Goal: Task Accomplishment & Management: Use online tool/utility

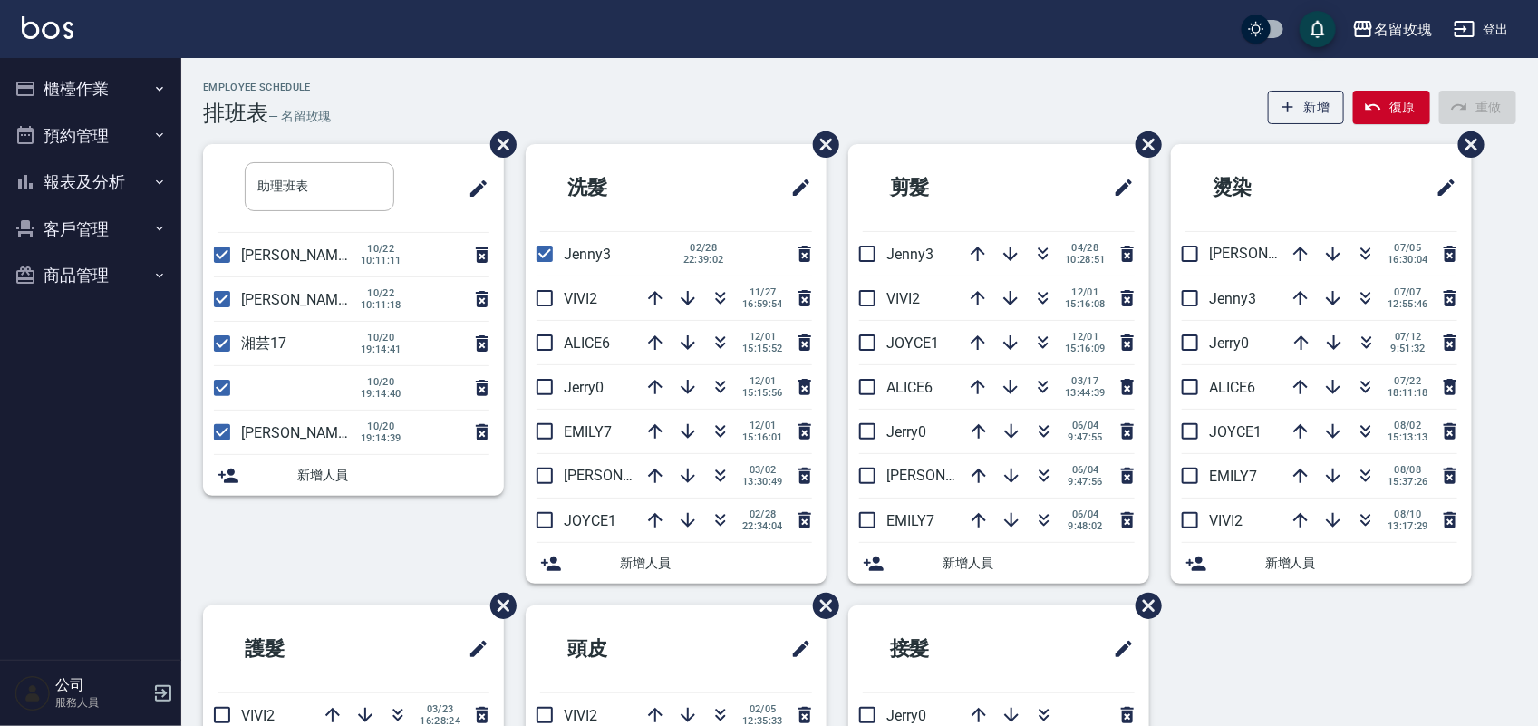
click at [92, 82] on button "櫃檯作業" at bounding box center [90, 88] width 167 height 47
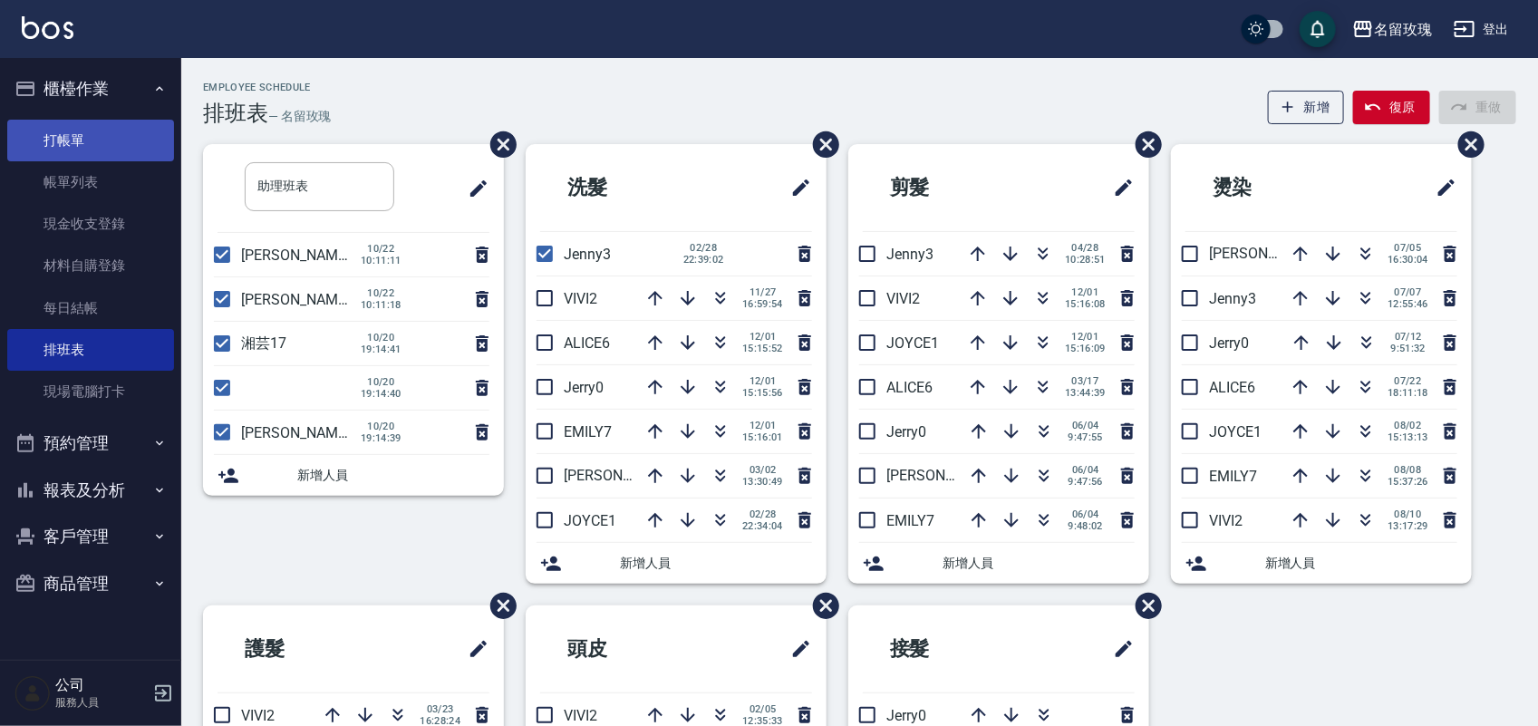
click at [111, 123] on link "打帳單" at bounding box center [90, 141] width 167 height 42
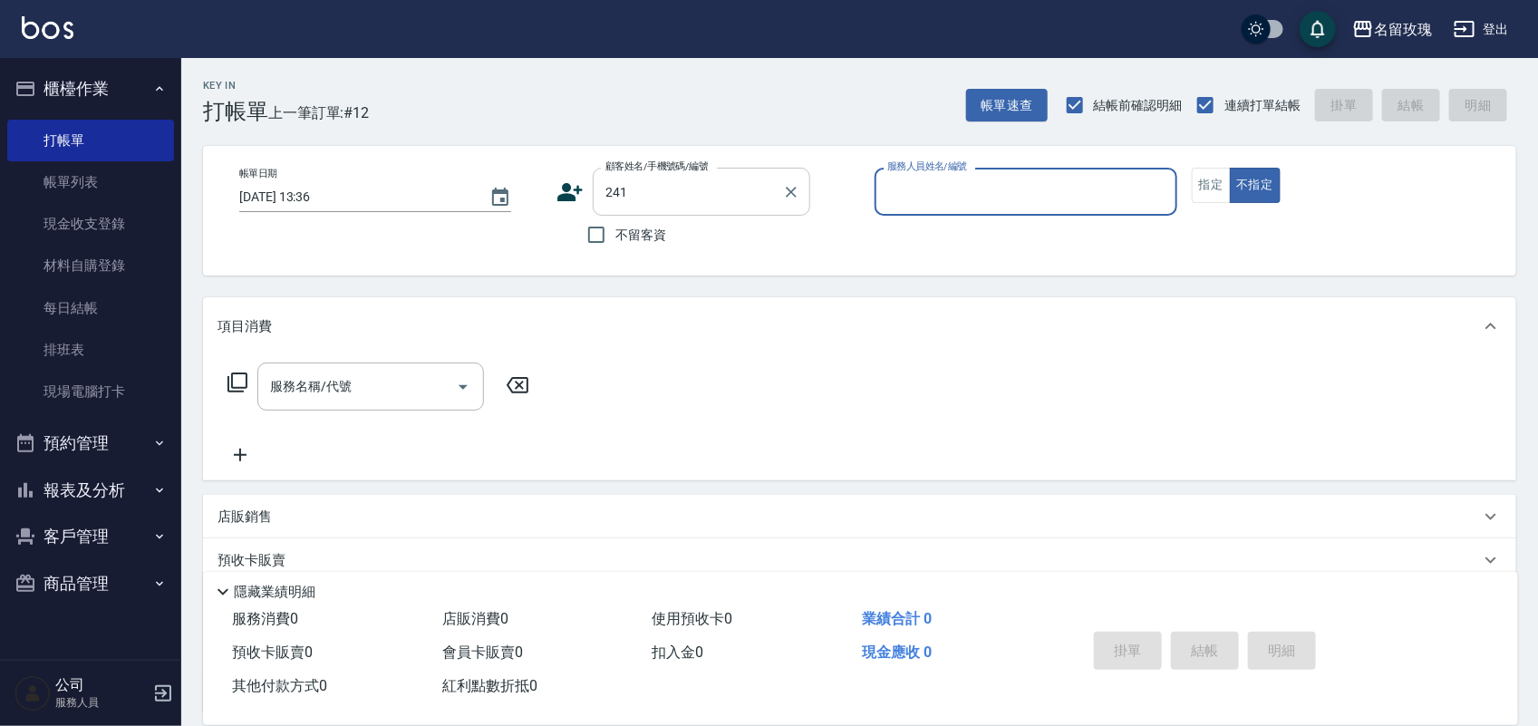
click at [703, 184] on input "241" at bounding box center [688, 192] width 174 height 32
type input "[PERSON_NAME]/0932192892/241"
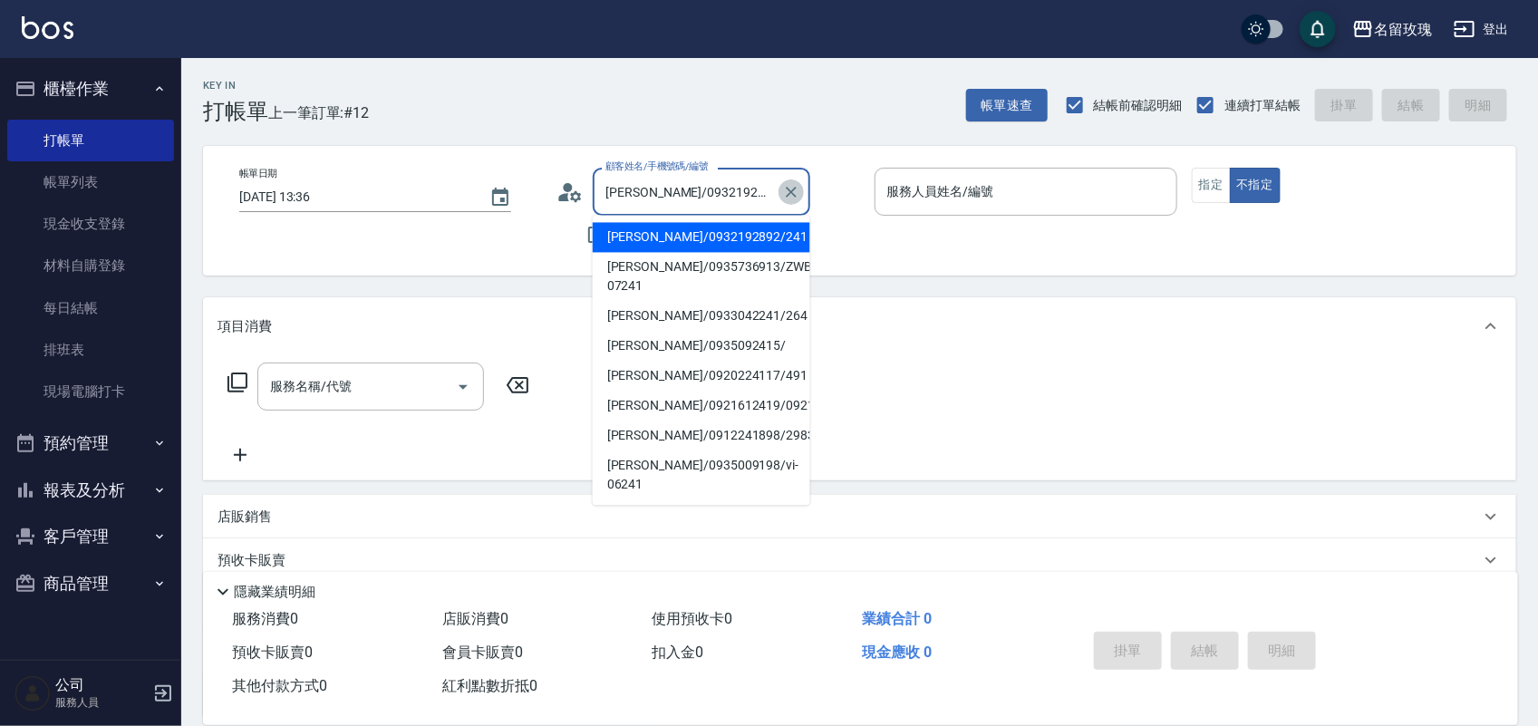
click at [782, 199] on icon "Clear" at bounding box center [791, 192] width 18 height 18
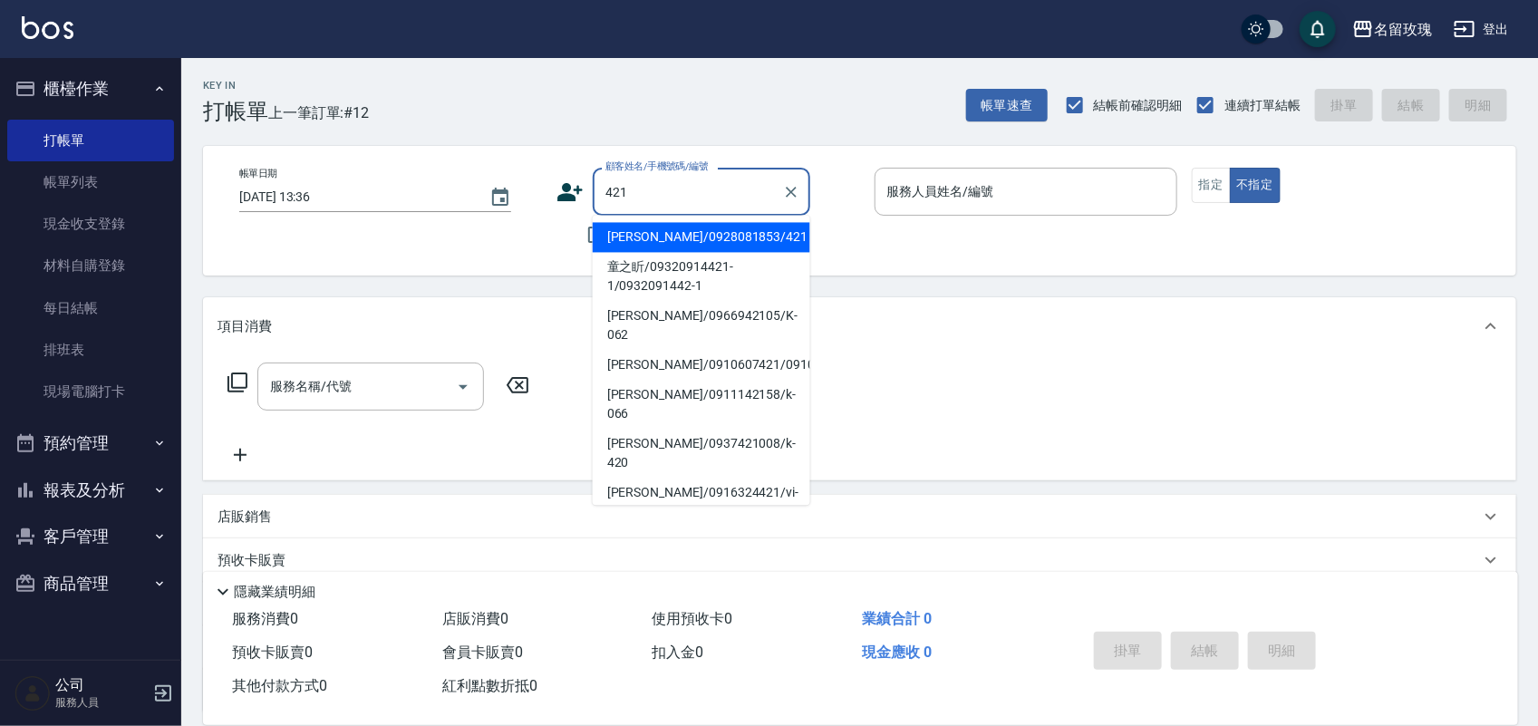
click at [748, 243] on li "[PERSON_NAME]/0928081853/421" at bounding box center [702, 238] width 218 height 30
type input "[PERSON_NAME]/0928081853/421"
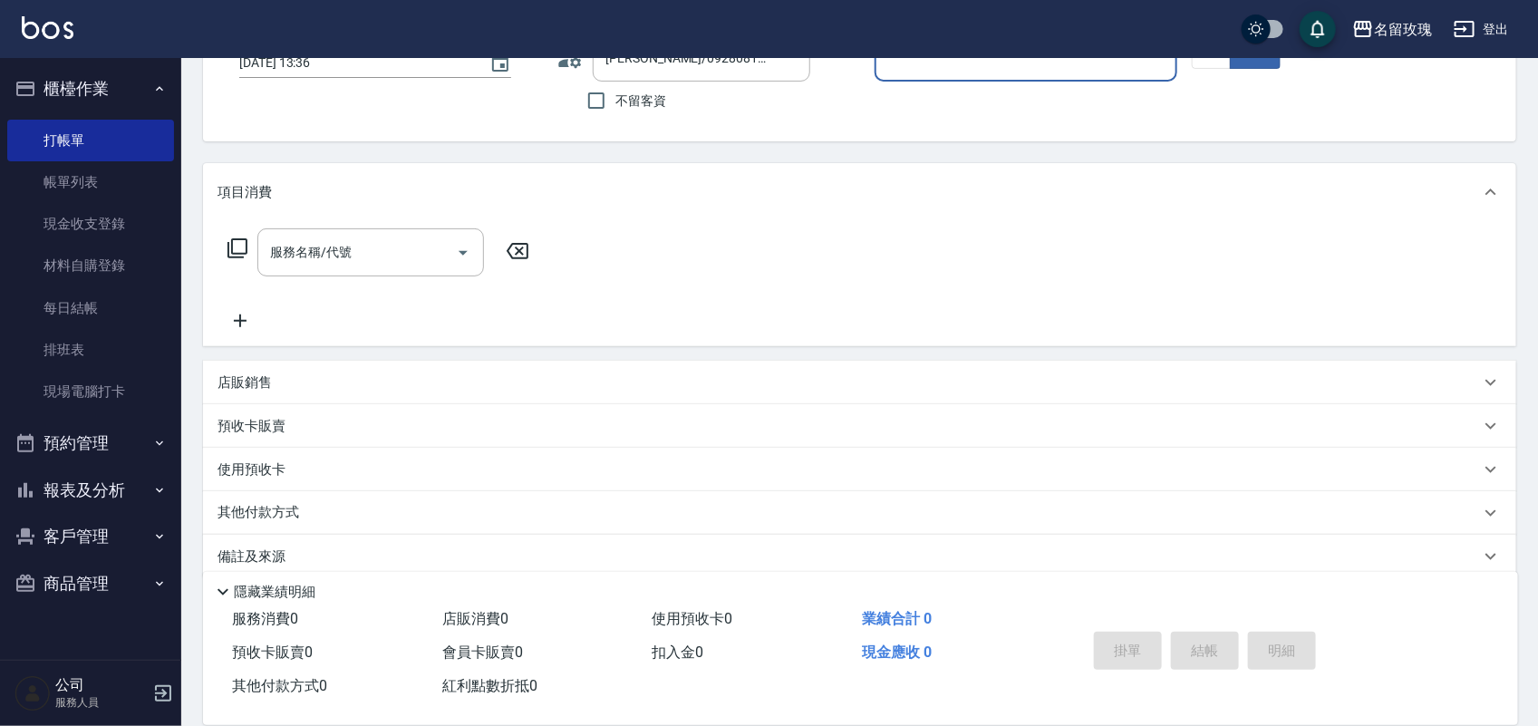
type input "[PERSON_NAME]-0"
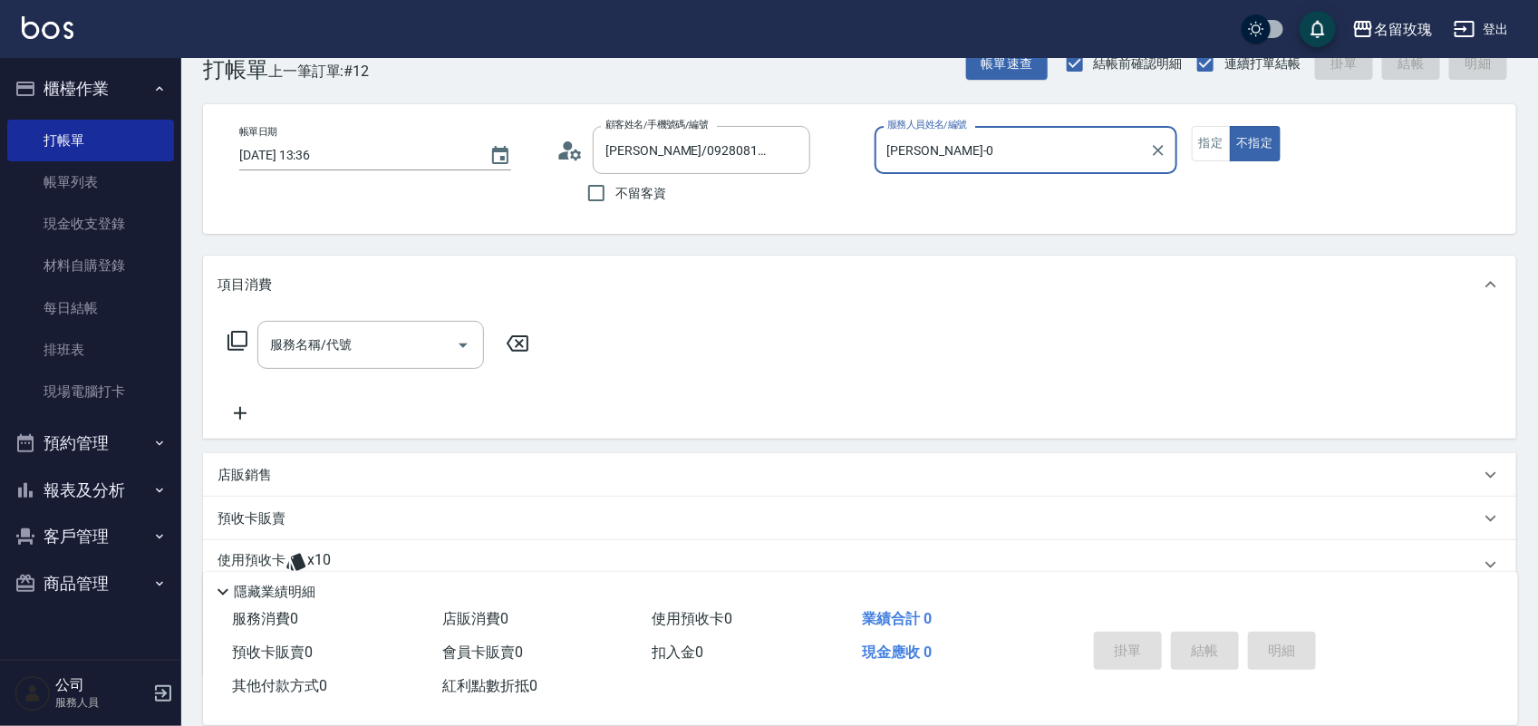
scroll to position [164, 0]
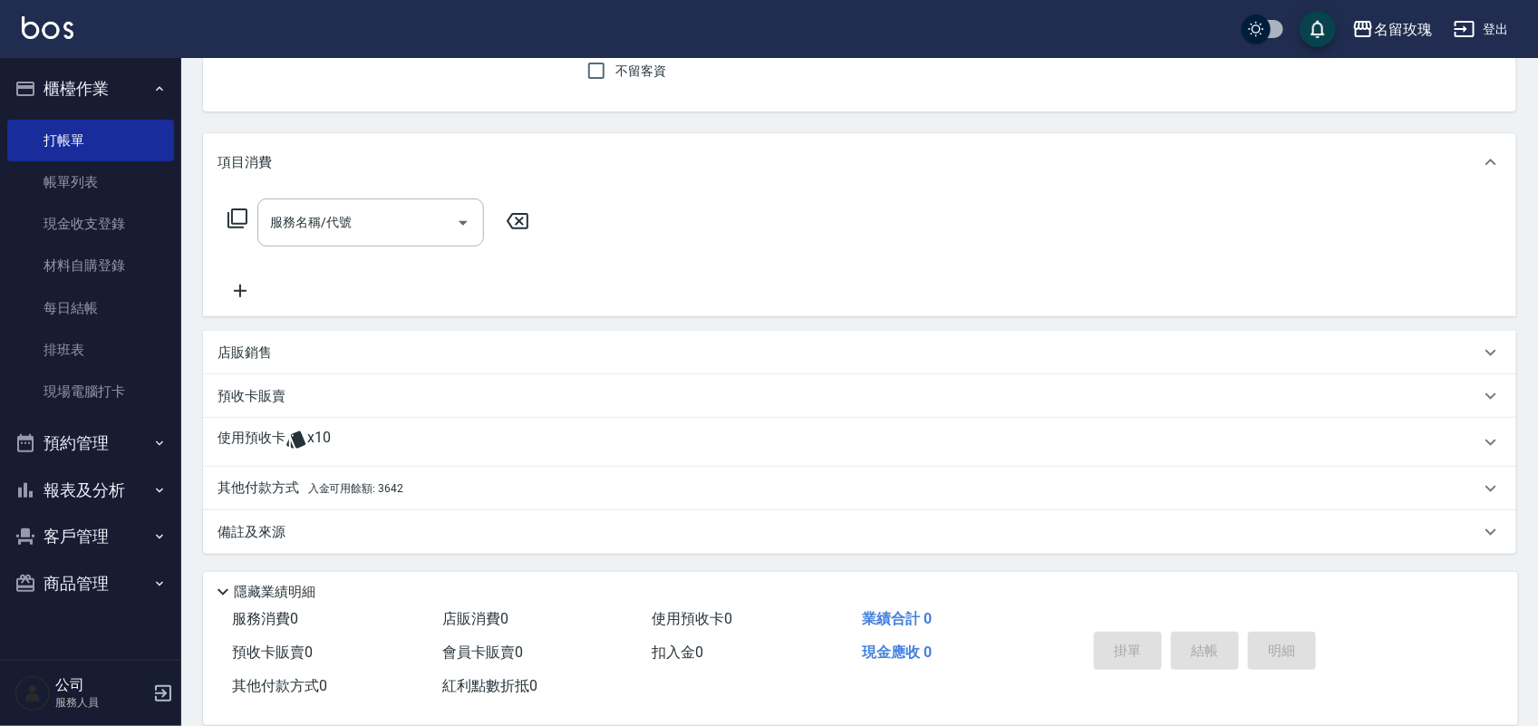
click at [568, 454] on div "使用預收卡 x10" at bounding box center [849, 442] width 1263 height 27
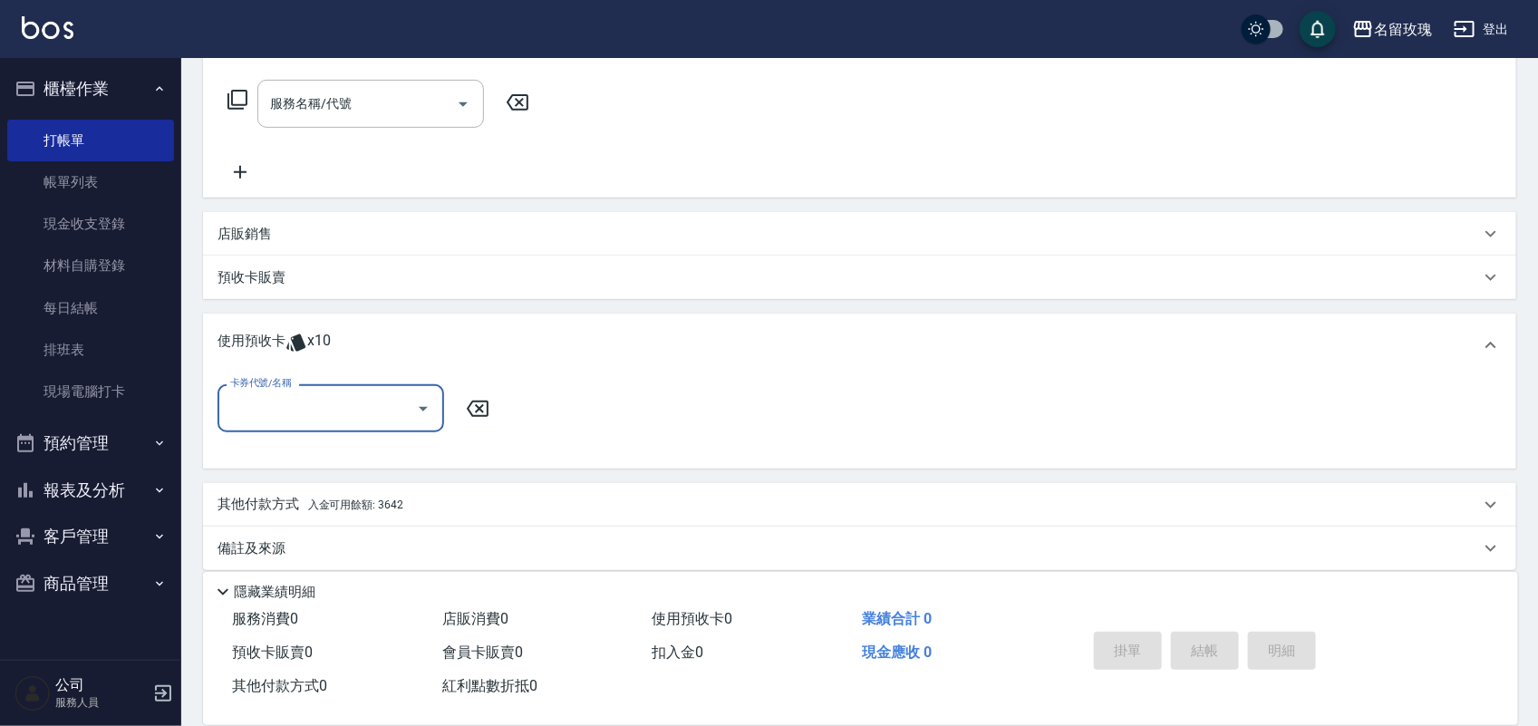
scroll to position [284, 0]
click at [396, 440] on div "卡券代號/名稱 卡券代號/名稱" at bounding box center [860, 418] width 1285 height 70
drag, startPoint x: 413, startPoint y: 391, endPoint x: 418, endPoint y: 438, distance: 47.4
click at [413, 393] on div at bounding box center [422, 407] width 27 height 48
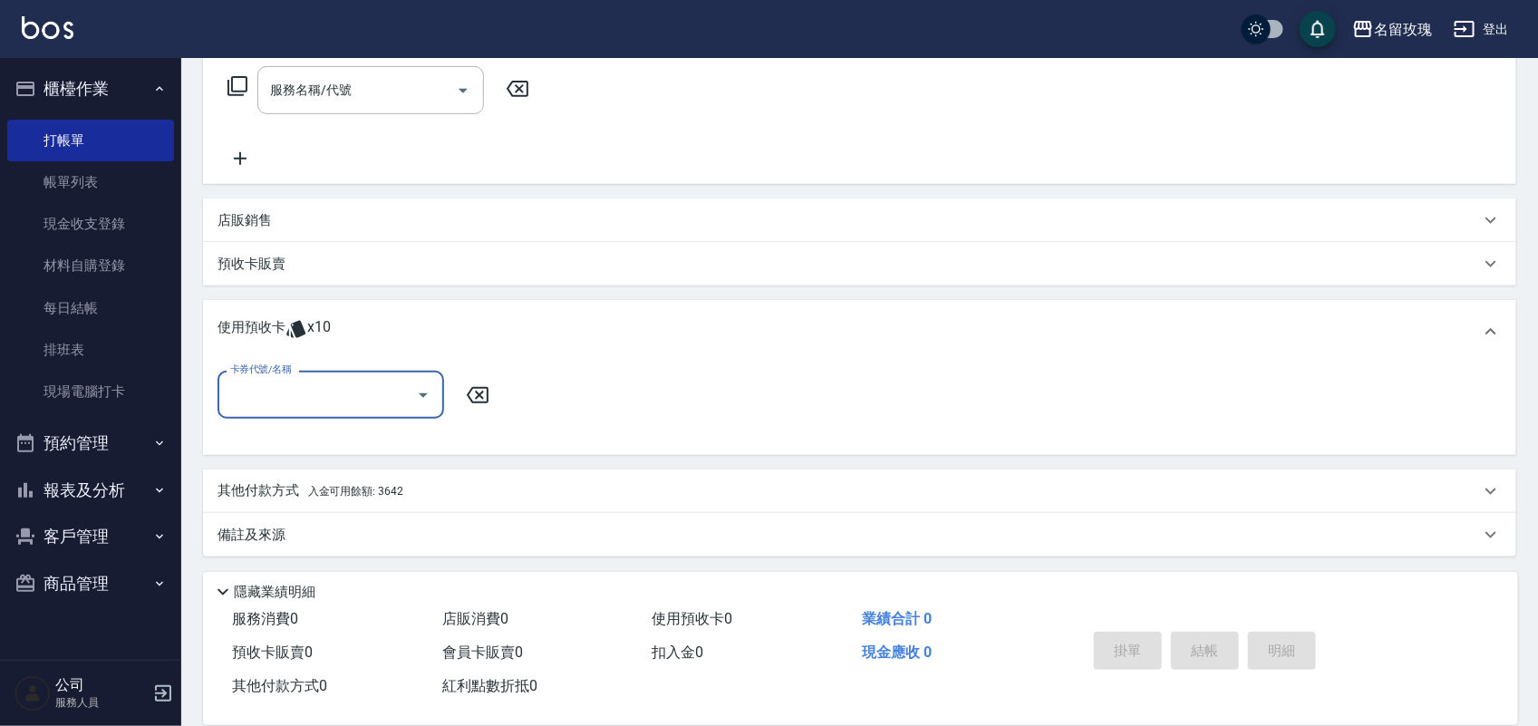
scroll to position [300, 0]
click at [429, 487] on div "其他付款方式 入金可用餘額: 3642" at bounding box center [849, 488] width 1263 height 20
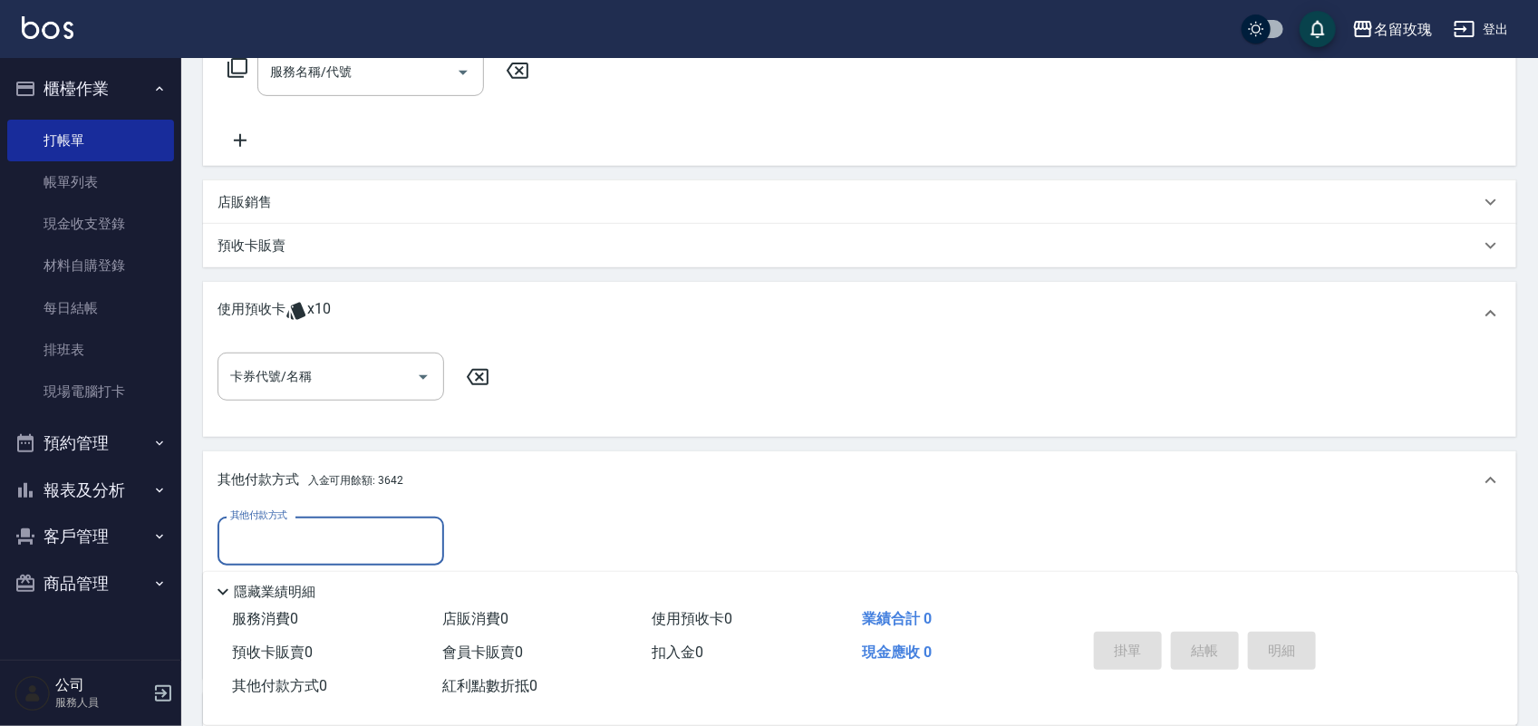
scroll to position [0, 0]
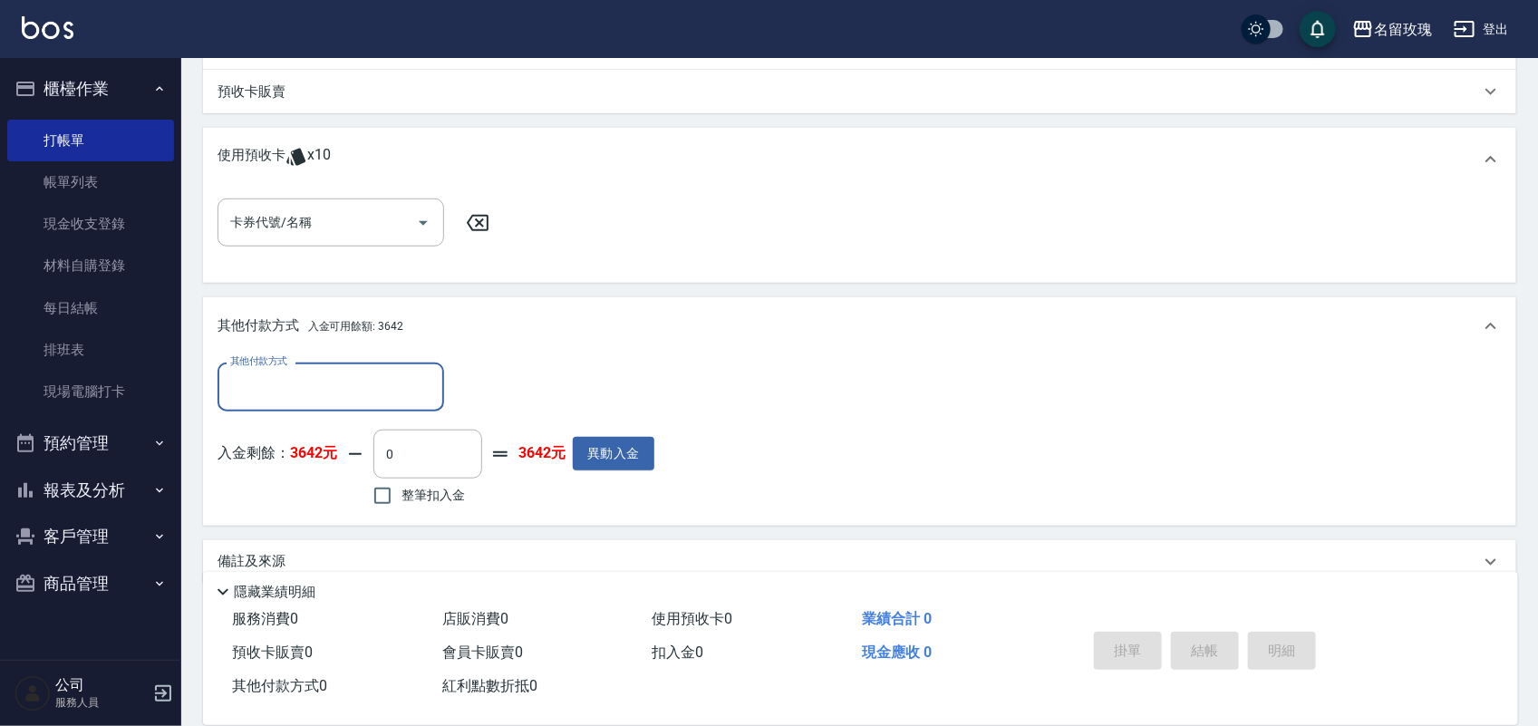
click at [432, 486] on span "整筆扣入金" at bounding box center [433, 495] width 63 height 19
click at [402, 486] on input "整筆扣入金" at bounding box center [383, 496] width 38 height 38
checkbox input "true"
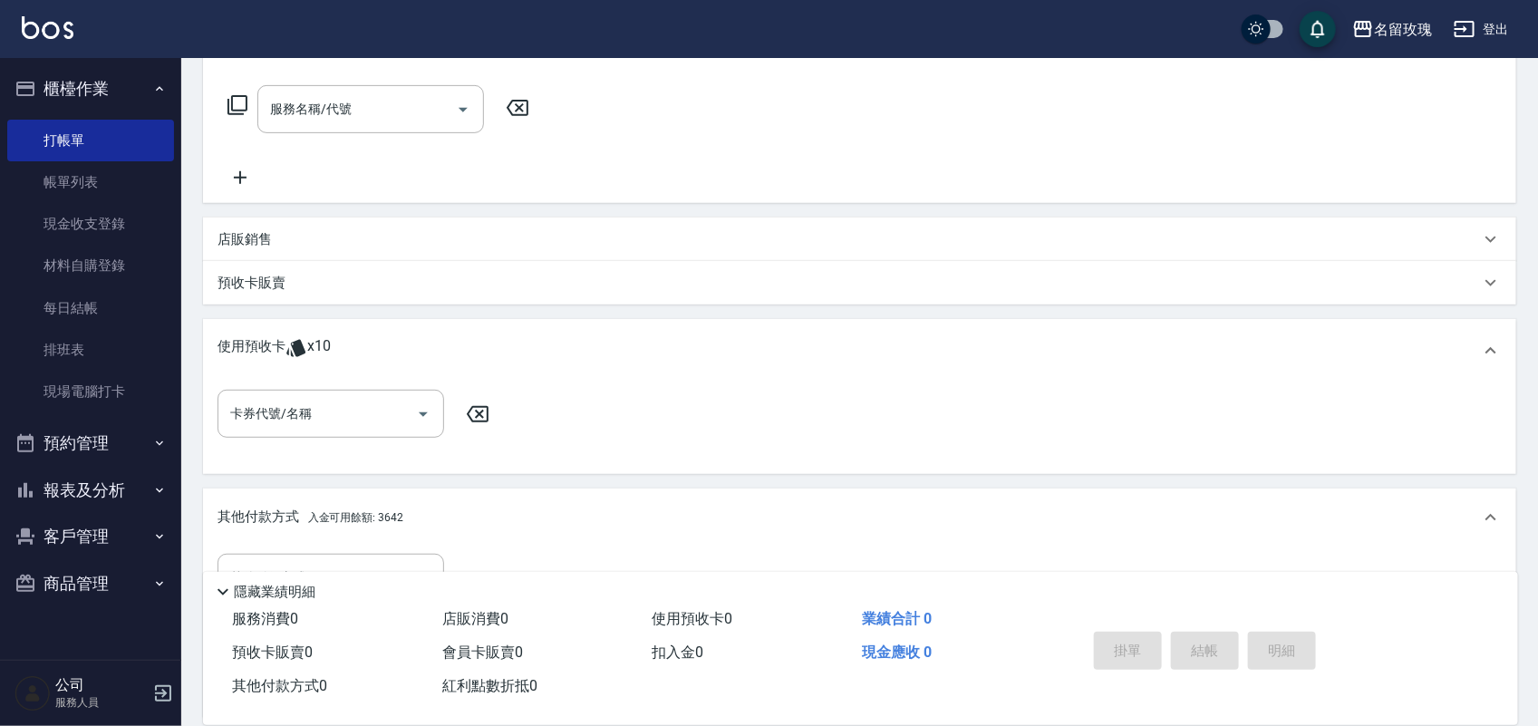
scroll to position [129, 0]
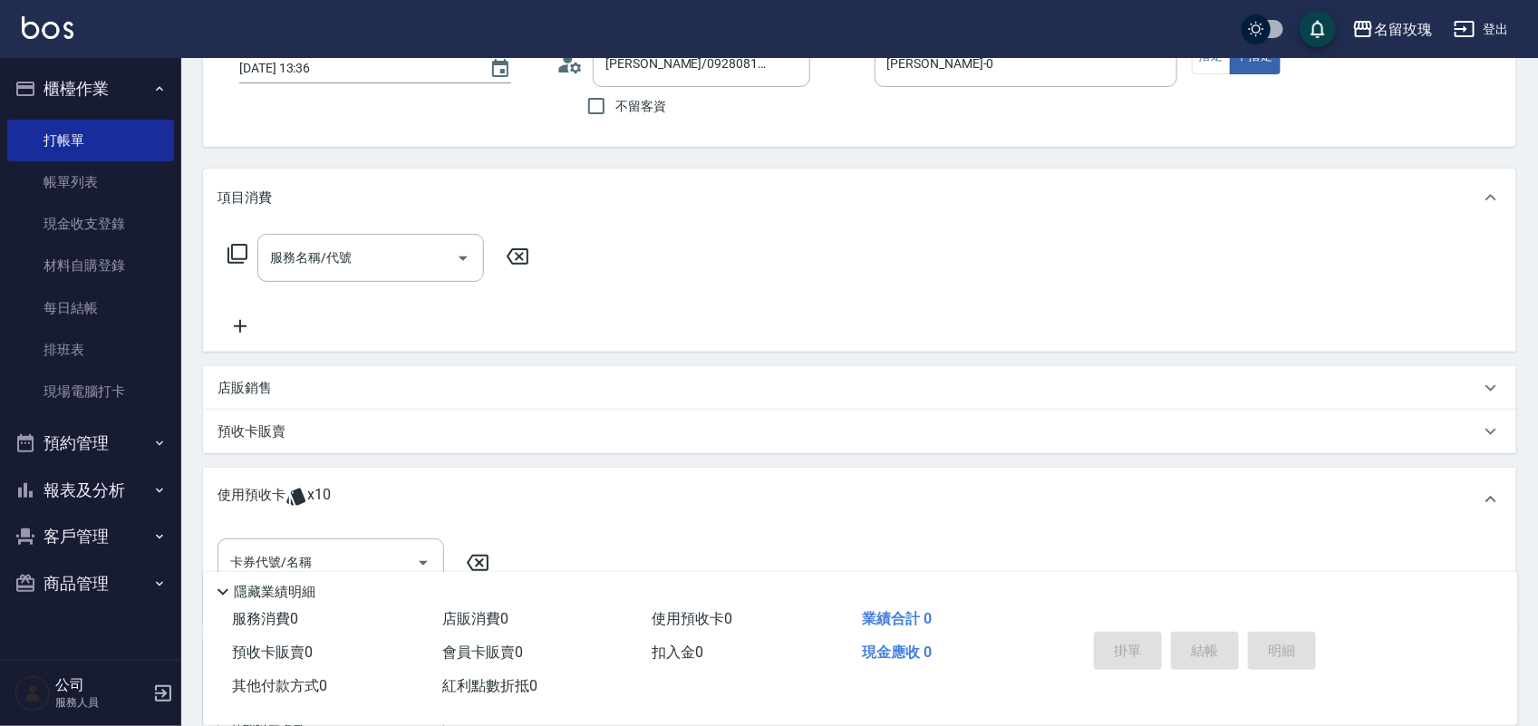
drag, startPoint x: 442, startPoint y: 265, endPoint x: 1013, endPoint y: 38, distance: 614.5
click at [442, 265] on input "服務名稱/代號" at bounding box center [357, 258] width 183 height 32
type input "240"
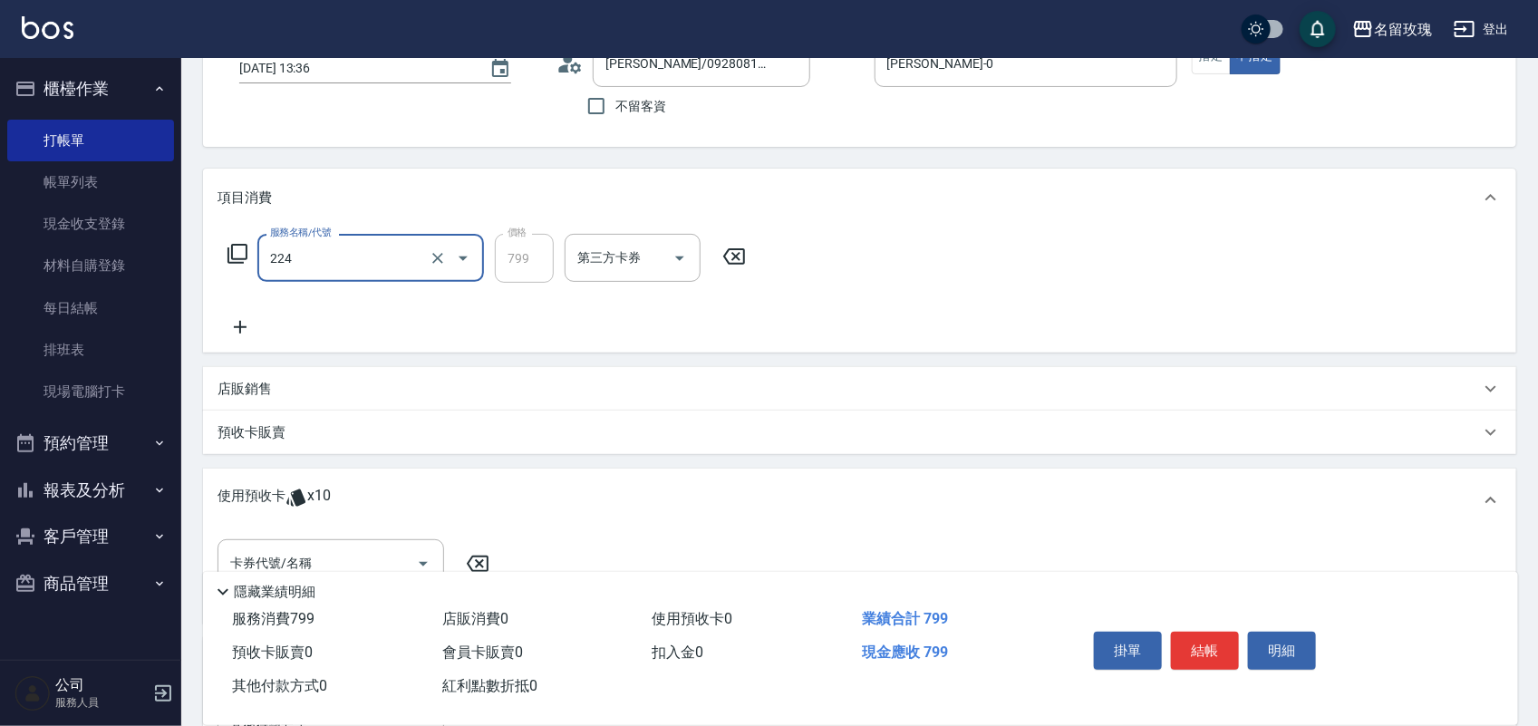
type input "[PERSON_NAME]滾珠洗髮(224)"
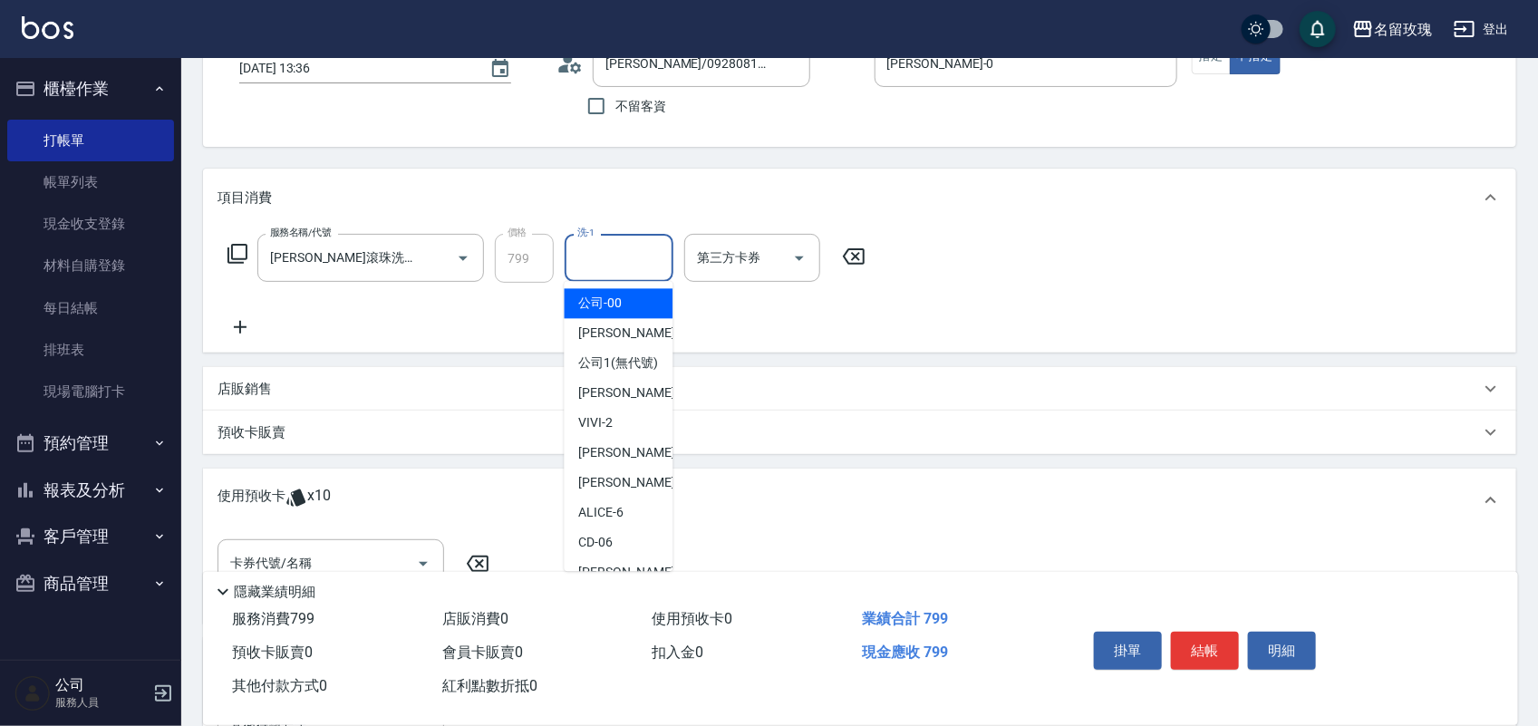
click at [619, 259] on input "洗-1" at bounding box center [619, 258] width 92 height 32
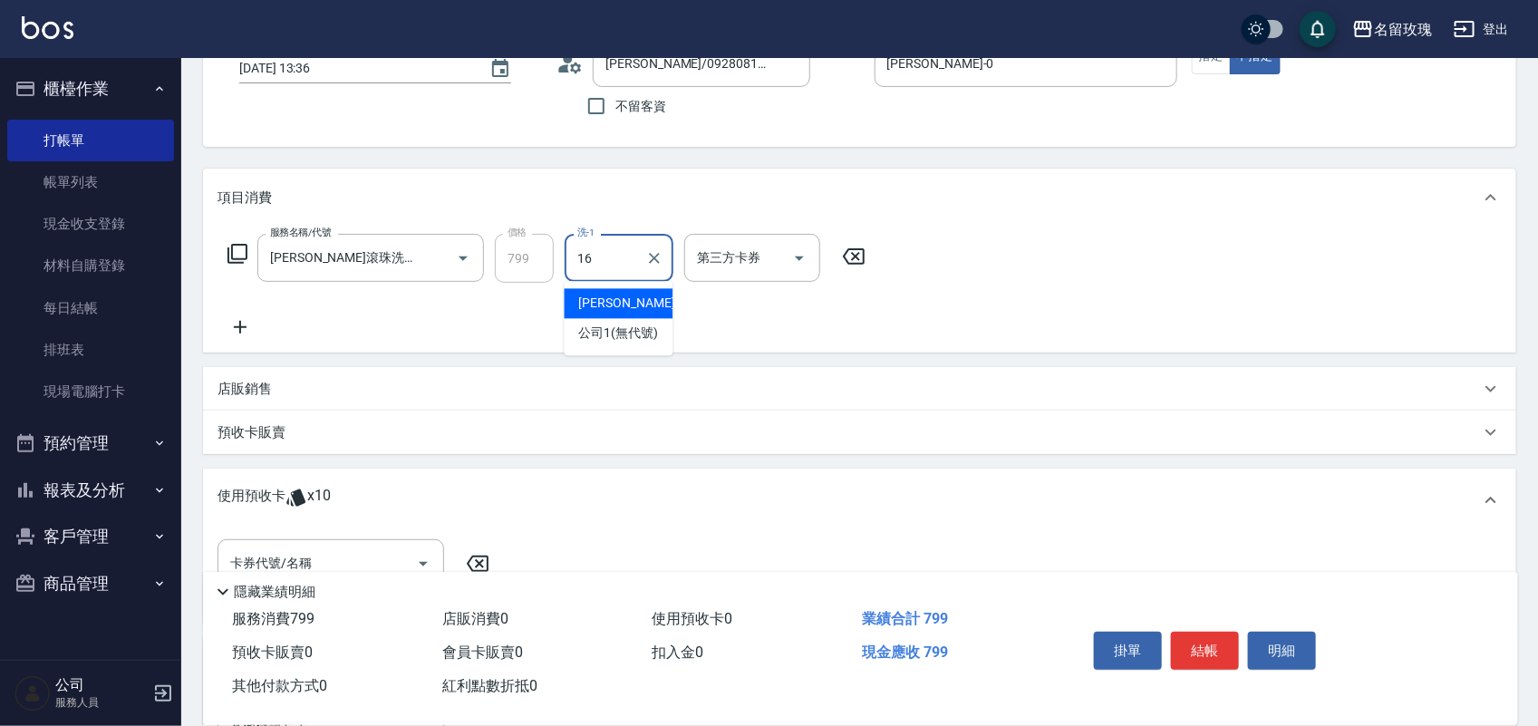
type input "[PERSON_NAME]-16"
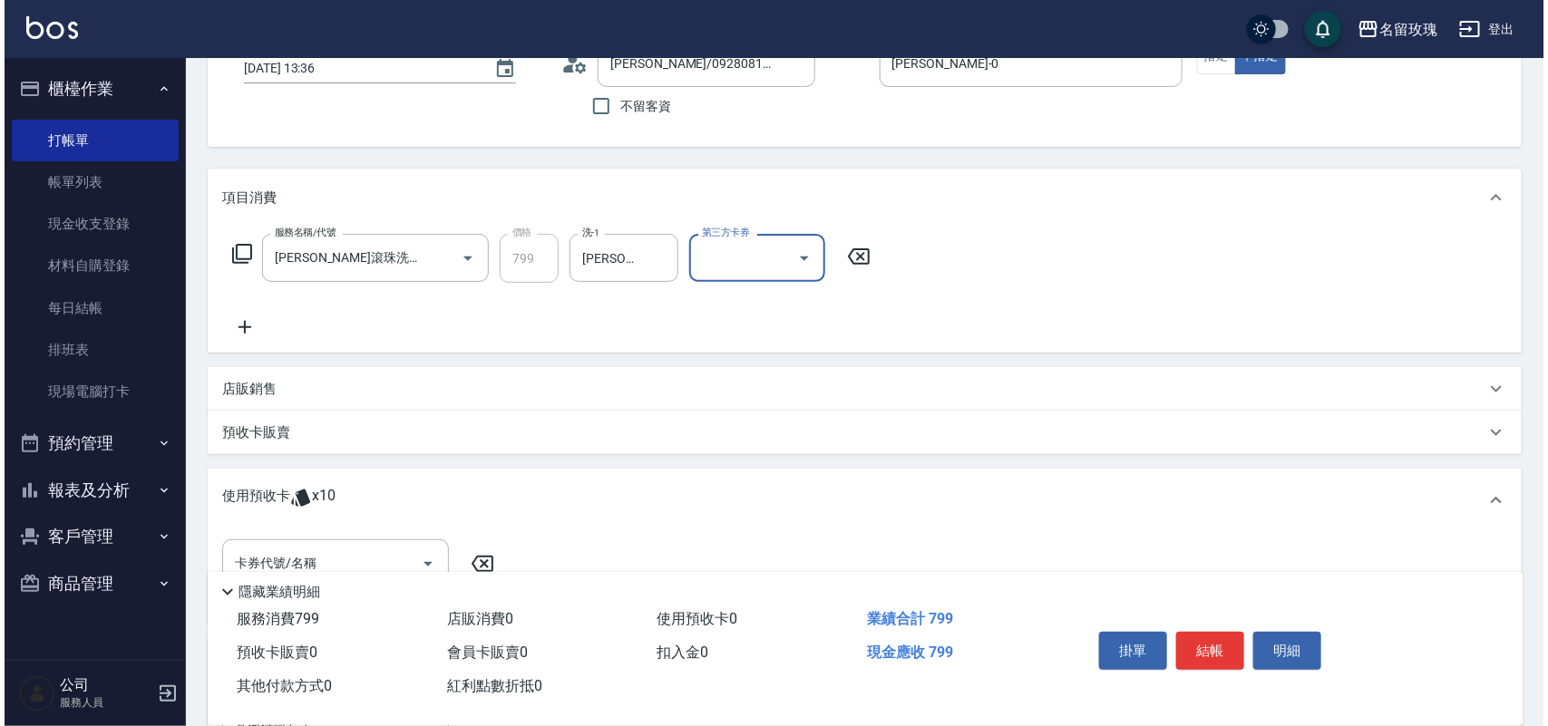
scroll to position [500, 0]
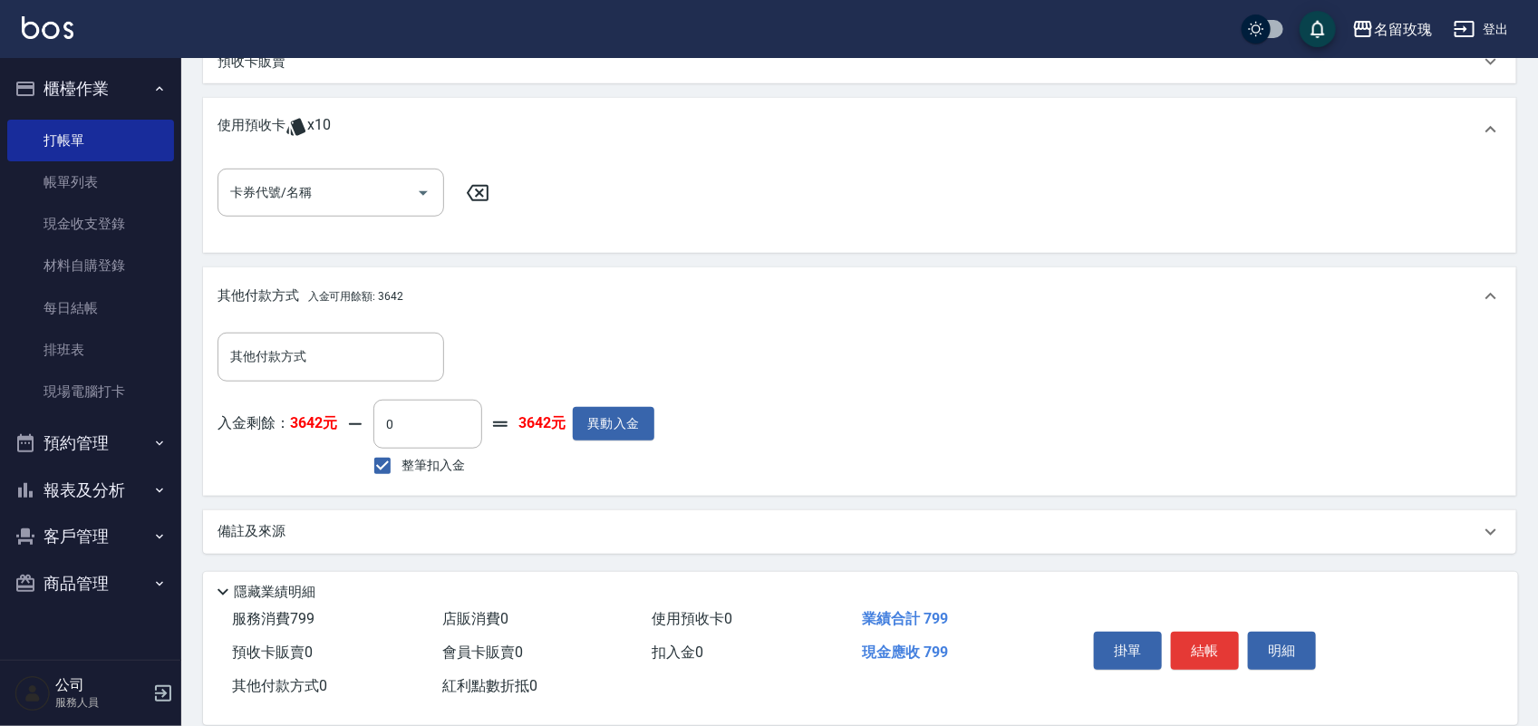
click at [420, 456] on span "整筆扣入金" at bounding box center [433, 465] width 63 height 19
click at [402, 455] on input "整筆扣入金" at bounding box center [383, 466] width 38 height 38
click at [403, 468] on span "整筆扣入金" at bounding box center [433, 465] width 63 height 19
click at [402, 468] on input "整筆扣入金" at bounding box center [383, 466] width 38 height 38
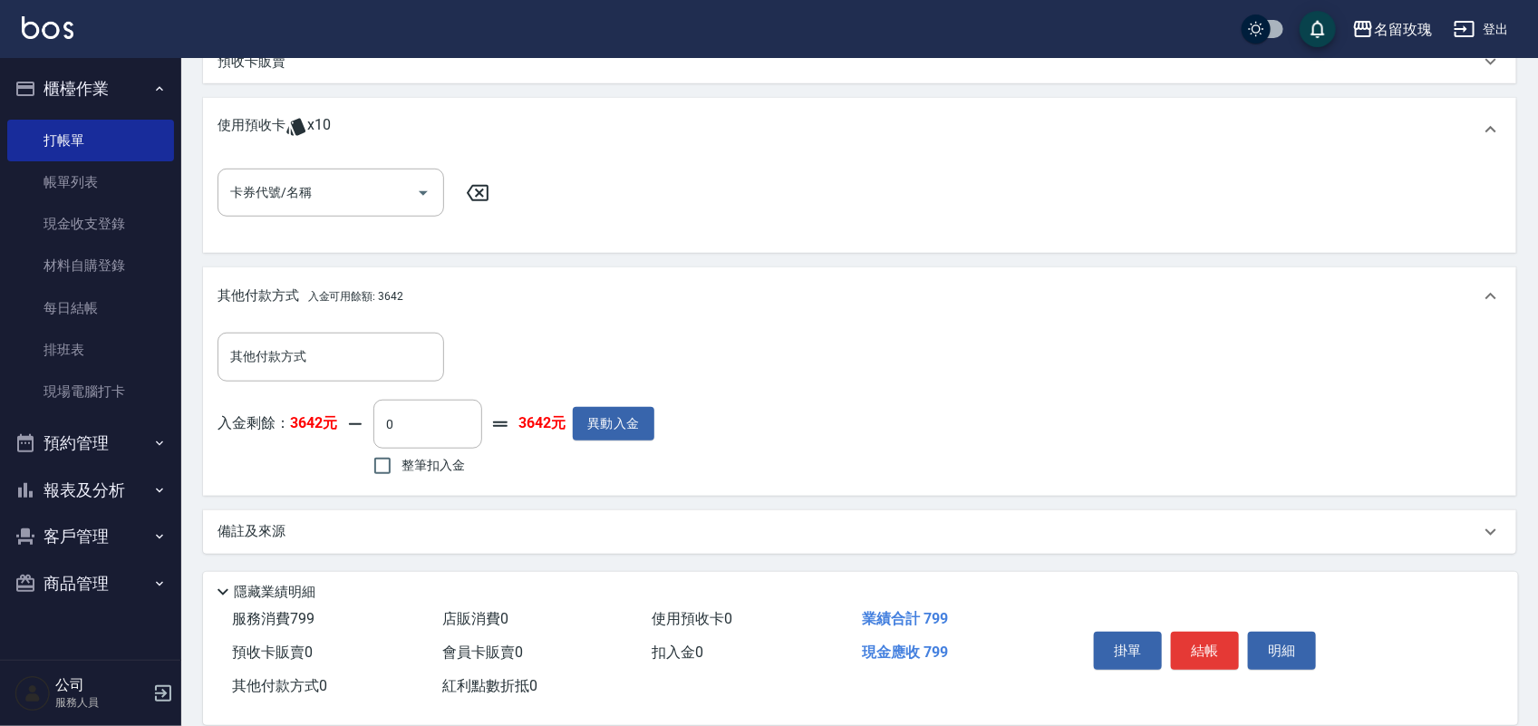
checkbox input "true"
type input "799"
click at [1295, 642] on button "明細" at bounding box center [1282, 651] width 68 height 38
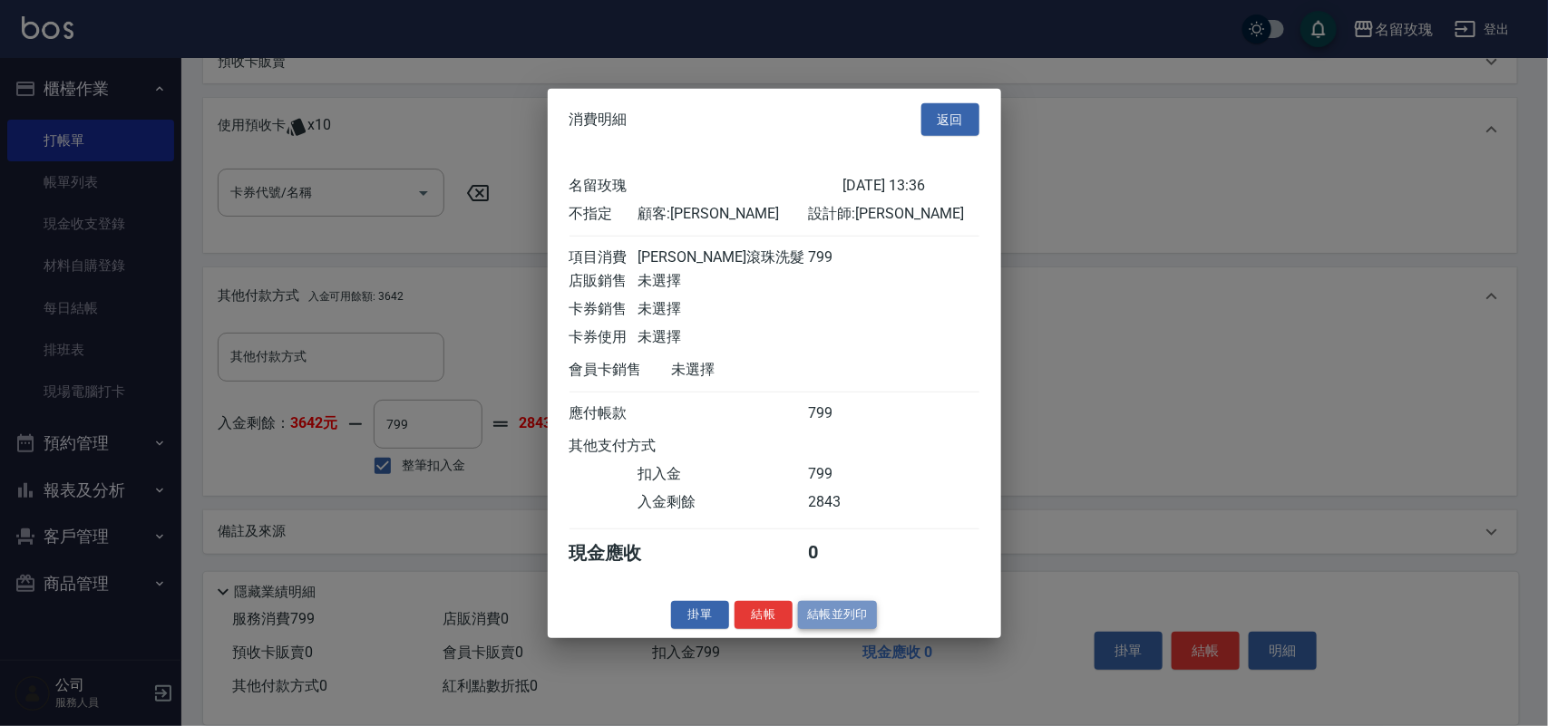
click at [814, 626] on button "結帳並列印" at bounding box center [837, 615] width 79 height 28
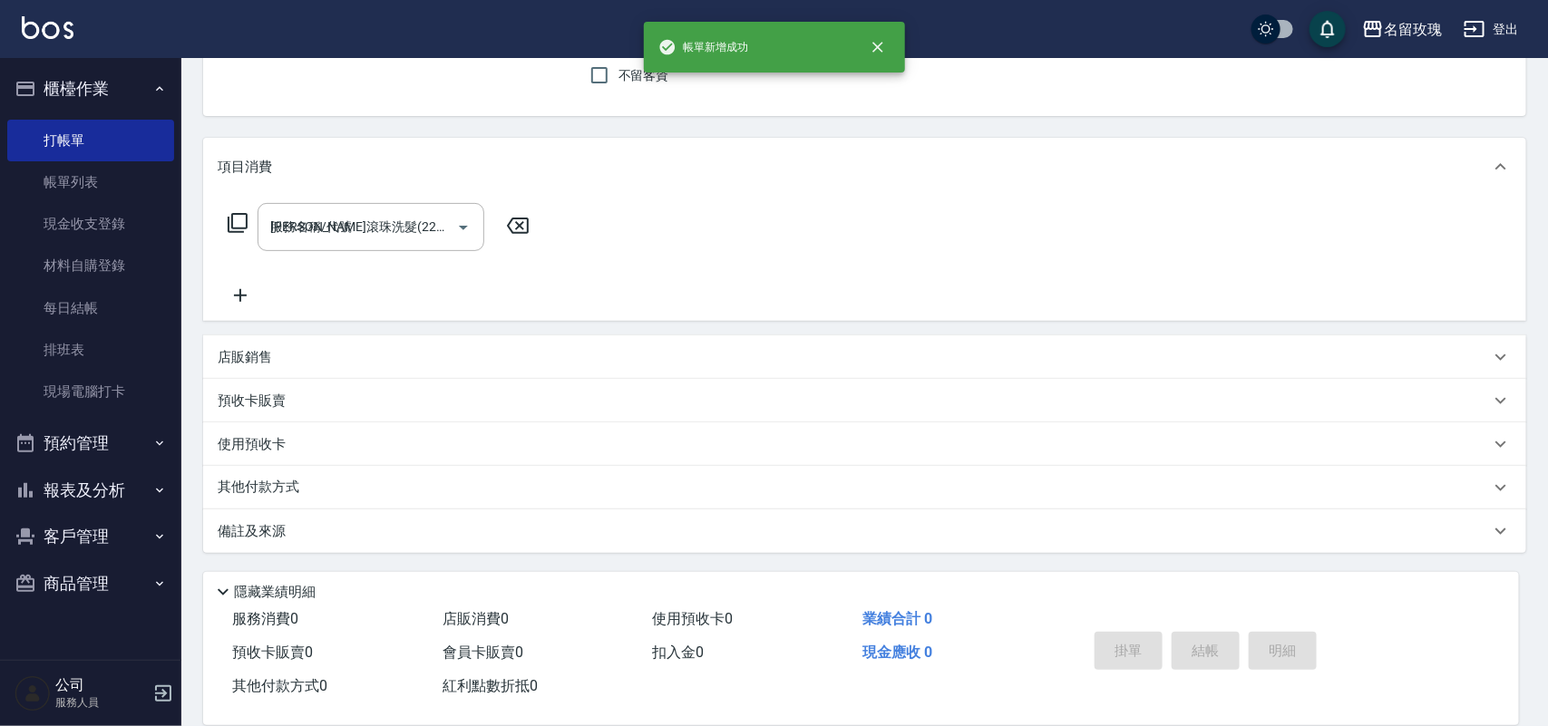
type input "[DATE] 13:37"
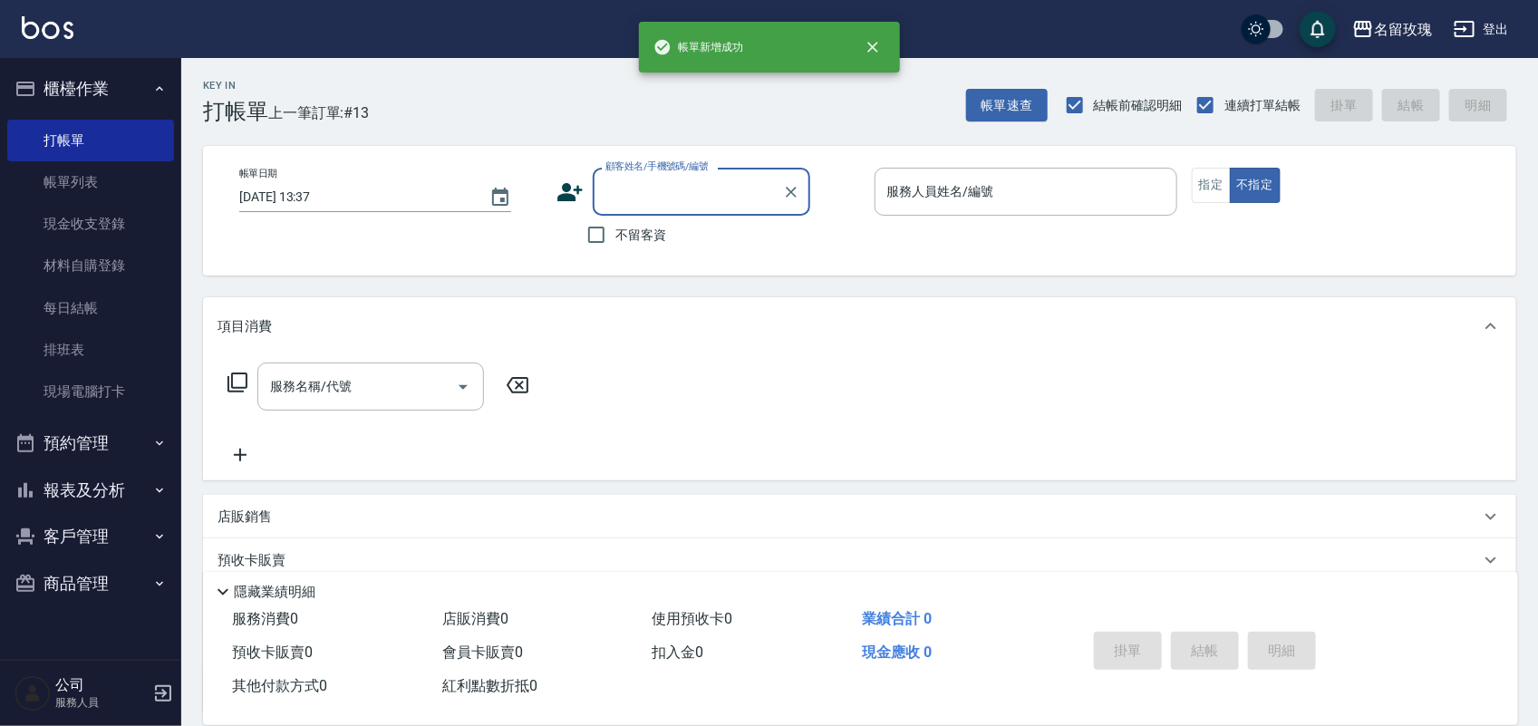
scroll to position [0, 0]
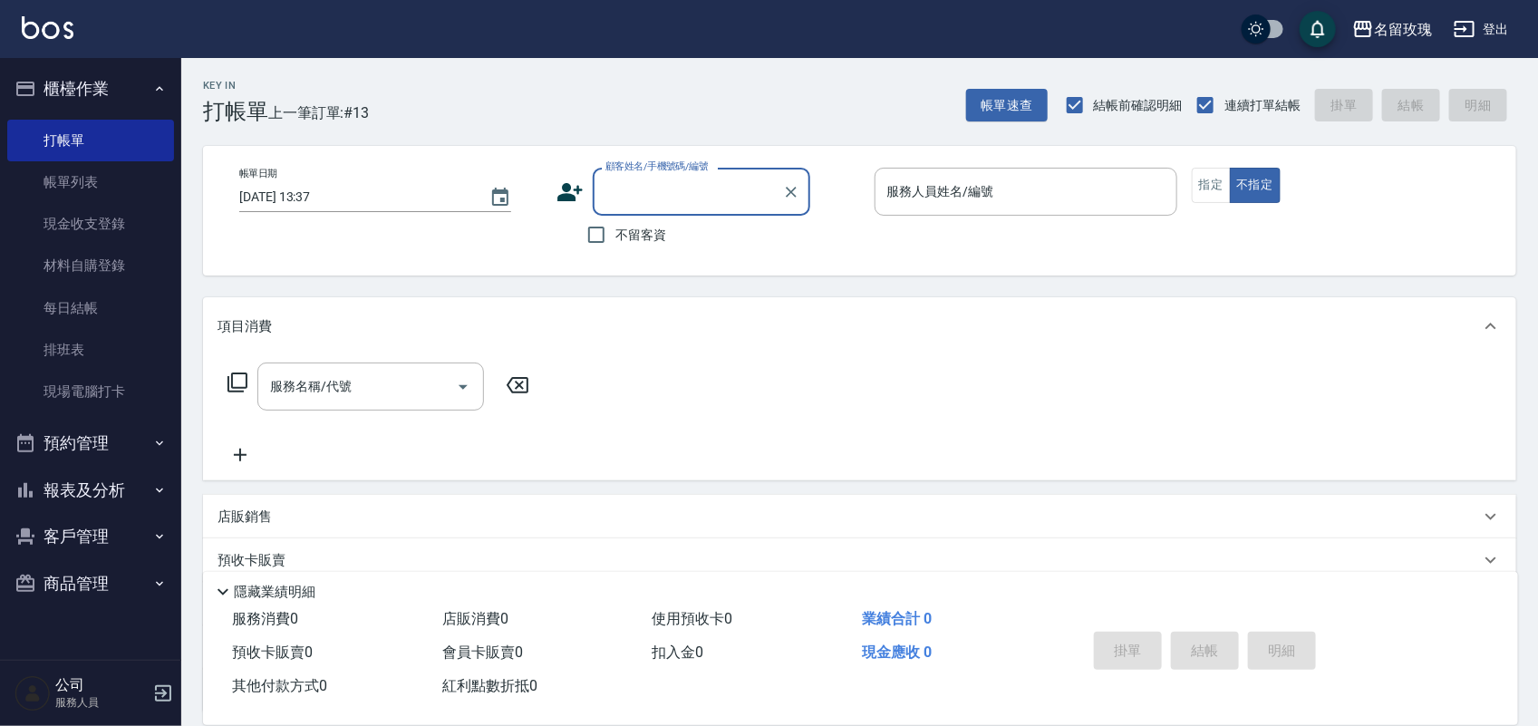
click at [678, 174] on div "顧客姓名/手機號碼/編號" at bounding box center [702, 192] width 218 height 48
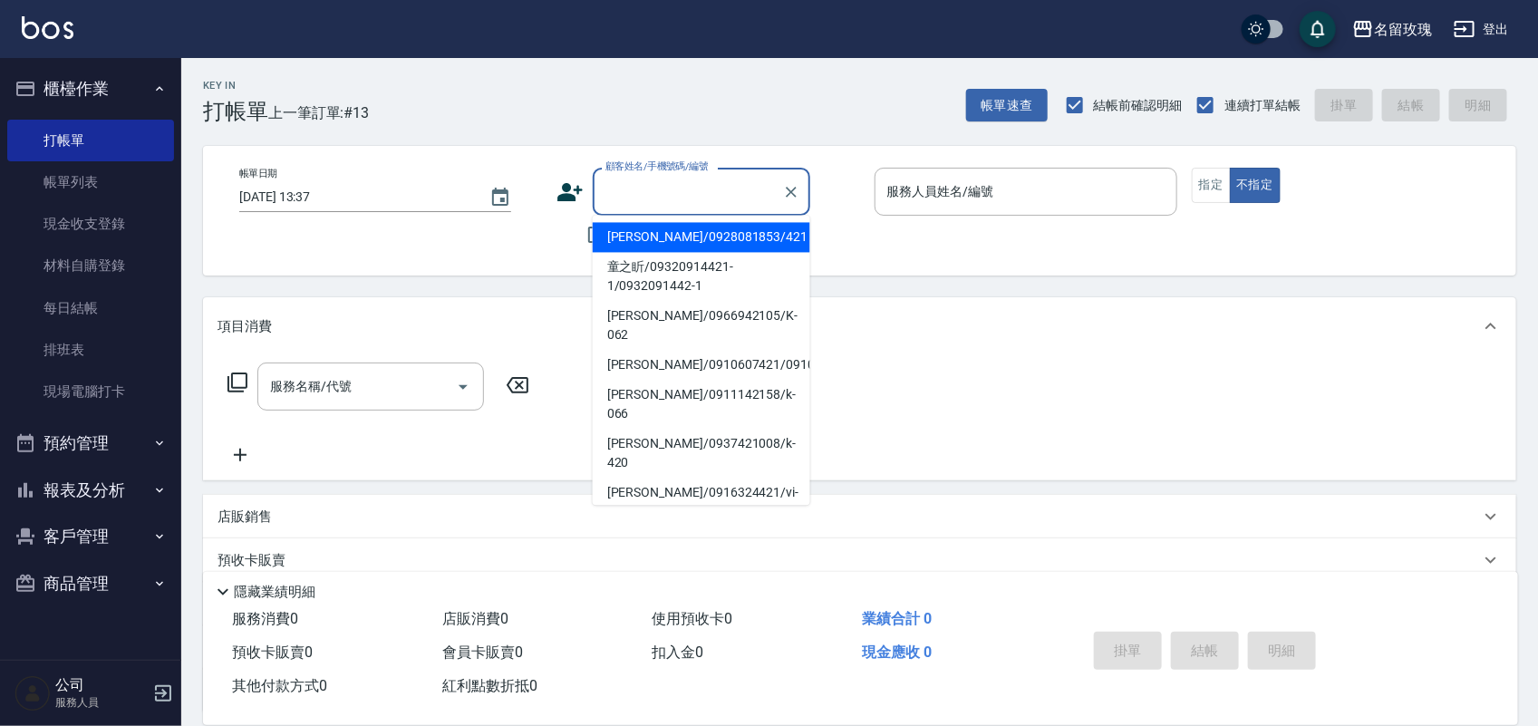
click at [760, 240] on li "[PERSON_NAME]/0928081853/421" at bounding box center [702, 238] width 218 height 30
type input "[PERSON_NAME]/0928081853/421"
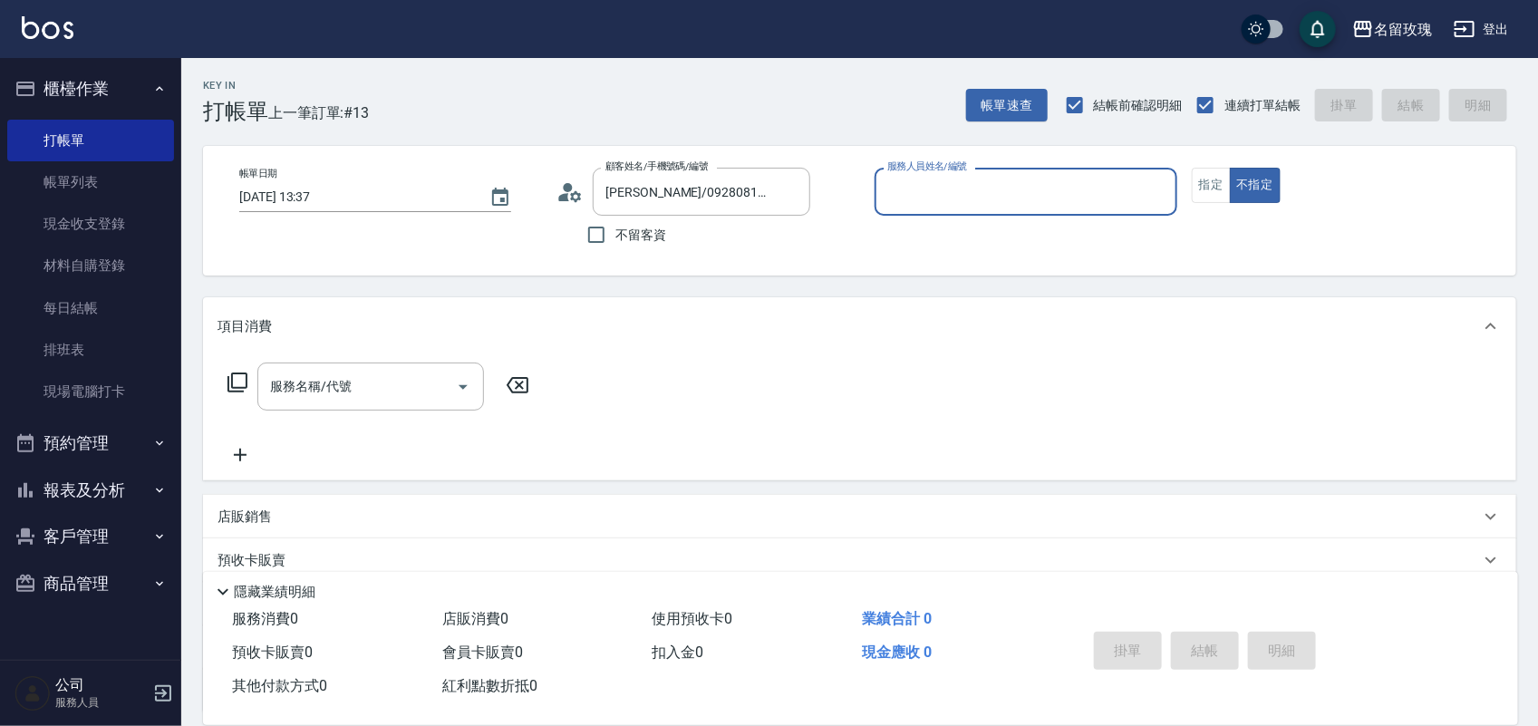
type input "[PERSON_NAME]-0"
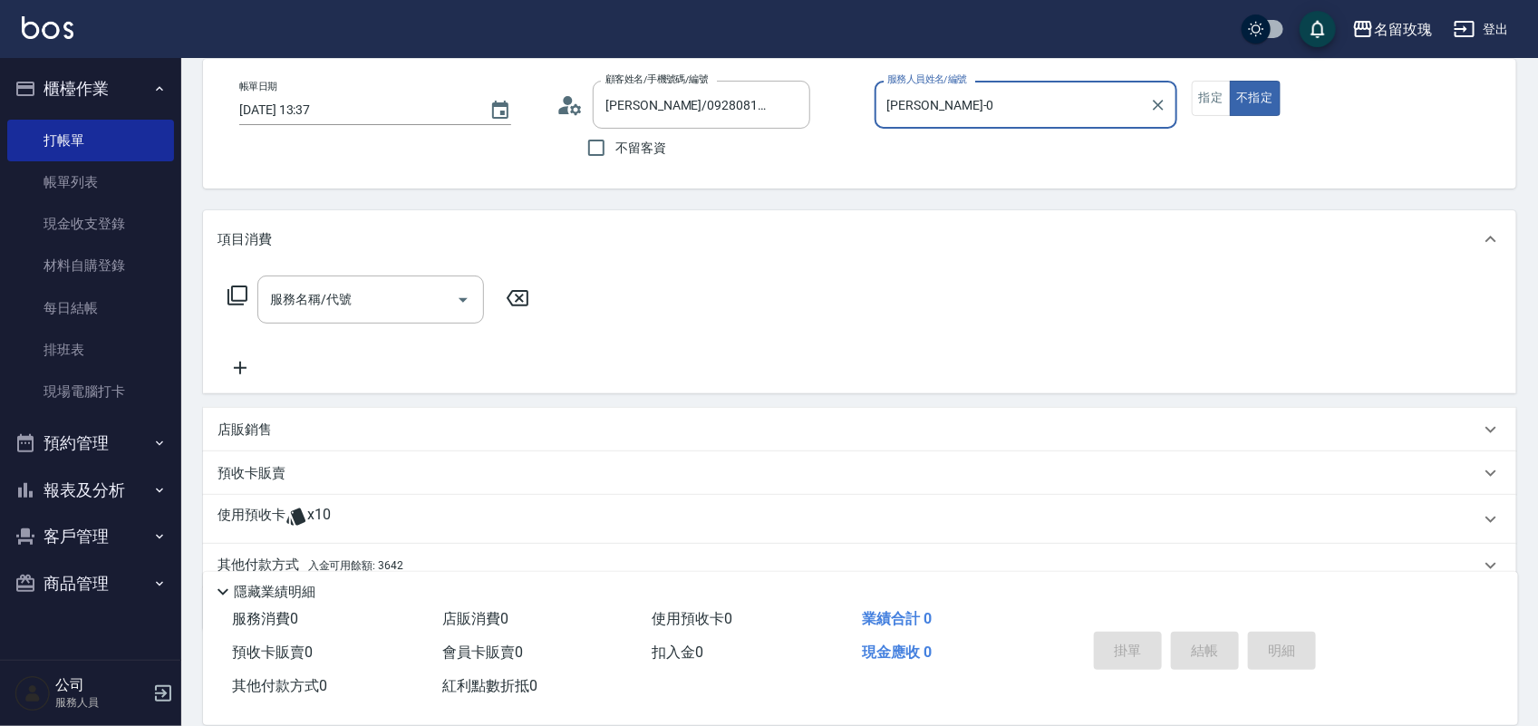
scroll to position [164, 0]
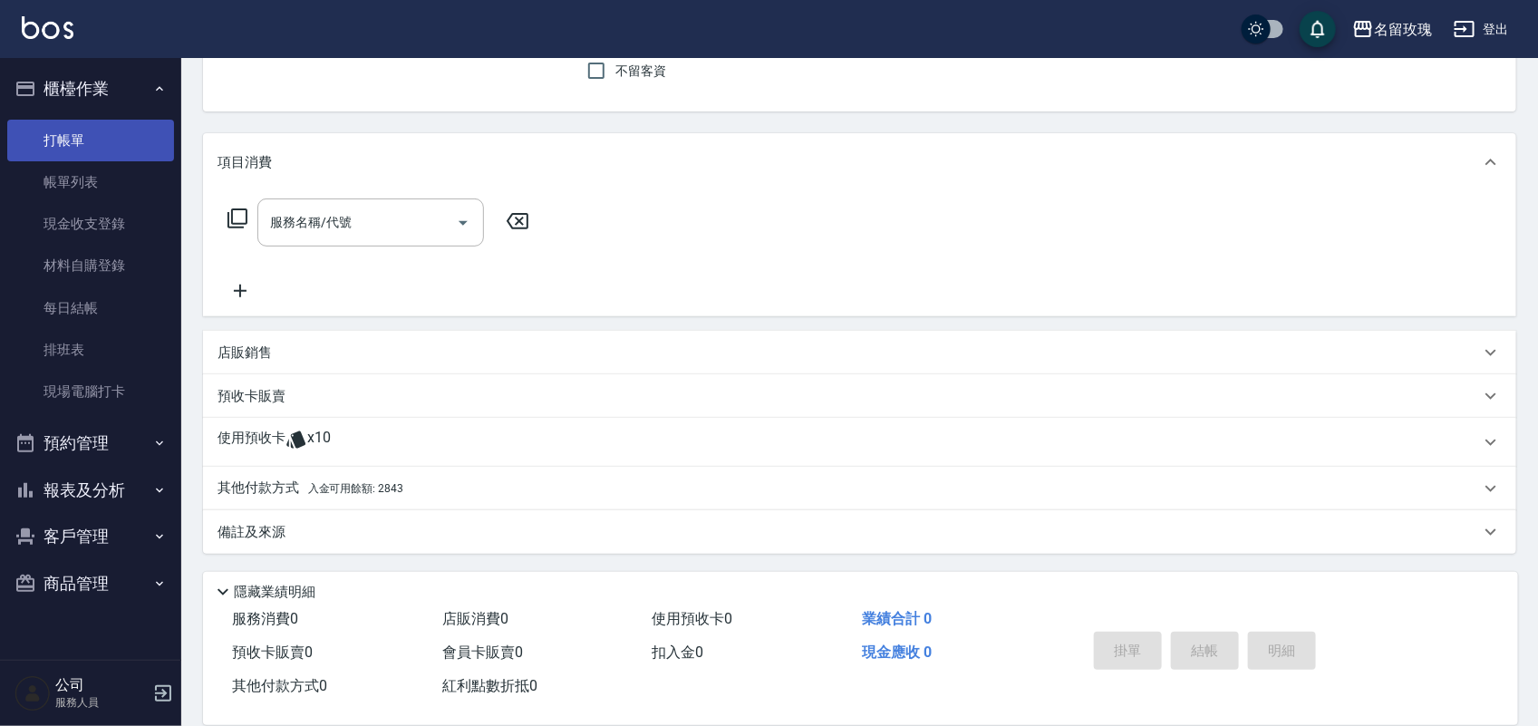
click at [93, 151] on link "打帳單" at bounding box center [90, 141] width 167 height 42
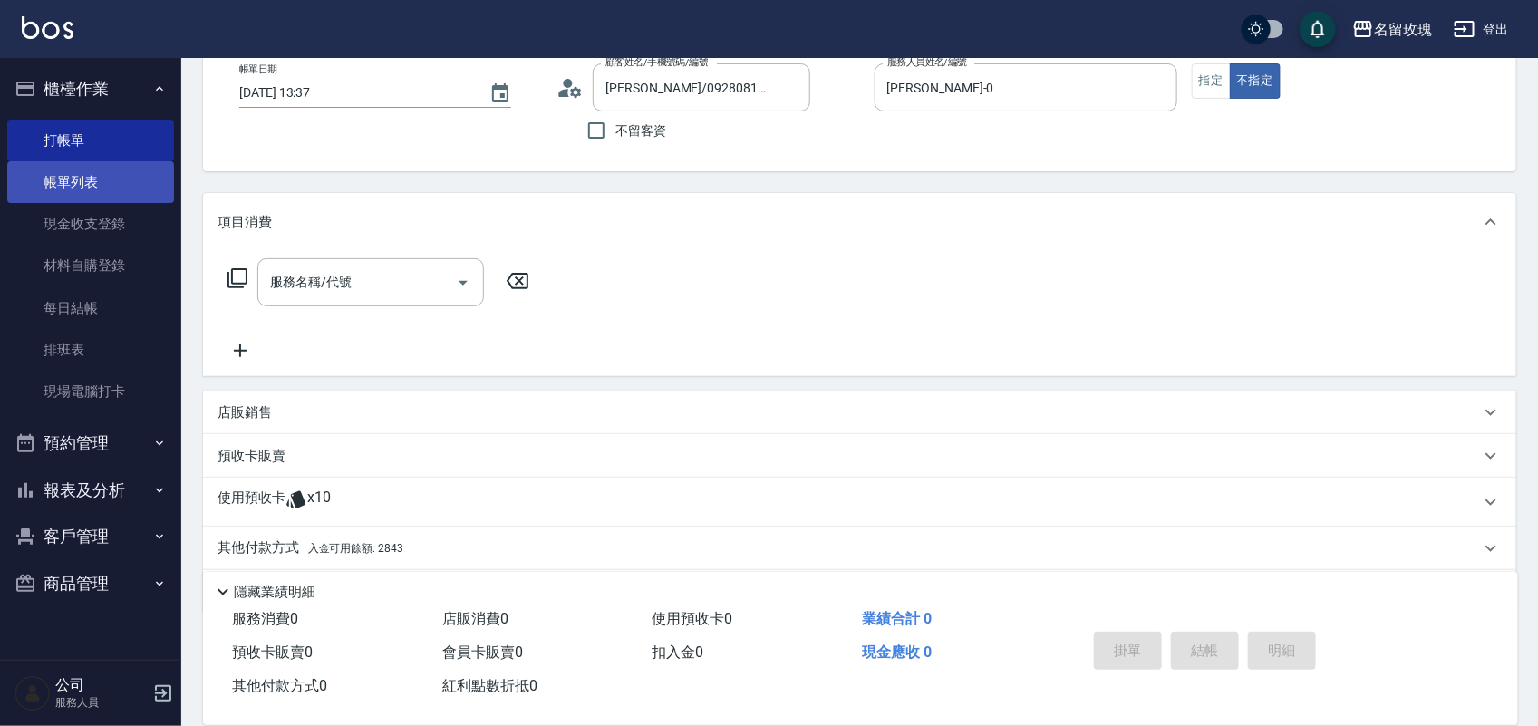
scroll to position [51, 0]
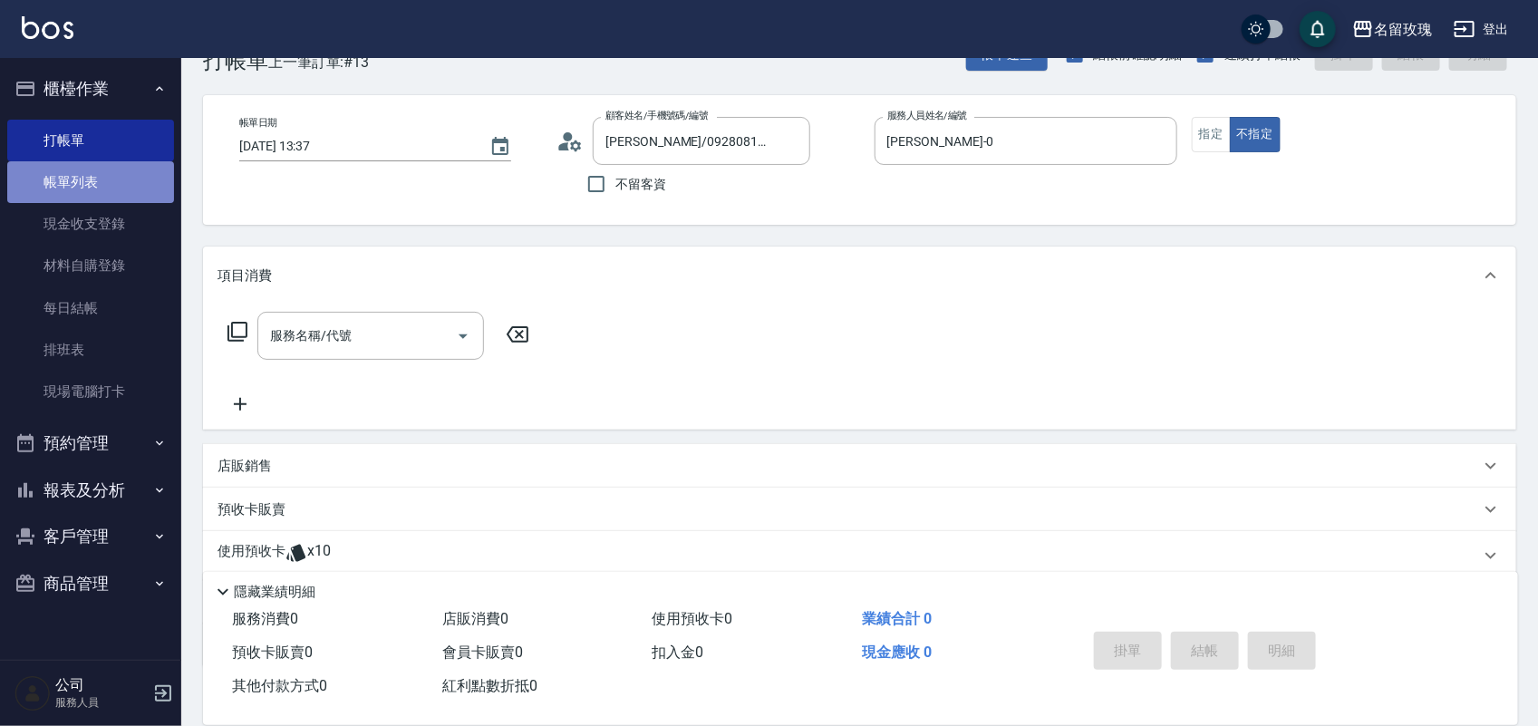
drag, startPoint x: 53, startPoint y: 193, endPoint x: 57, endPoint y: 160, distance: 33.0
click at [53, 191] on link "帳單列表" at bounding box center [90, 182] width 167 height 42
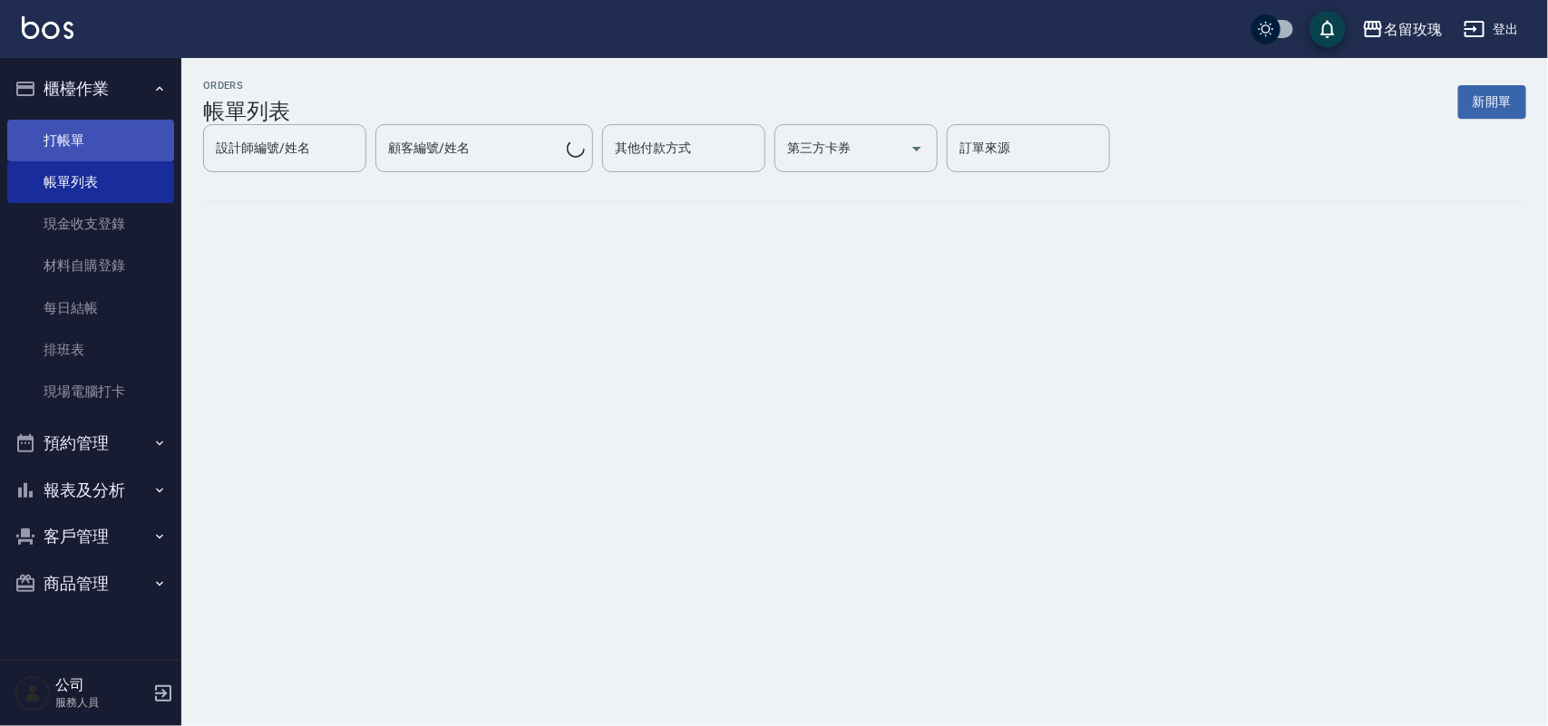
click at [69, 124] on link "打帳單" at bounding box center [90, 141] width 167 height 42
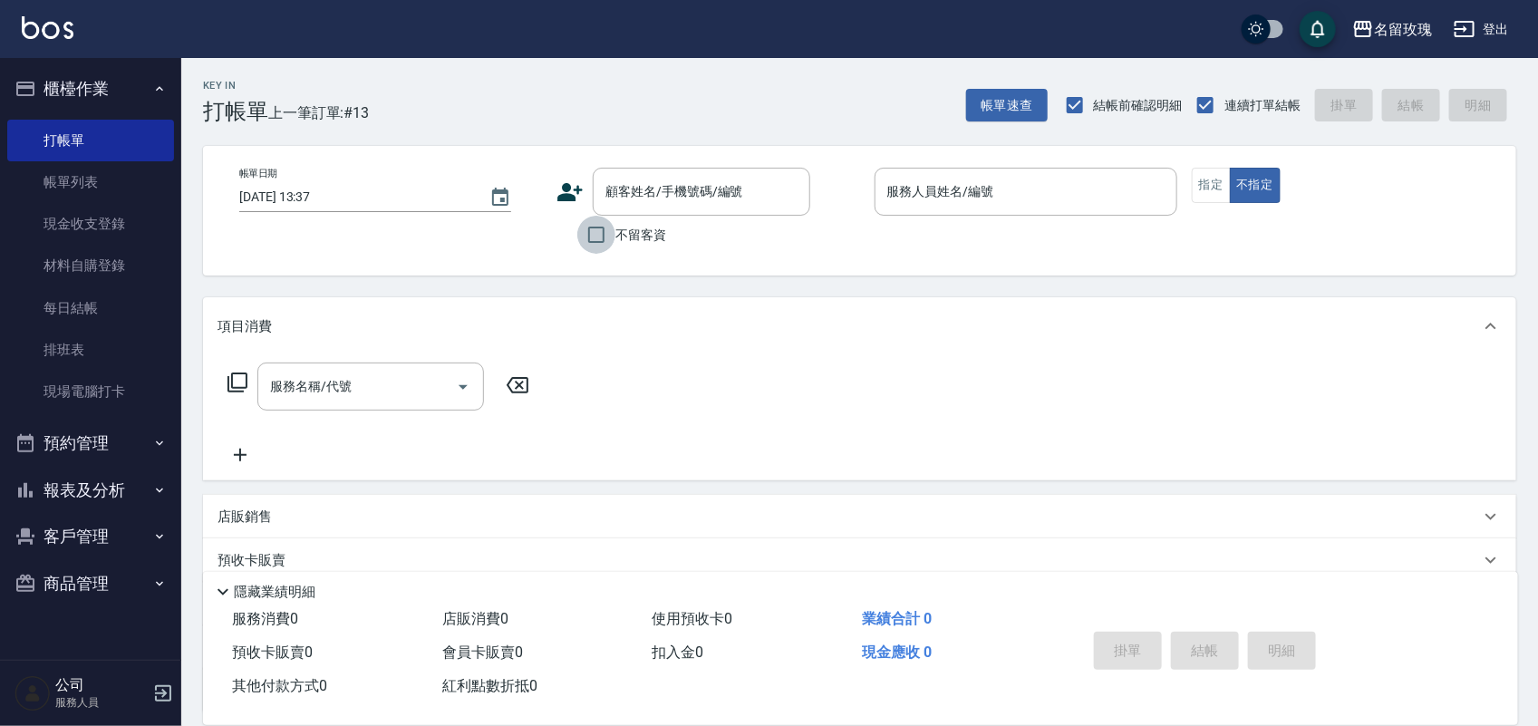
click at [597, 238] on input "不留客資" at bounding box center [596, 235] width 38 height 38
checkbox input "true"
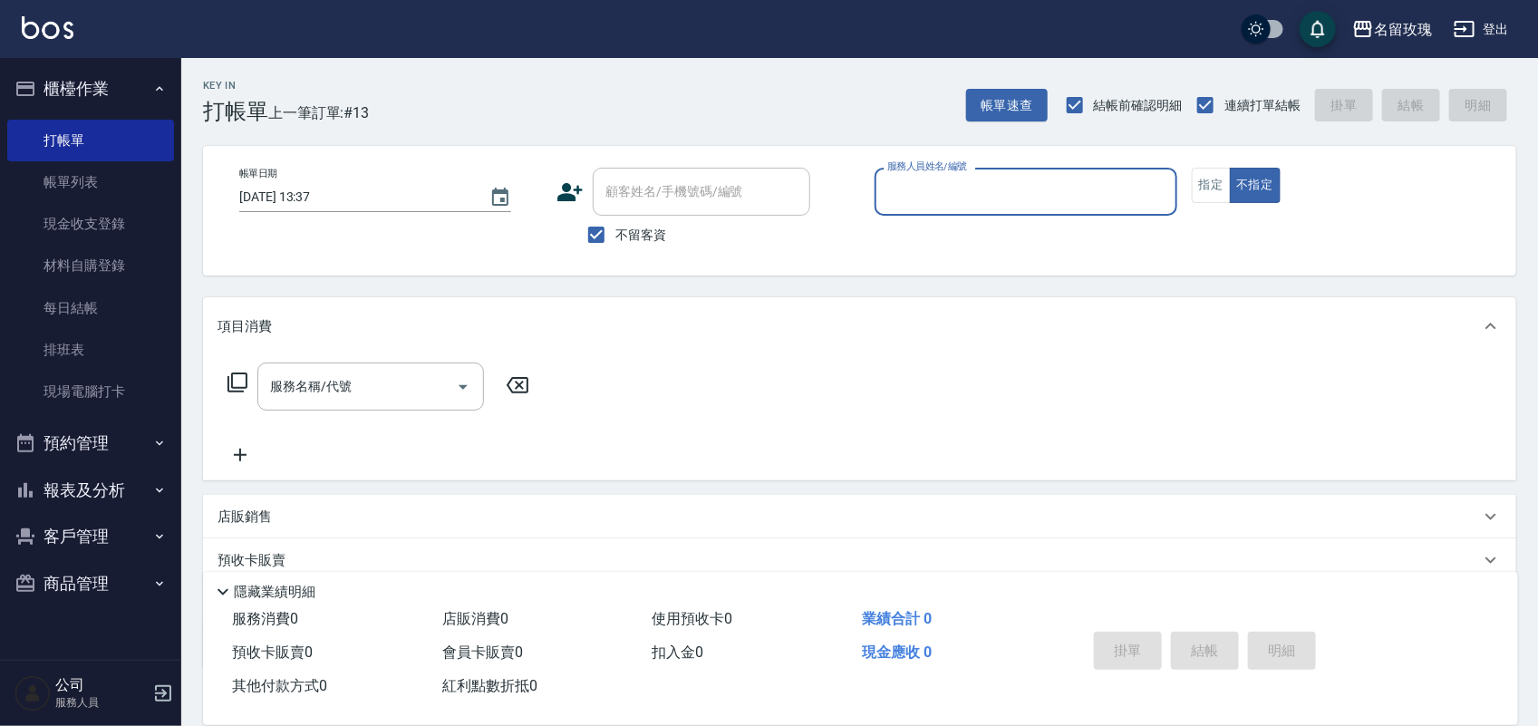
click at [998, 202] on input "服務人員姓名/編號" at bounding box center [1026, 192] width 286 height 32
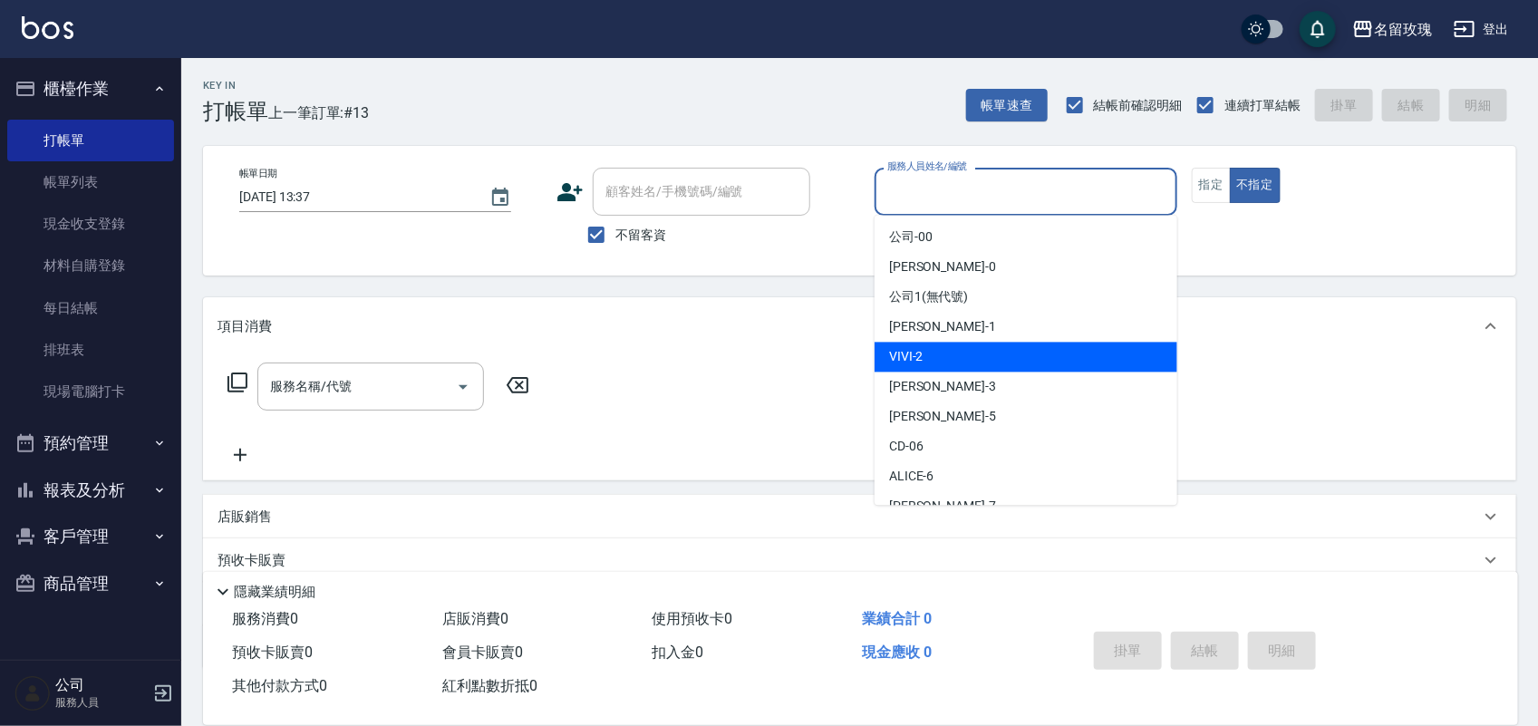
scroll to position [227, 0]
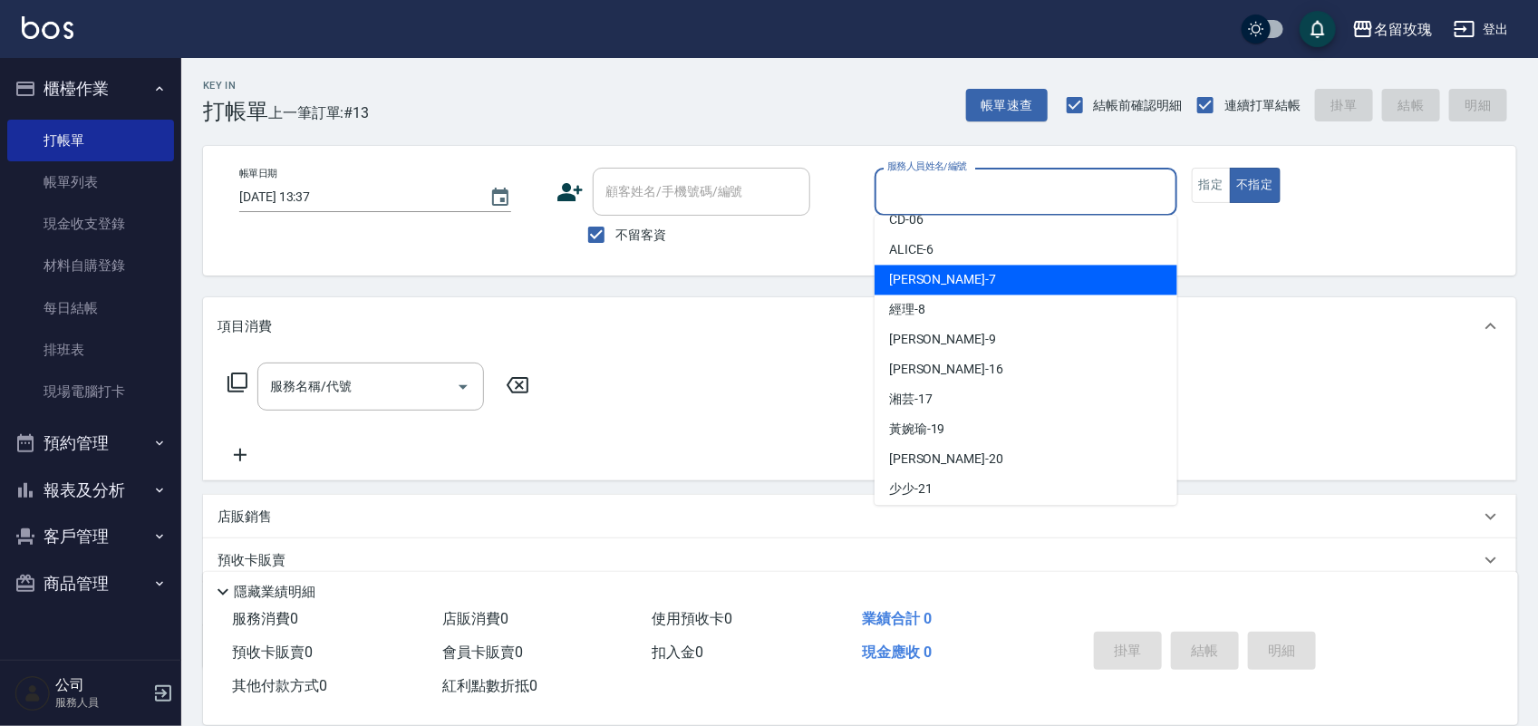
click at [995, 274] on div "[PERSON_NAME] -7" at bounding box center [1026, 281] width 303 height 30
type input "[PERSON_NAME]-7"
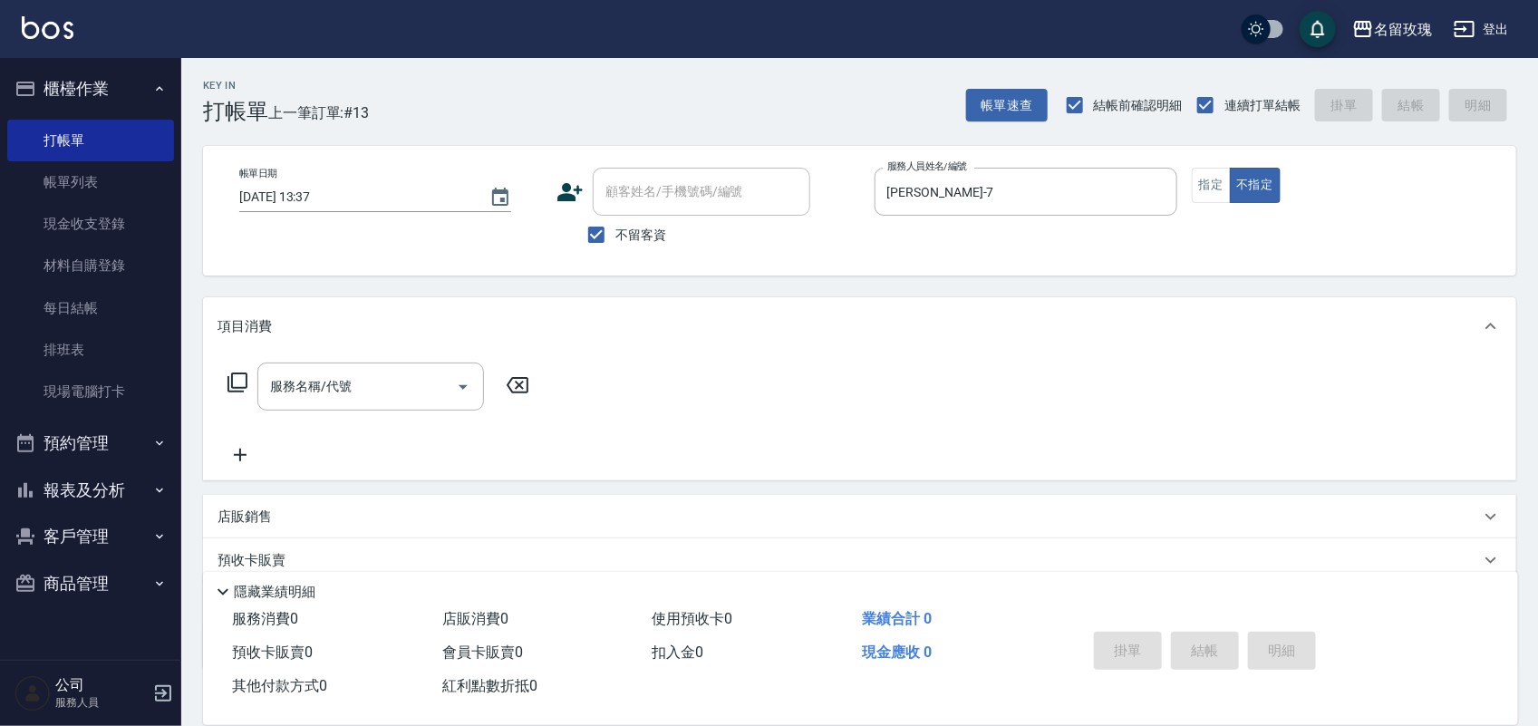
click at [241, 374] on icon at bounding box center [238, 383] width 20 height 20
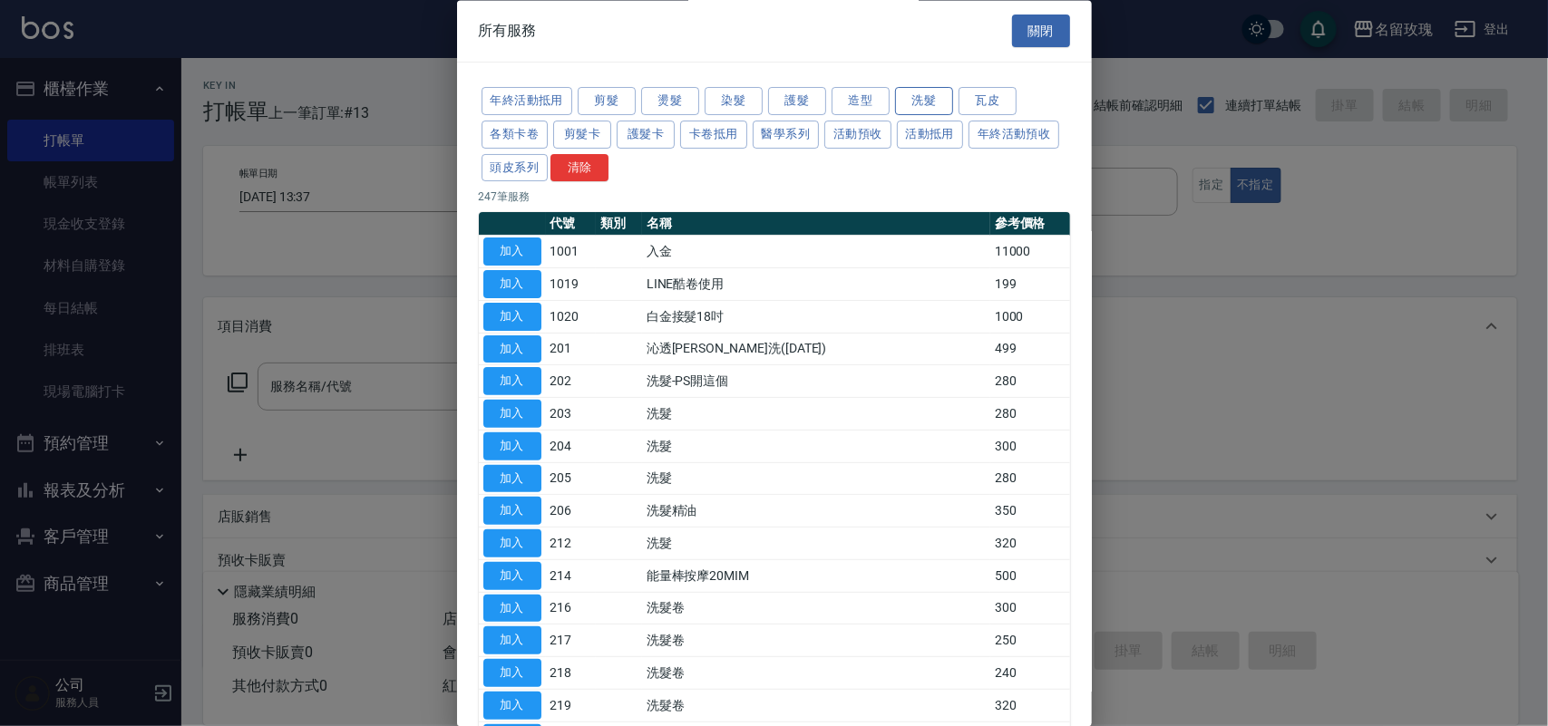
click at [905, 106] on button "洗髮" at bounding box center [924, 102] width 58 height 28
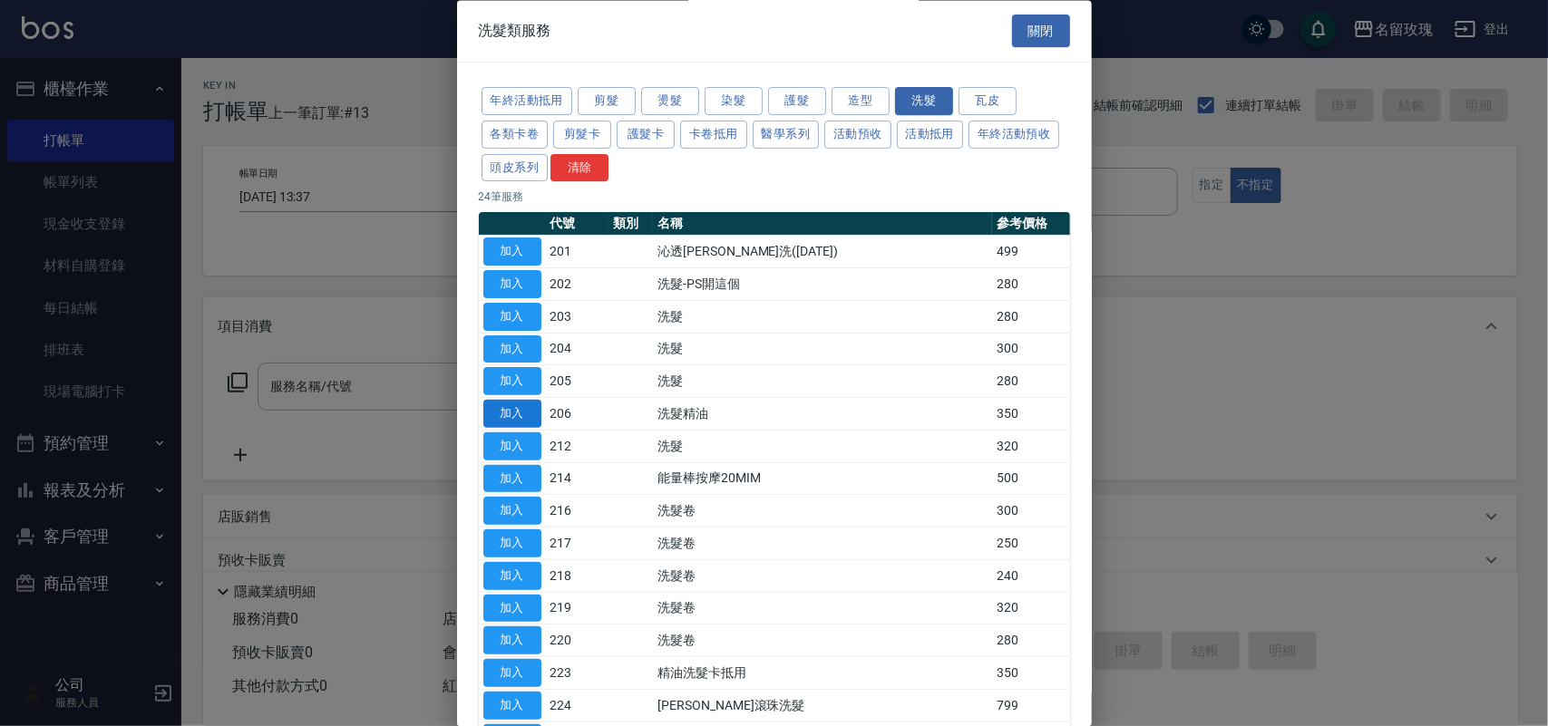
click at [487, 417] on button "加入" at bounding box center [512, 415] width 58 height 28
type input "洗髮精油(206)"
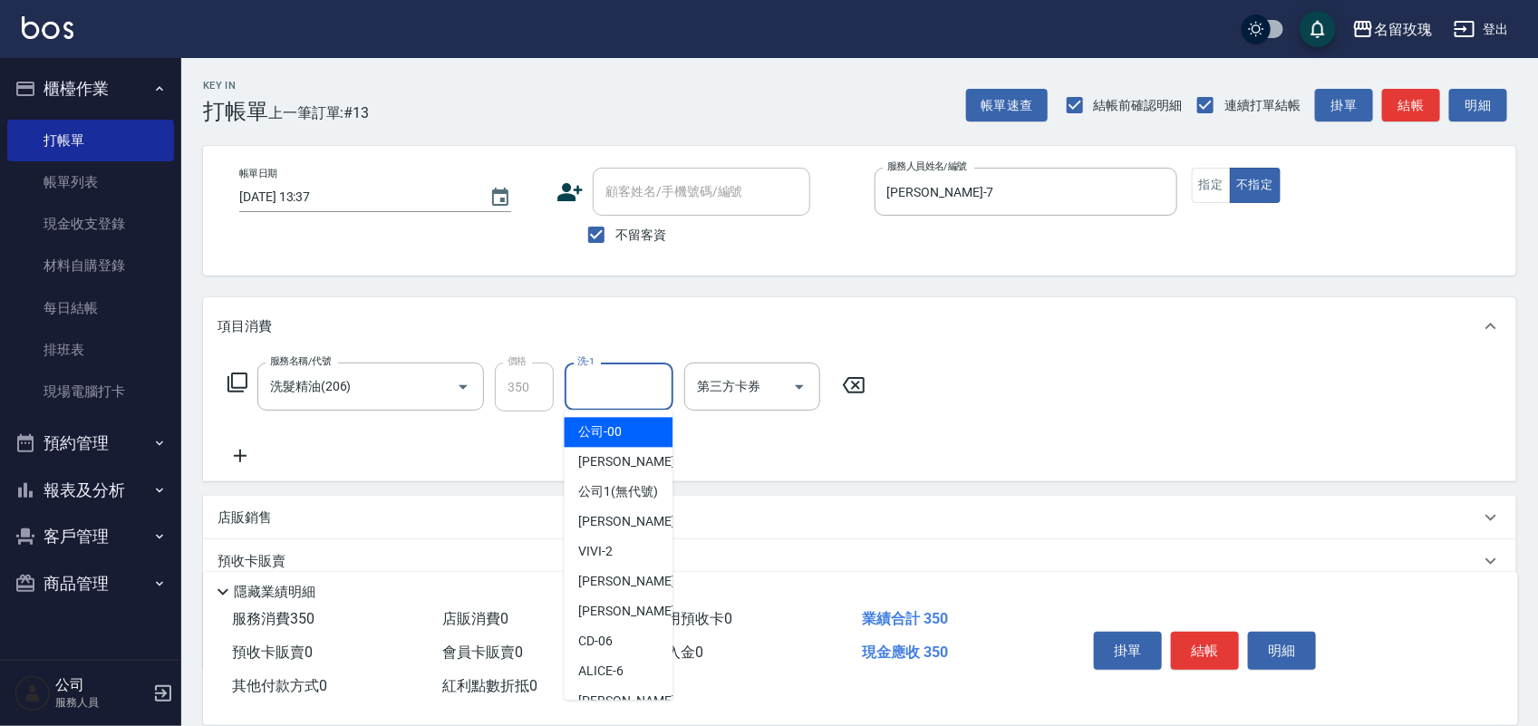
click at [635, 396] on input "洗-1" at bounding box center [619, 387] width 92 height 32
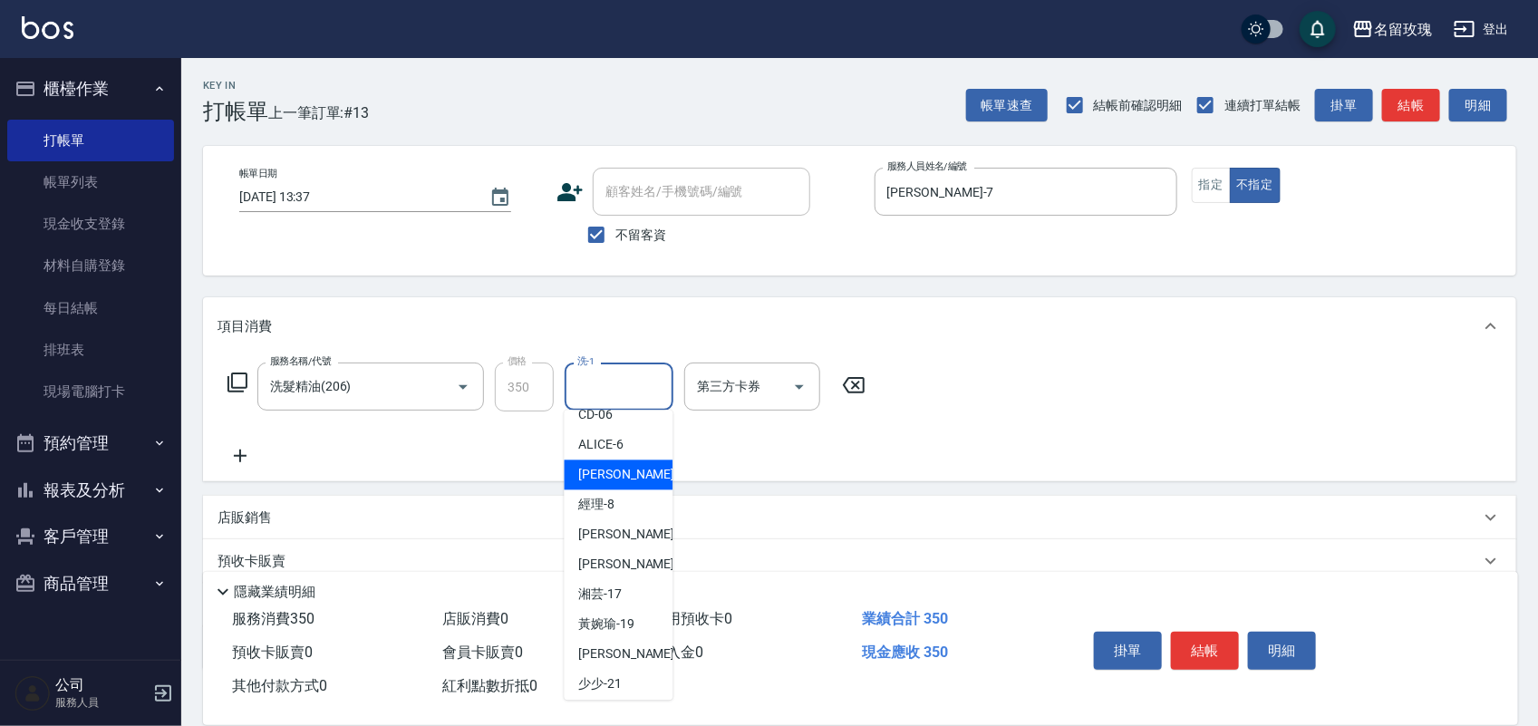
click at [626, 490] on div "[PERSON_NAME] -7" at bounding box center [619, 476] width 109 height 30
type input "[PERSON_NAME]-7"
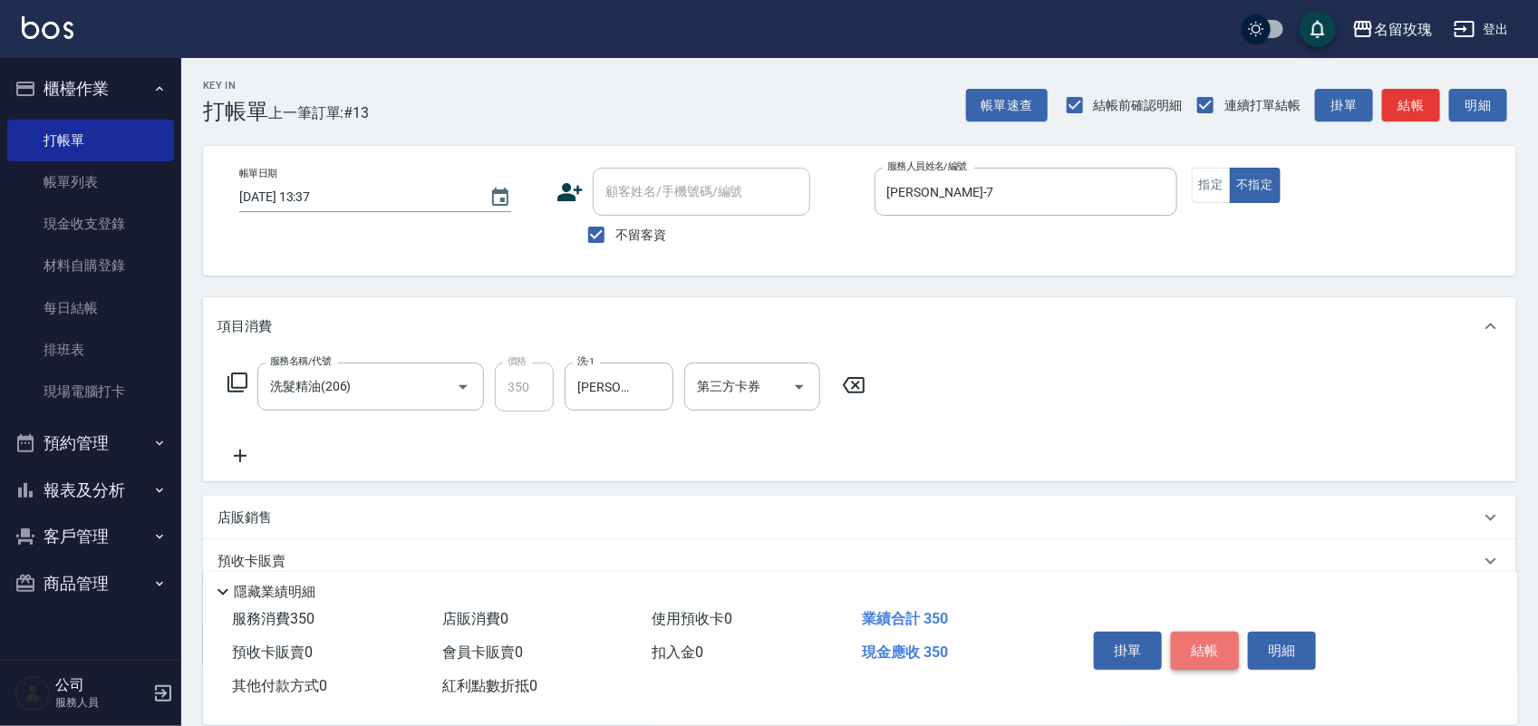
drag, startPoint x: 1197, startPoint y: 648, endPoint x: 1180, endPoint y: 644, distance: 16.9
click at [1189, 644] on button "結帳" at bounding box center [1205, 651] width 68 height 38
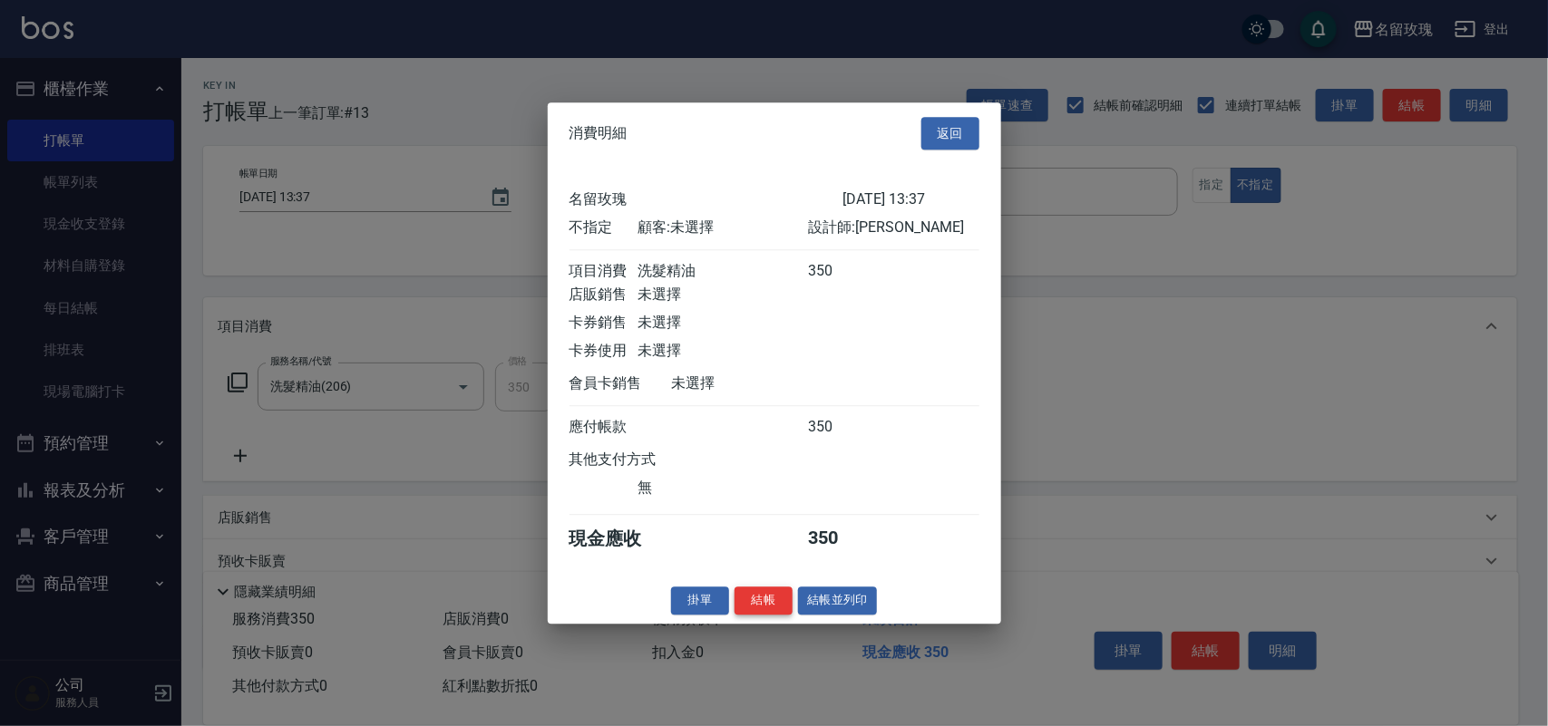
click at [759, 610] on button "結帳" at bounding box center [763, 601] width 58 height 28
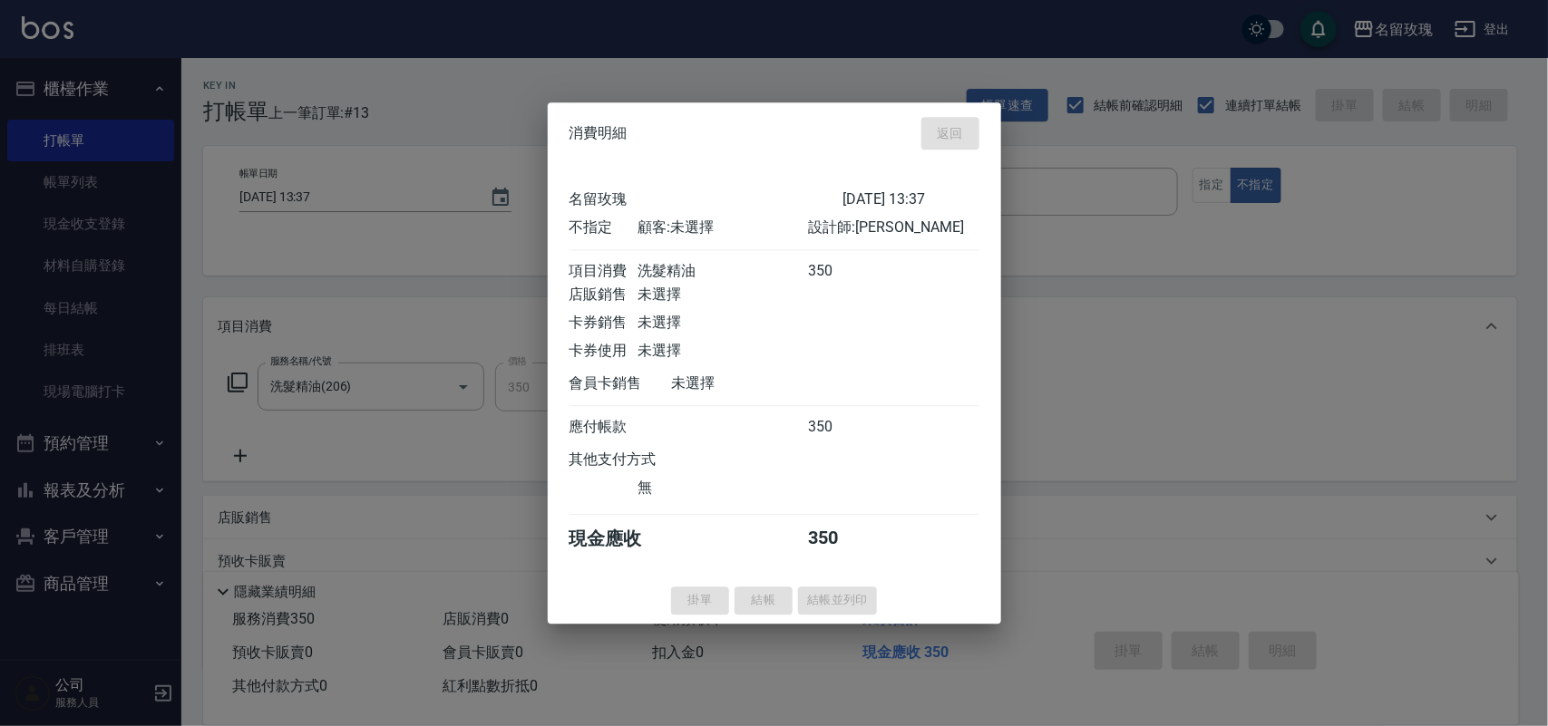
type input "[DATE] 13:38"
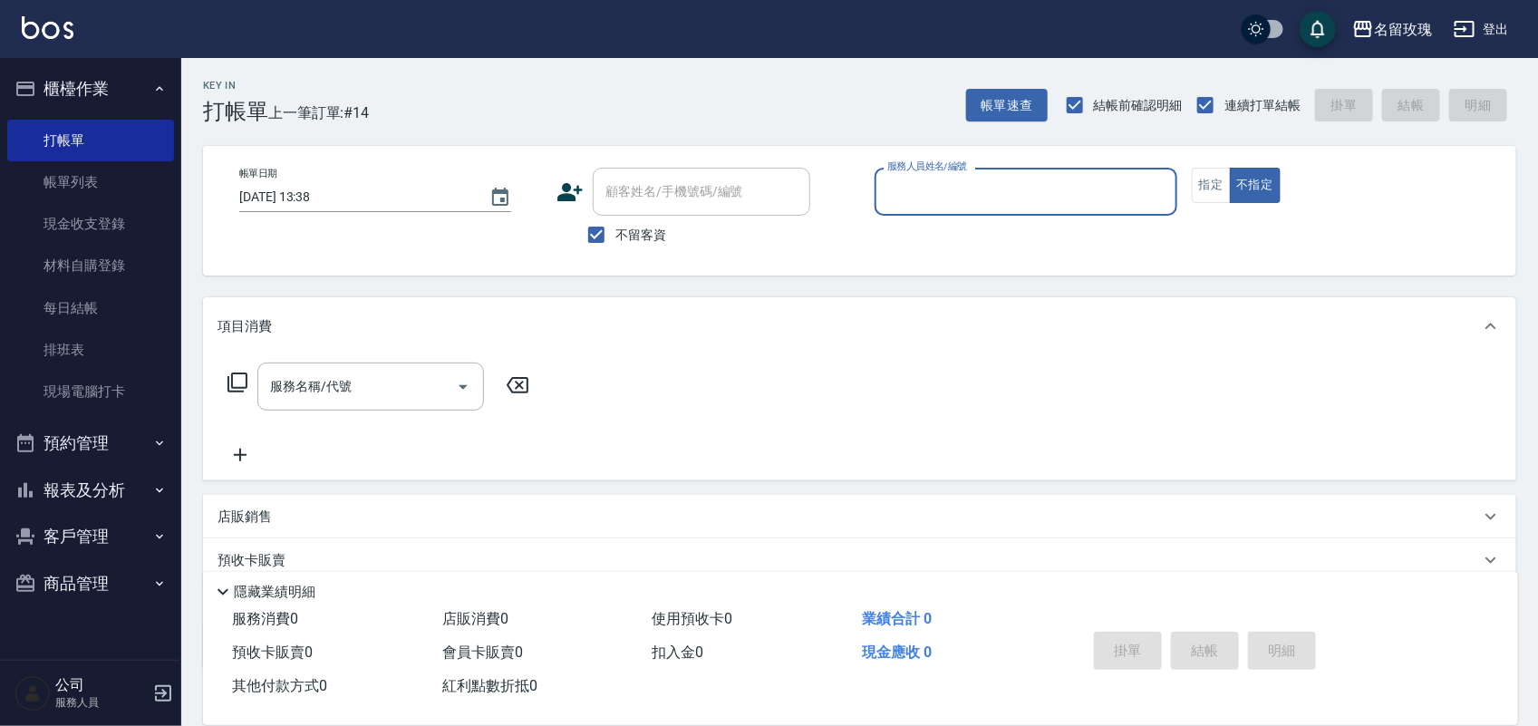
scroll to position [115, 0]
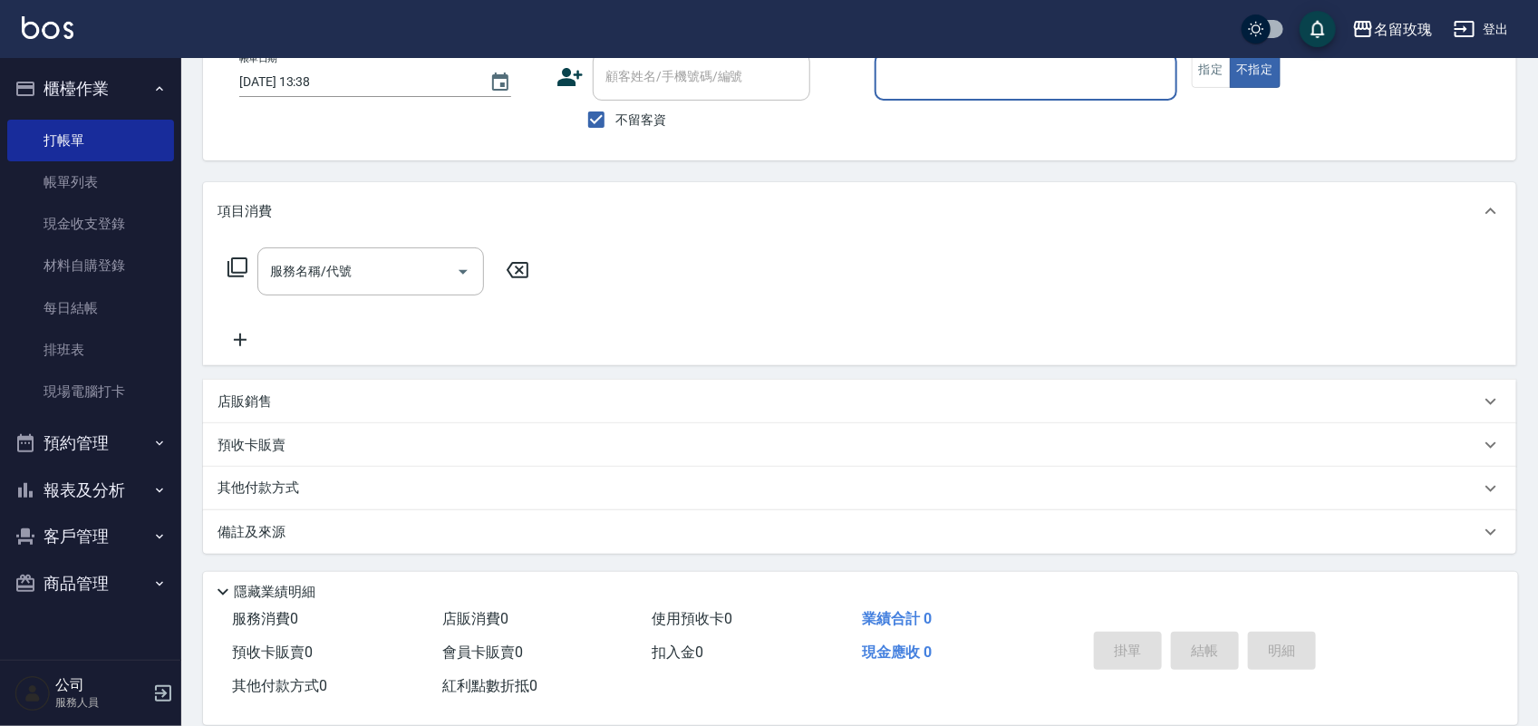
click at [88, 497] on button "報表及分析" at bounding box center [90, 490] width 167 height 47
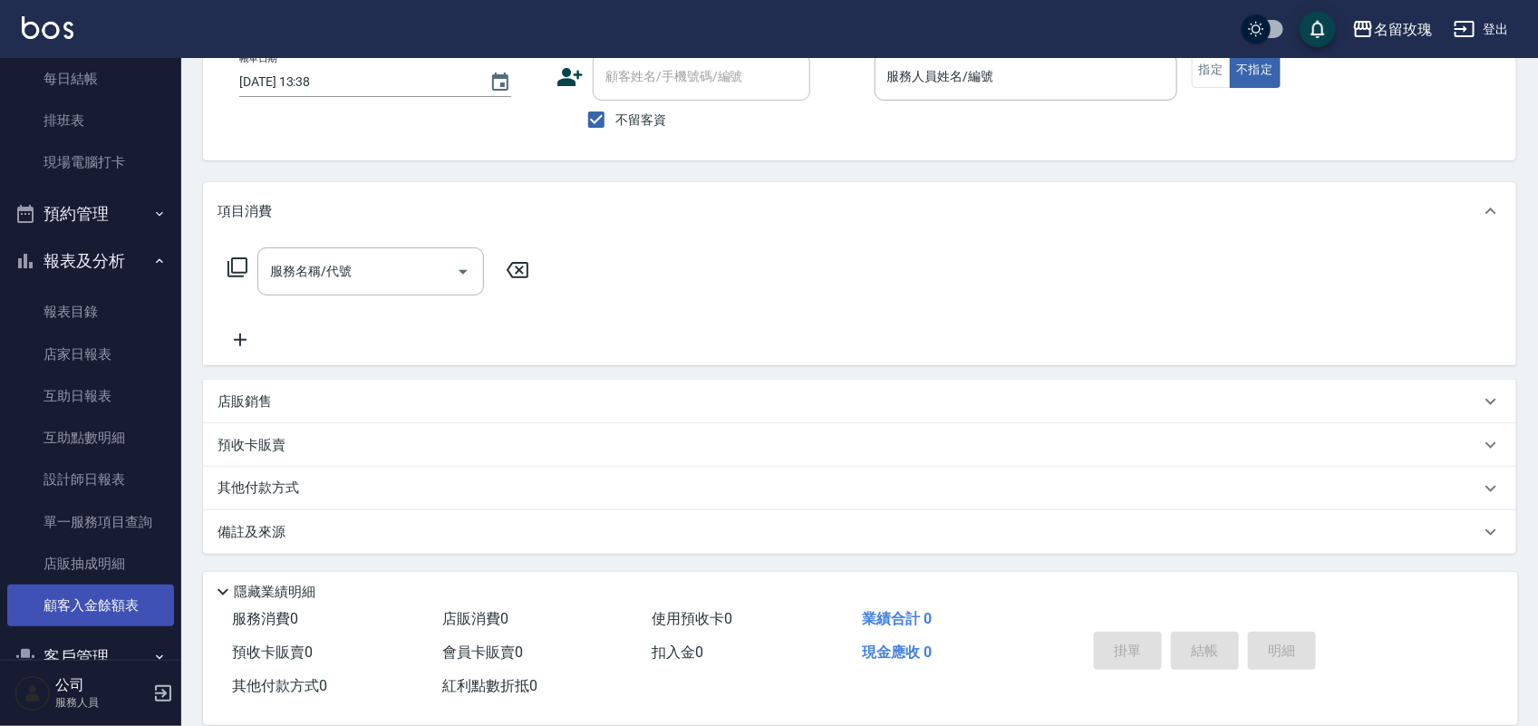
scroll to position [318, 0]
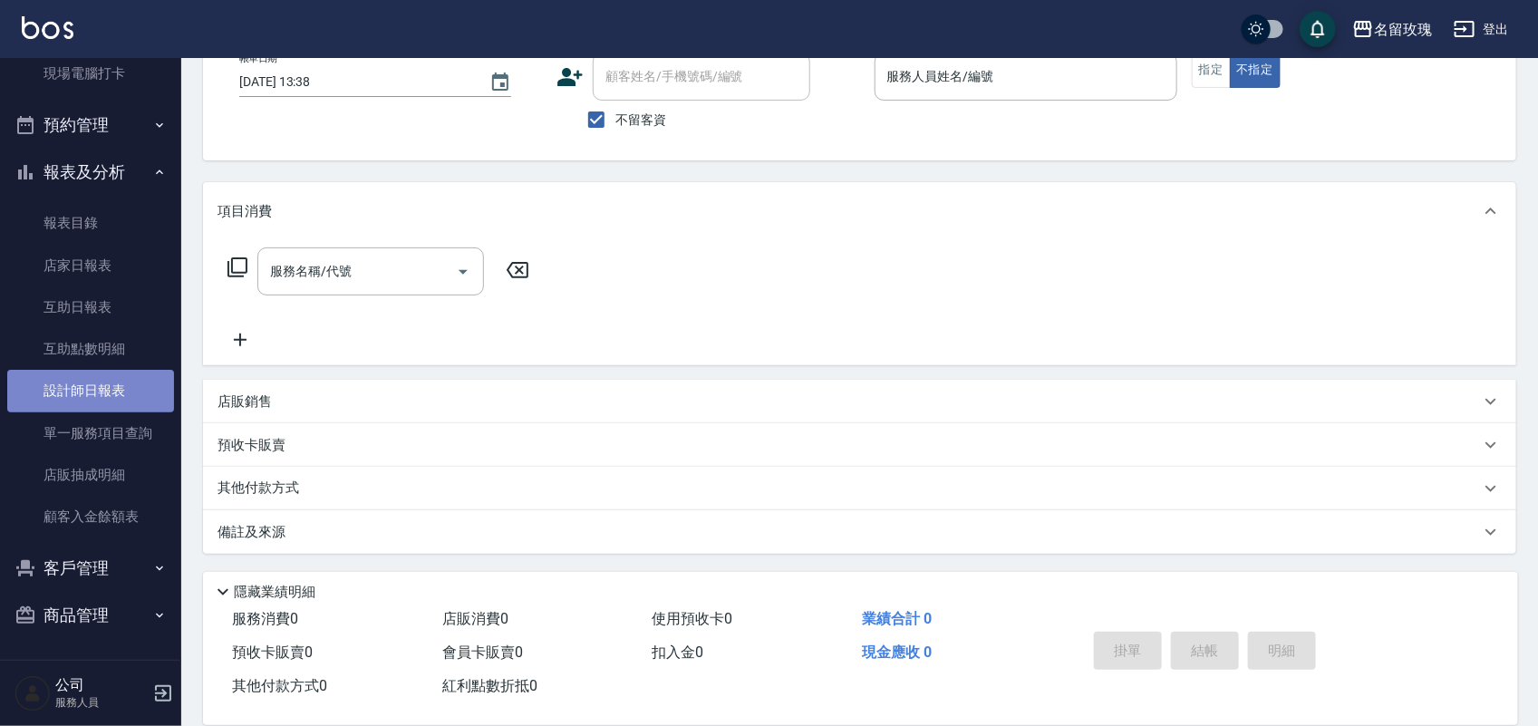
click at [102, 387] on link "設計師日報表" at bounding box center [90, 391] width 167 height 42
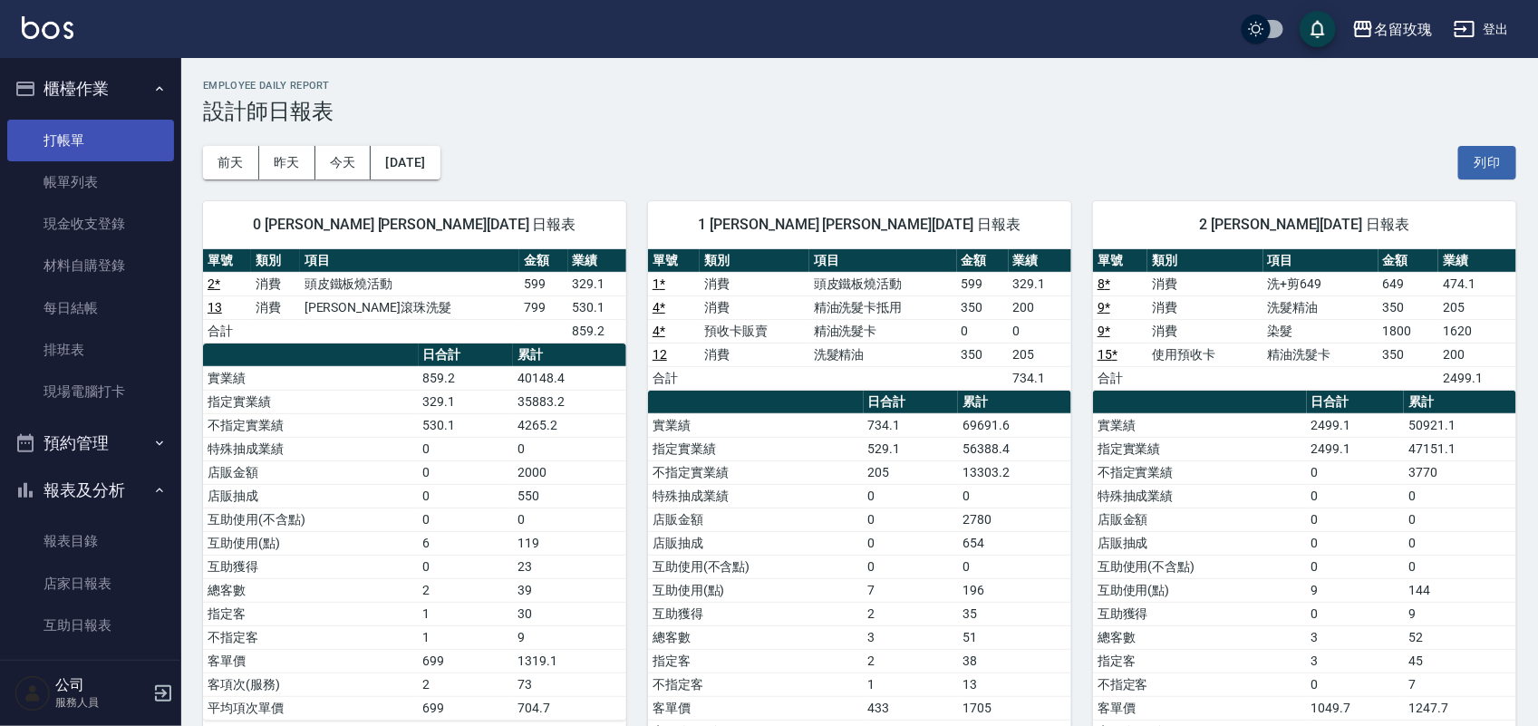
click at [137, 130] on link "打帳單" at bounding box center [90, 141] width 167 height 42
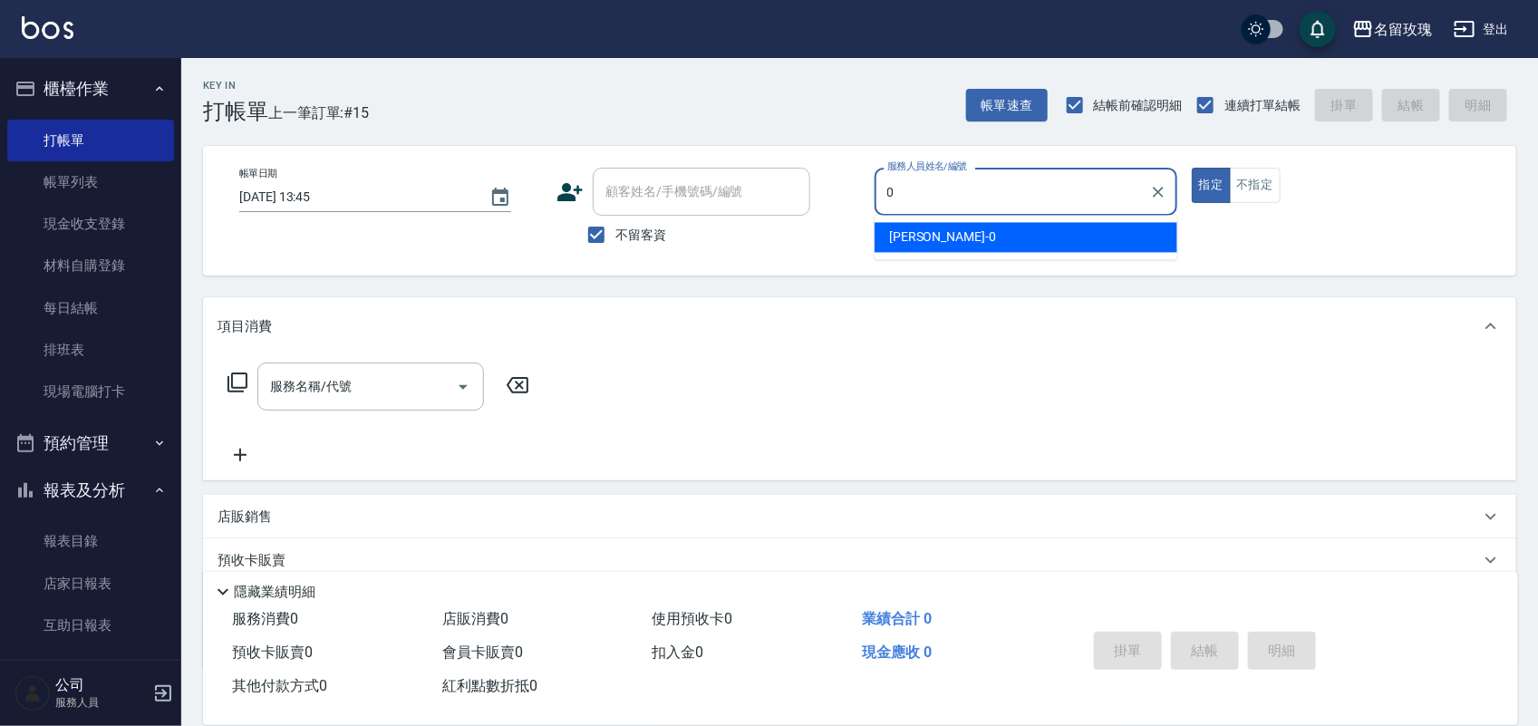
click at [896, 251] on div "[PERSON_NAME] -0" at bounding box center [1026, 238] width 303 height 30
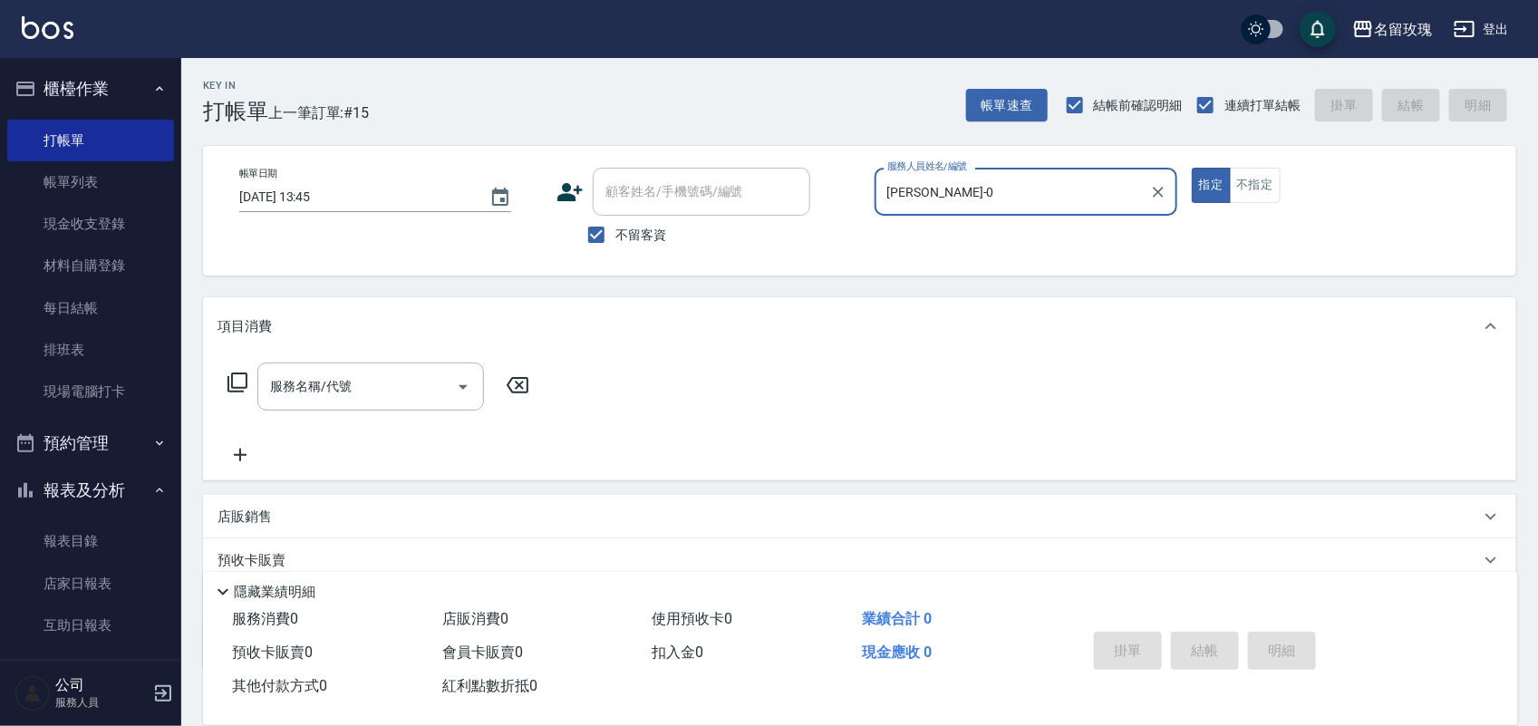
type input "[PERSON_NAME]-0"
click at [898, 233] on p at bounding box center [1026, 225] width 303 height 19
click at [231, 391] on icon at bounding box center [238, 383] width 20 height 20
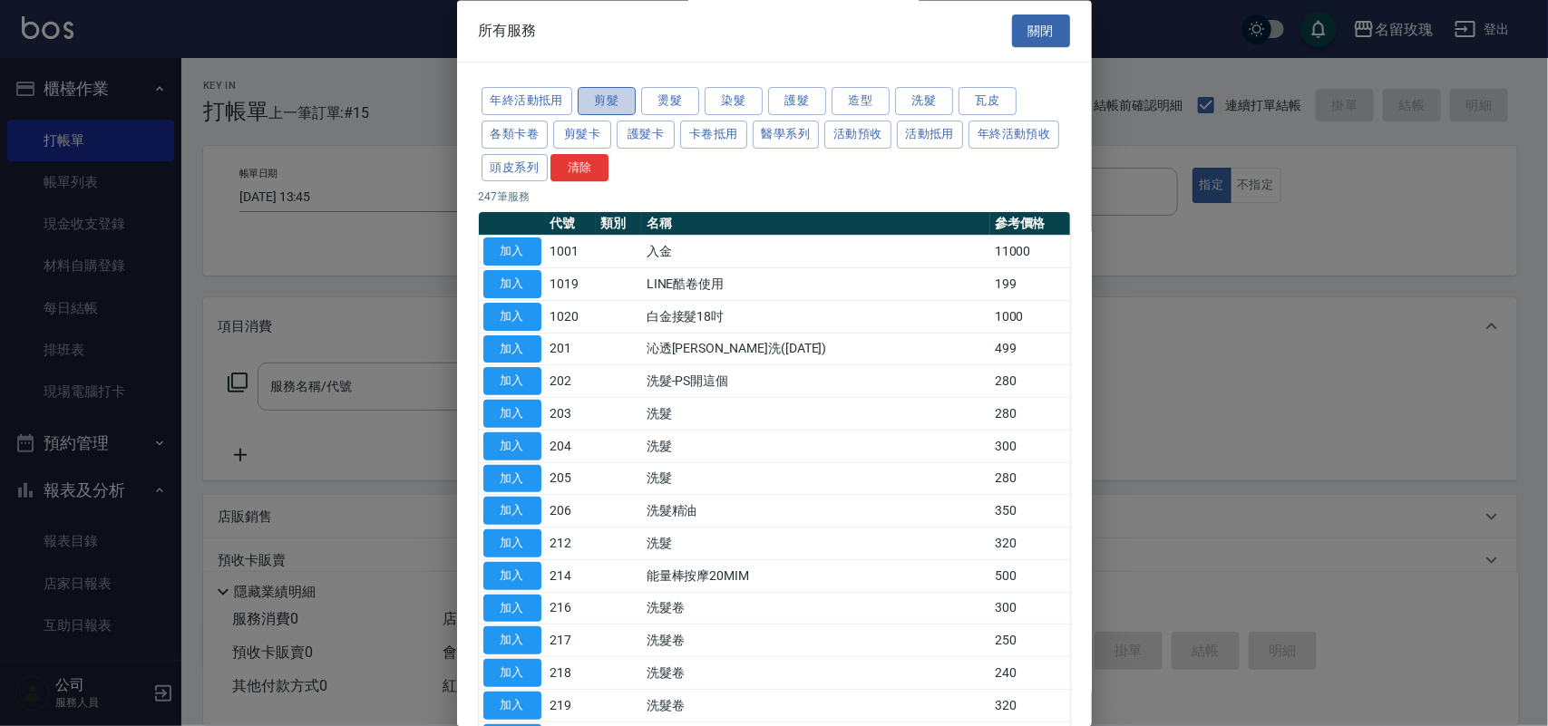
click at [617, 92] on button "剪髮" at bounding box center [606, 102] width 58 height 28
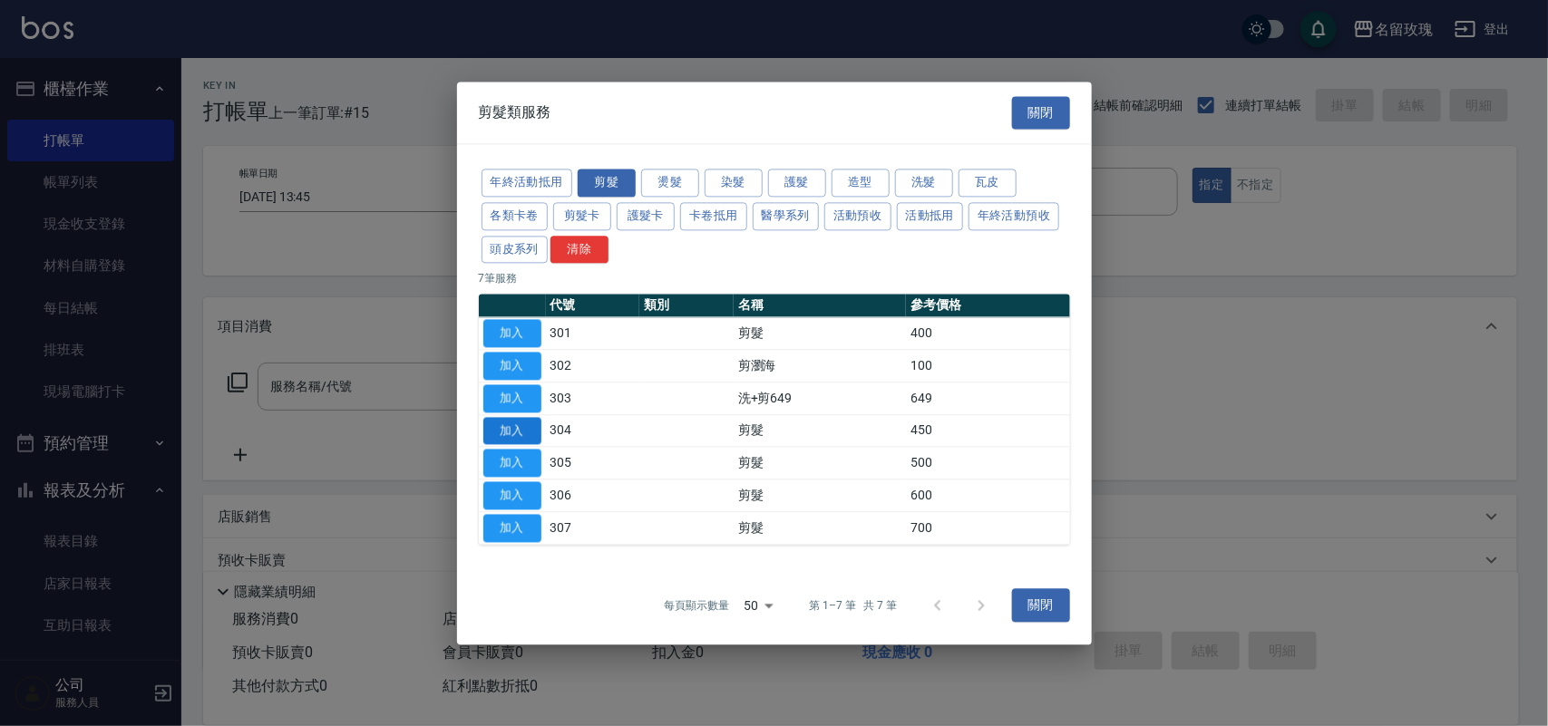
click at [531, 429] on button "加入" at bounding box center [512, 431] width 58 height 28
type input "剪髮(304)"
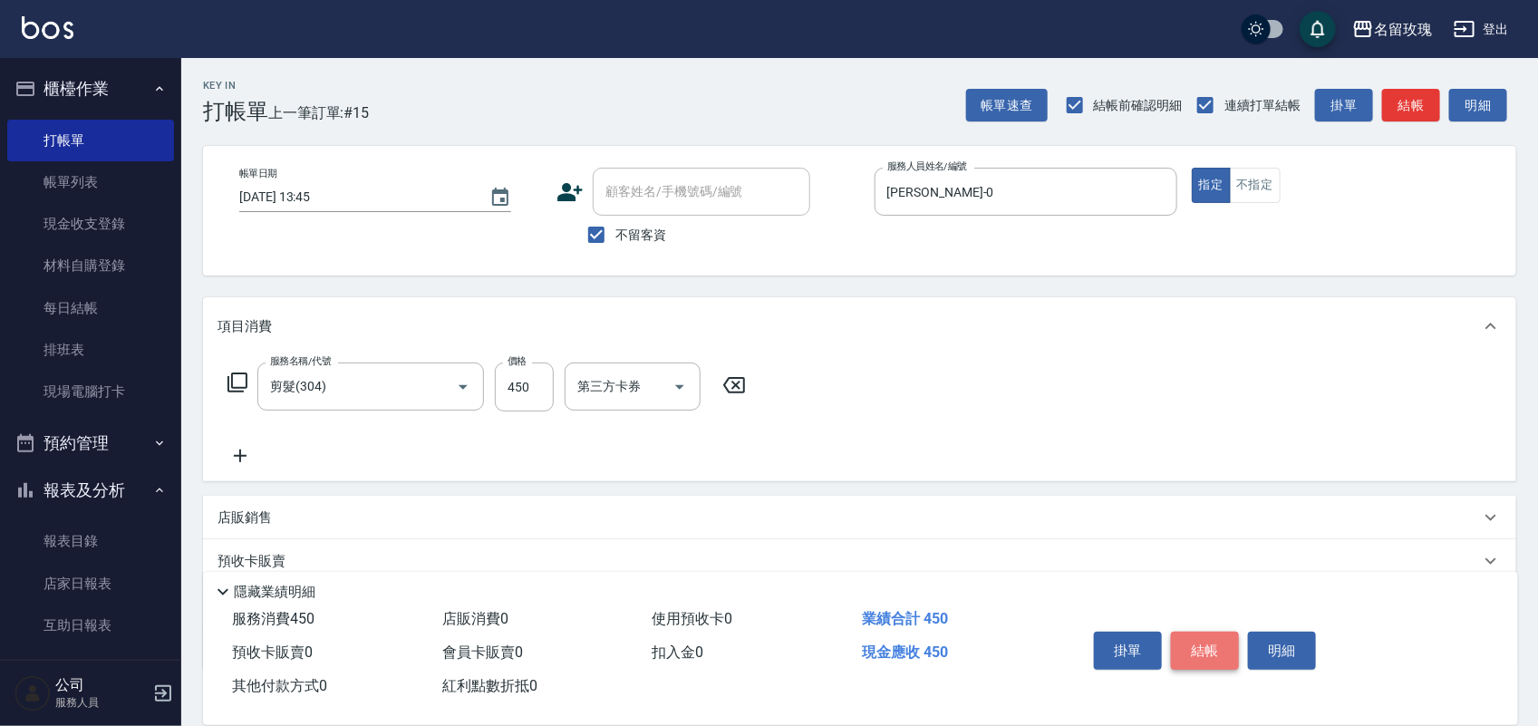
click at [1193, 646] on button "結帳" at bounding box center [1205, 651] width 68 height 38
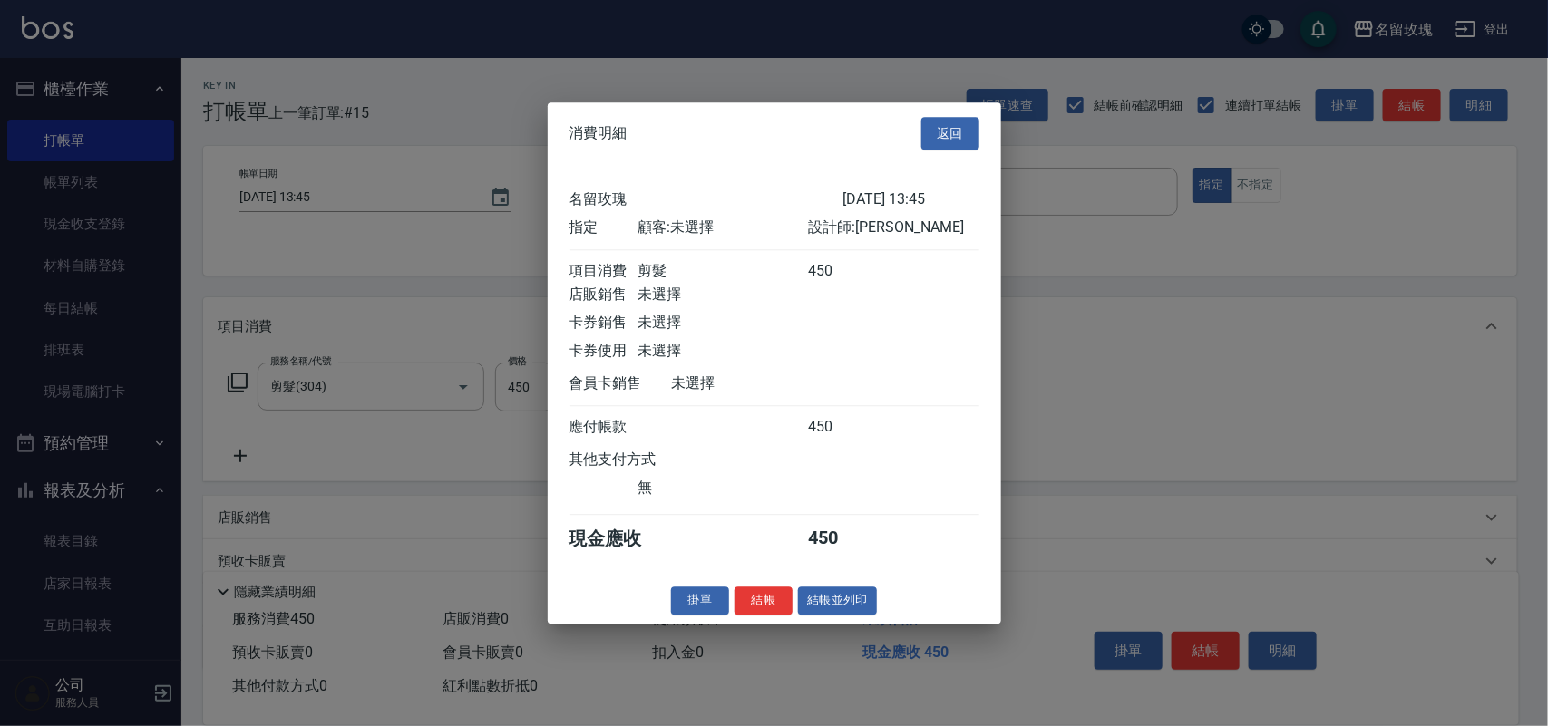
click at [820, 609] on button "結帳並列印" at bounding box center [837, 601] width 79 height 28
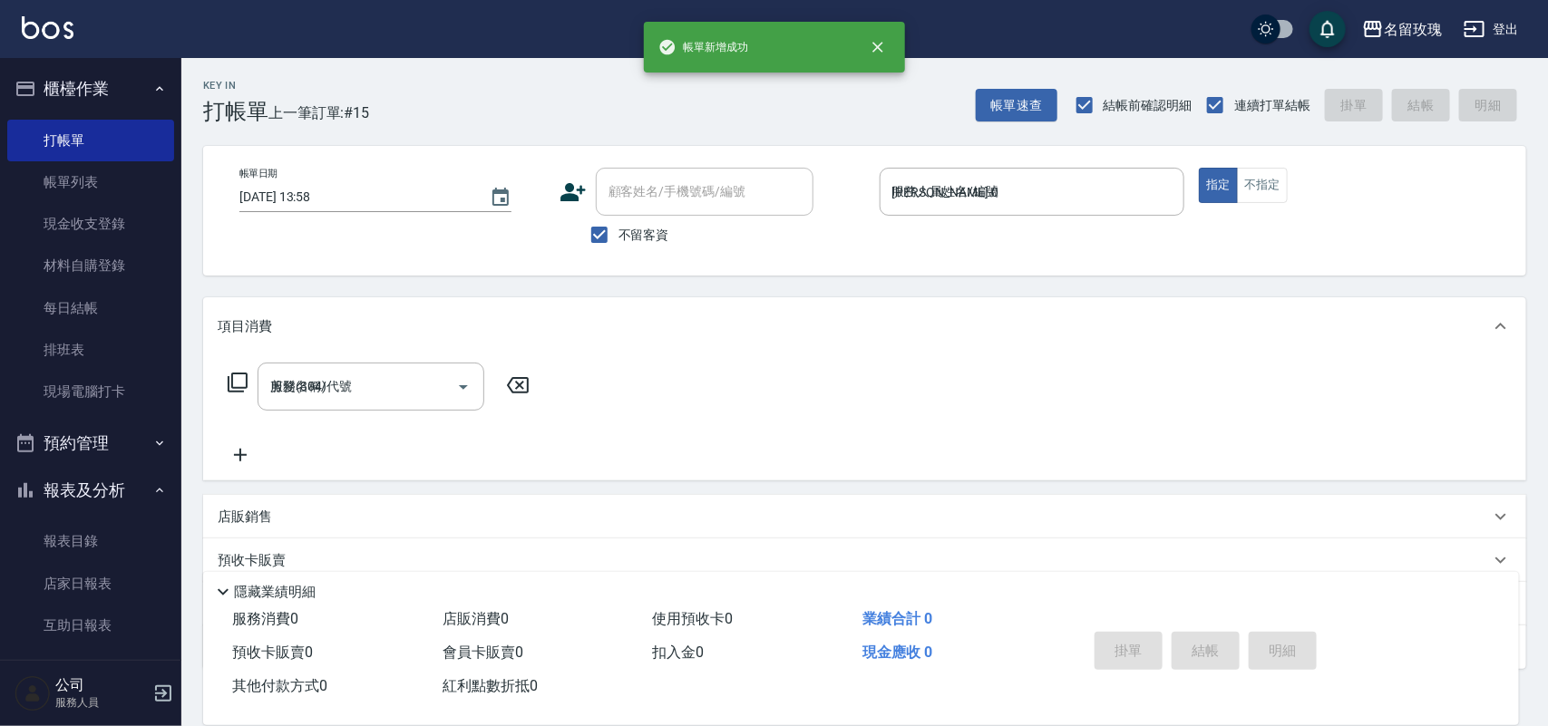
type input "[DATE] 13:58"
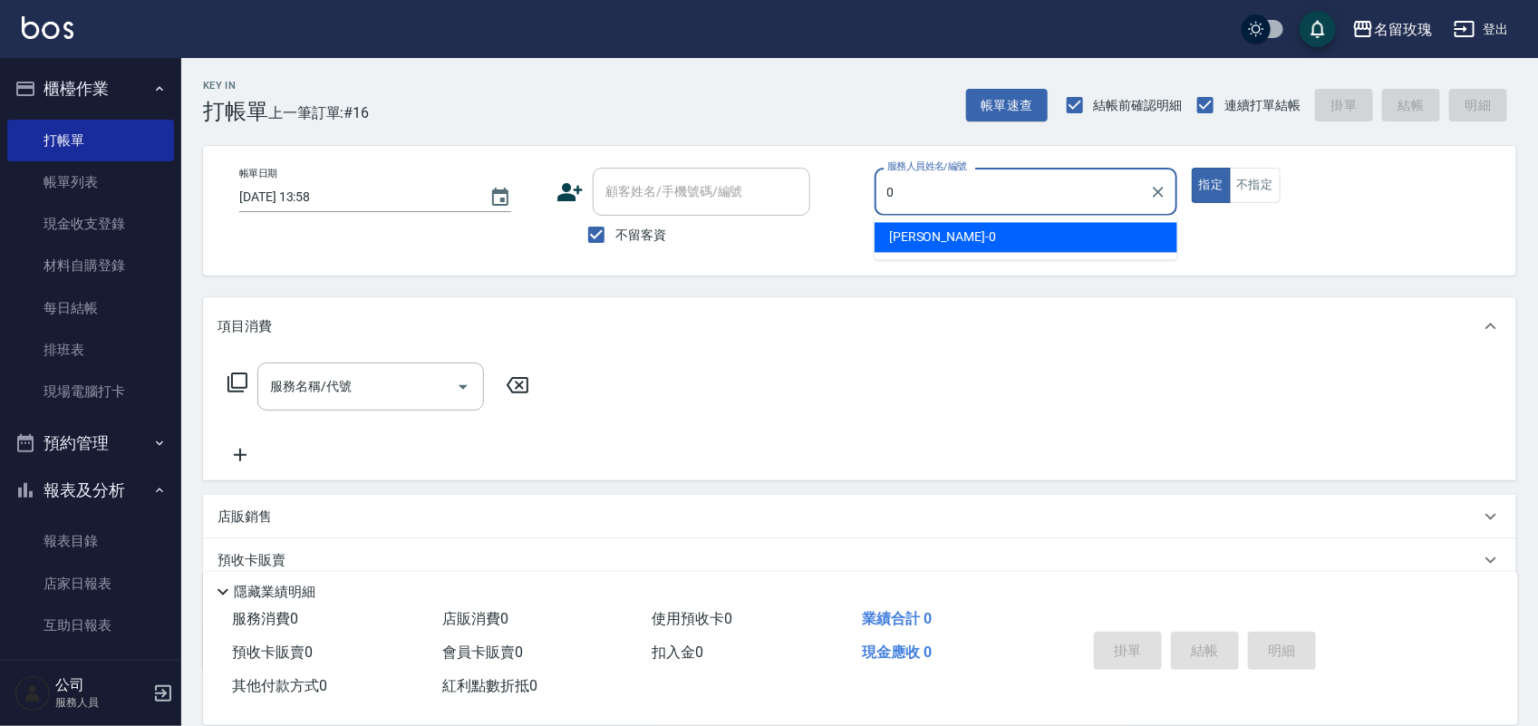
click at [943, 234] on div "[PERSON_NAME] -0" at bounding box center [1026, 238] width 303 height 30
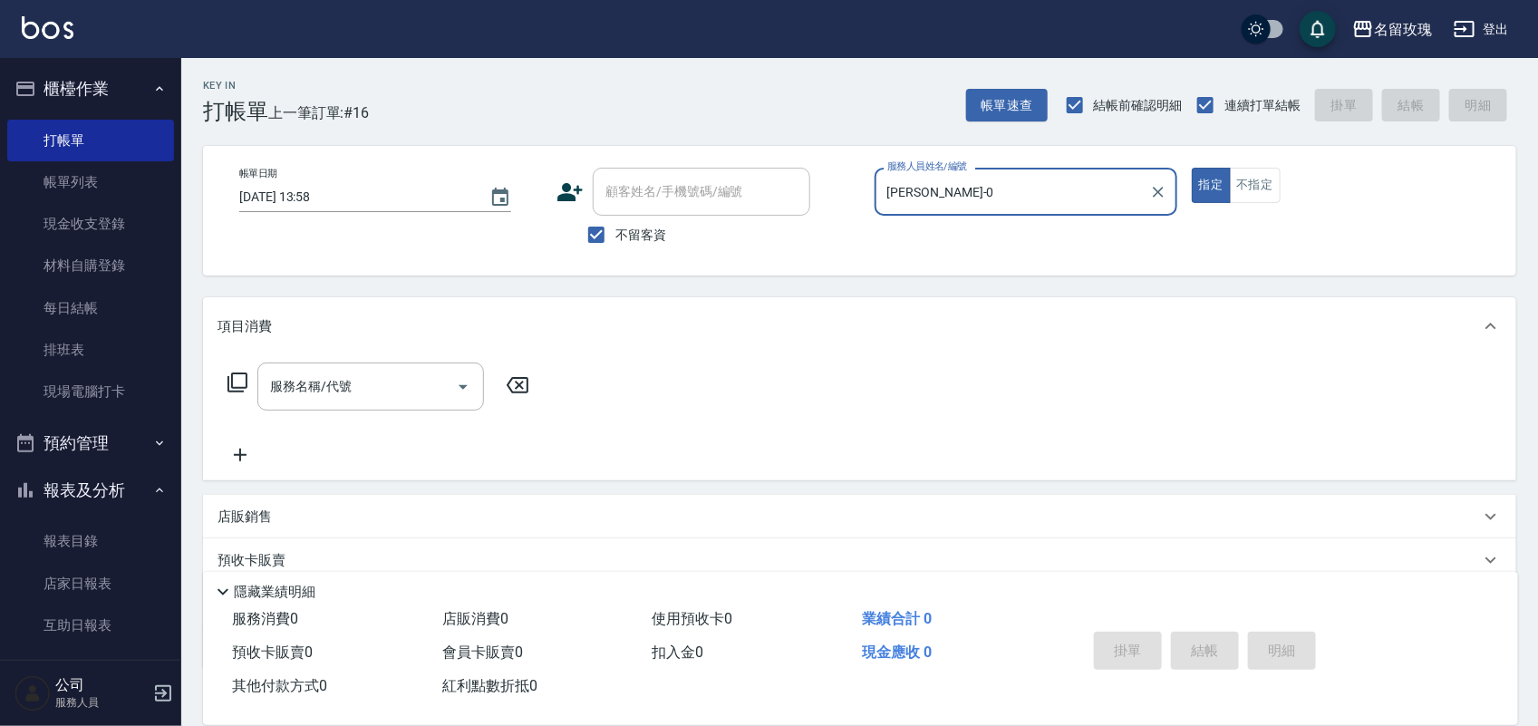
type input "[PERSON_NAME]-0"
click at [236, 377] on icon at bounding box center [238, 383] width 22 height 22
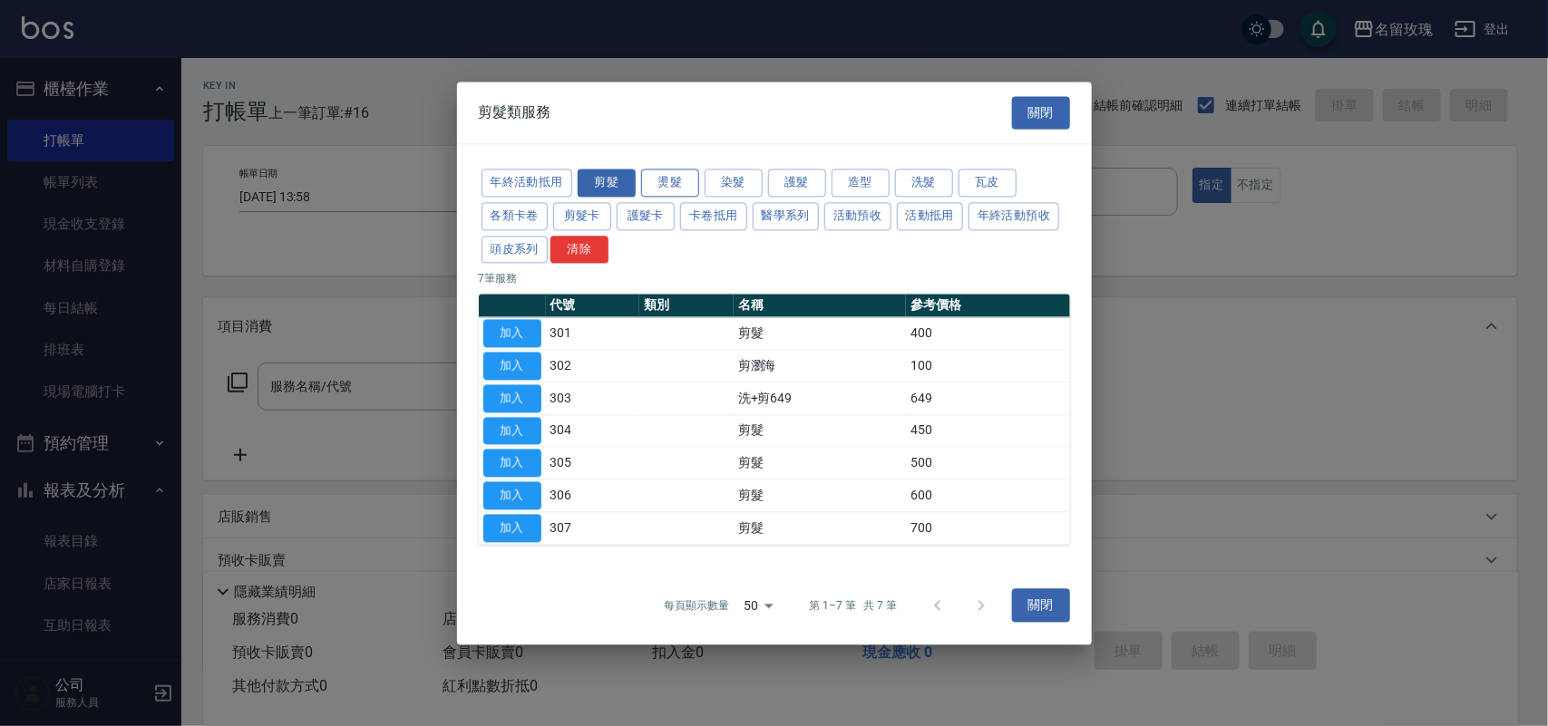
click at [691, 183] on button "燙髮" at bounding box center [670, 183] width 58 height 28
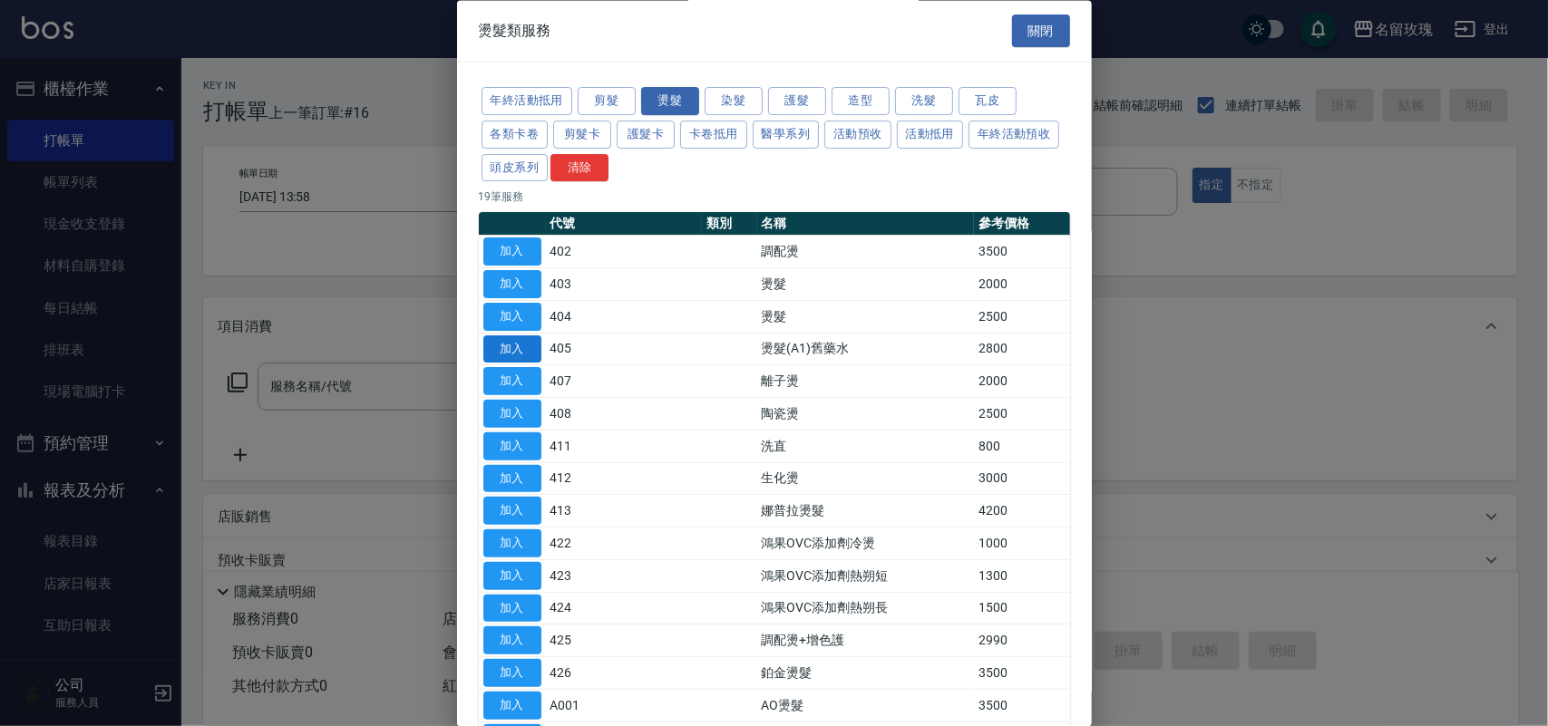
click at [509, 356] on button "加入" at bounding box center [512, 349] width 58 height 28
type input "燙髮(A1)舊藥水(405)"
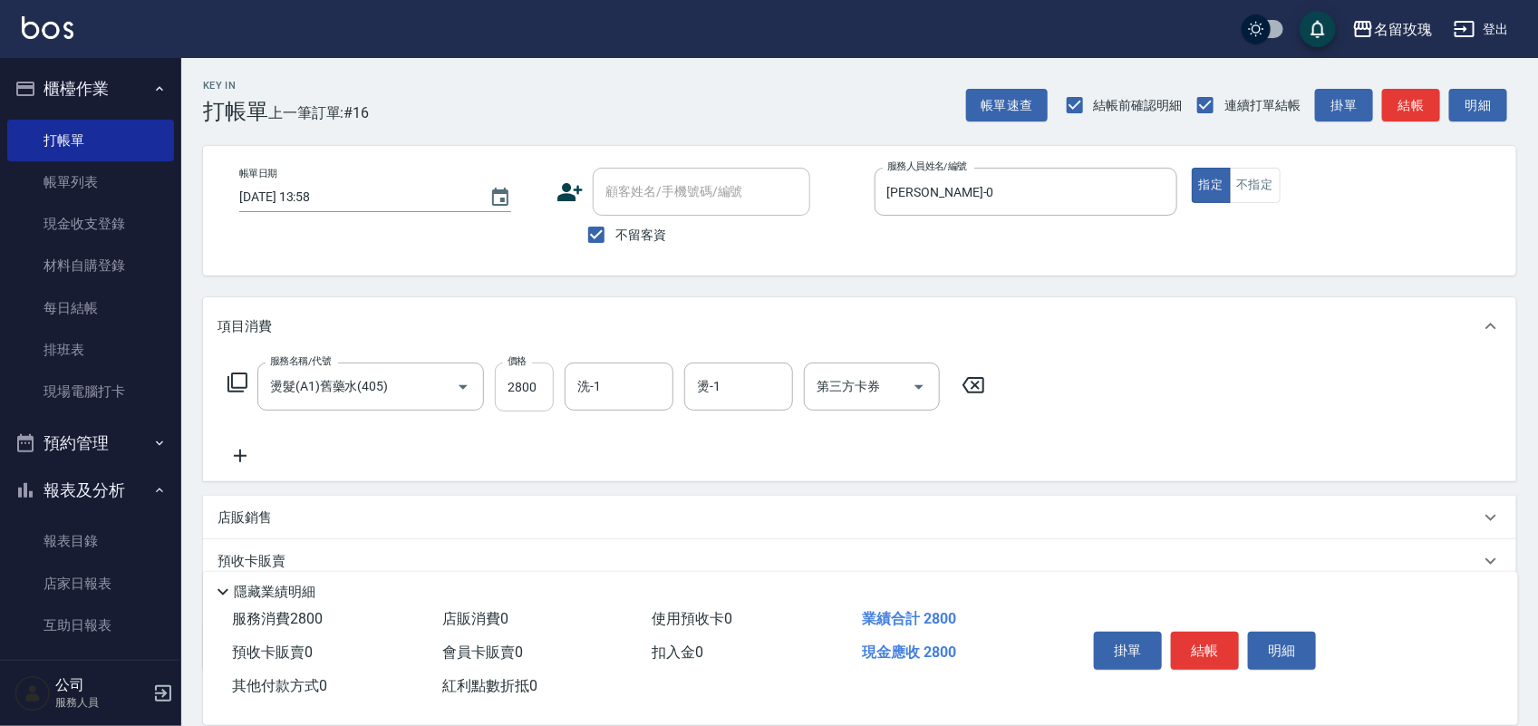
click at [547, 383] on input "2800" at bounding box center [524, 387] width 59 height 49
type input "3600"
click at [585, 387] on div "洗-1 洗-1" at bounding box center [619, 387] width 109 height 48
click at [618, 432] on div "[PERSON_NAME] -0" at bounding box center [619, 433] width 109 height 30
type input "[PERSON_NAME]-0"
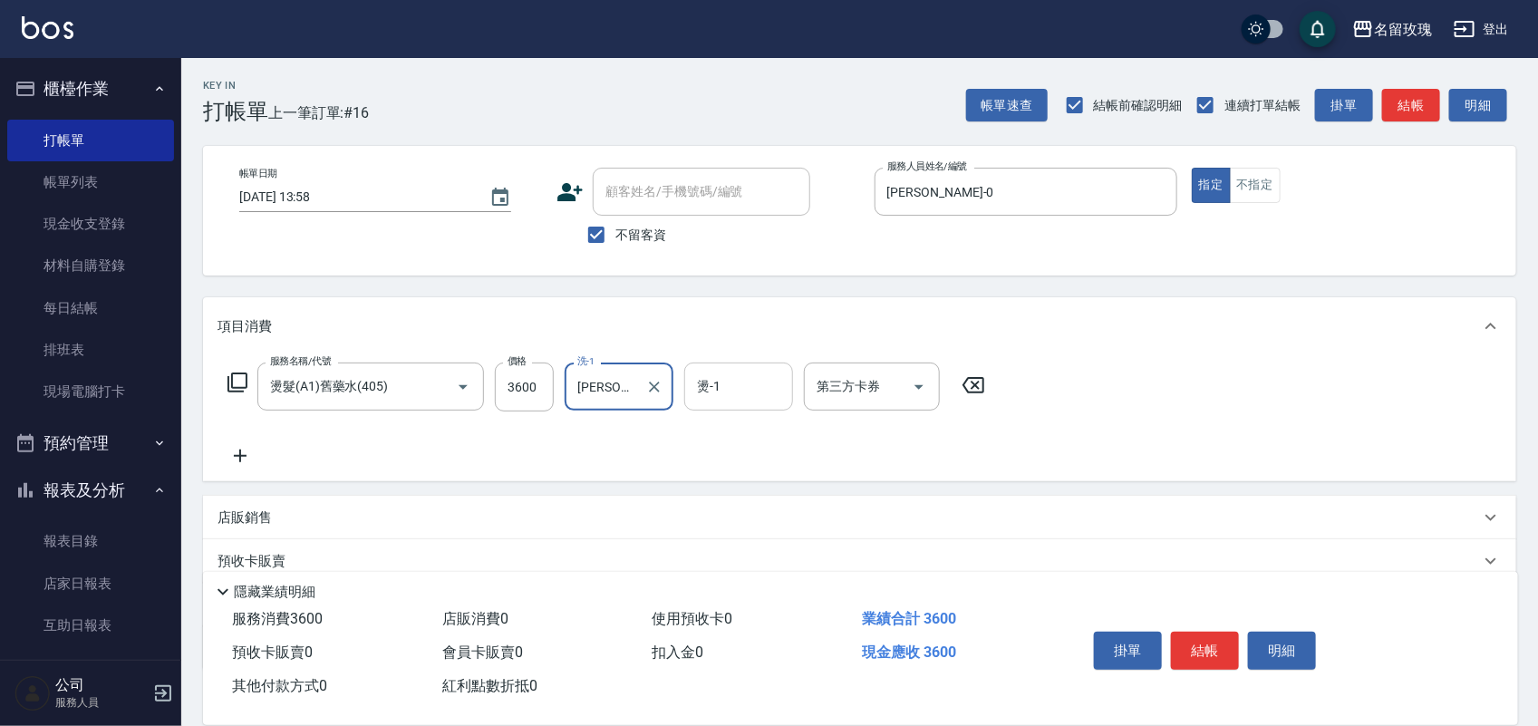
click at [695, 393] on input "燙-1" at bounding box center [739, 387] width 92 height 32
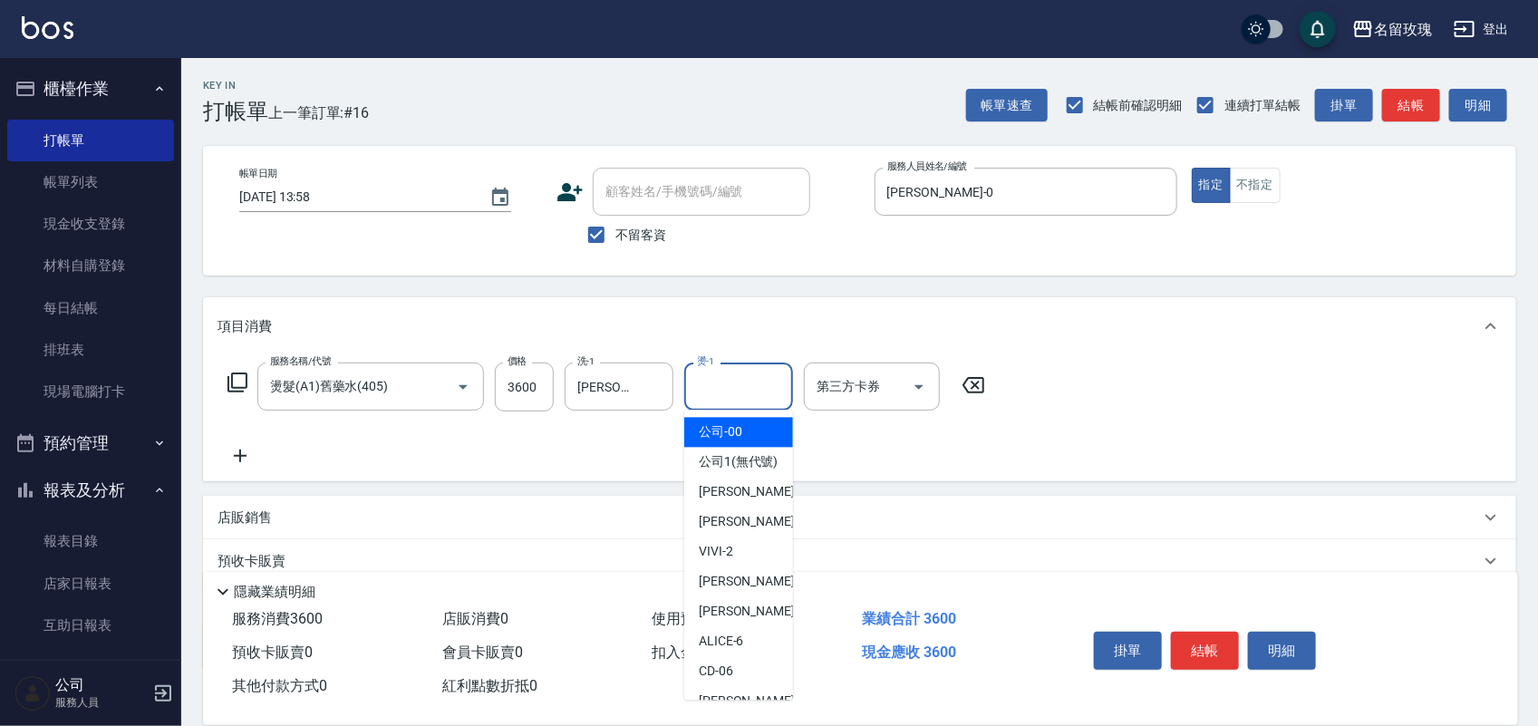
type input "0"
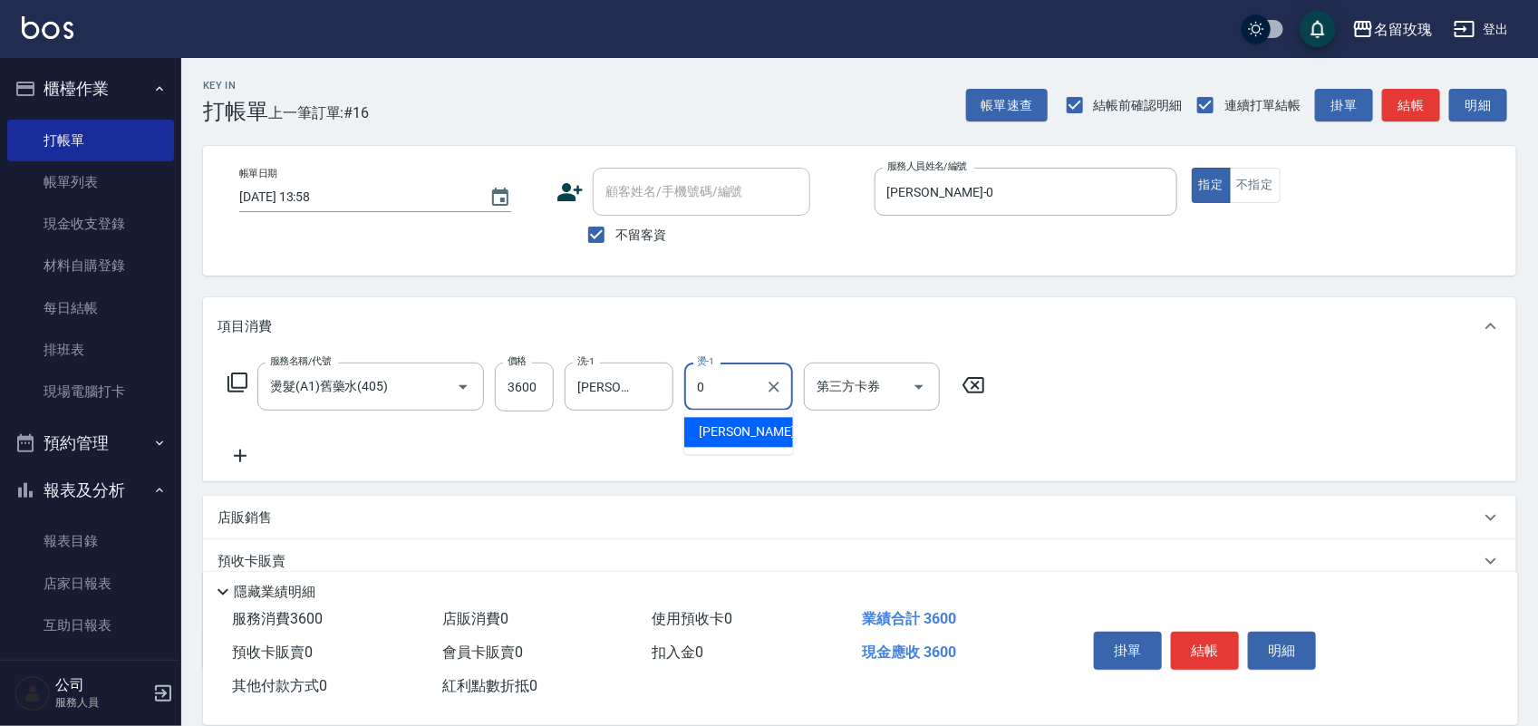
drag, startPoint x: 772, startPoint y: 382, endPoint x: 723, endPoint y: 393, distance: 49.3
click at [771, 383] on icon "Clear" at bounding box center [774, 387] width 18 height 18
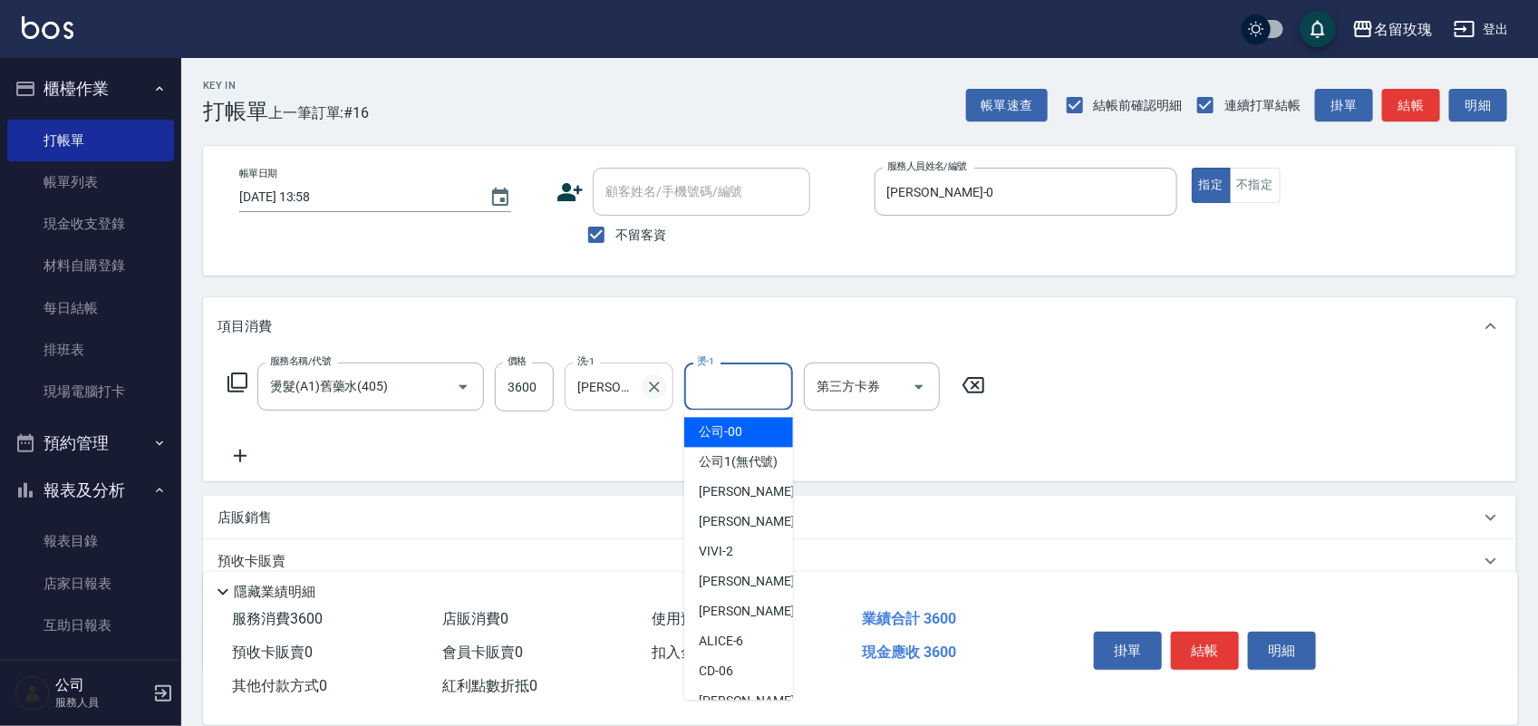
click at [653, 393] on icon "Clear" at bounding box center [654, 387] width 18 height 18
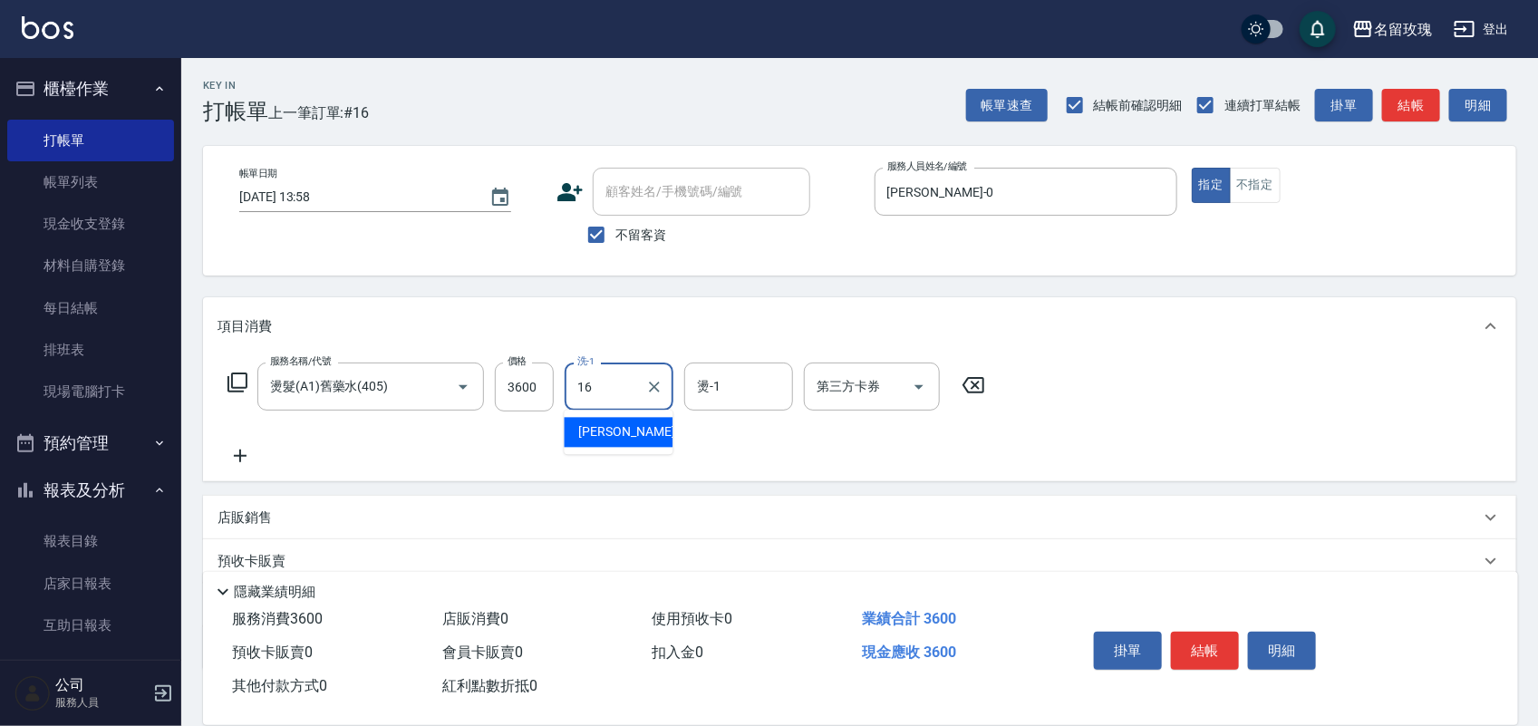
click at [665, 441] on div "[PERSON_NAME] -16" at bounding box center [619, 433] width 109 height 30
type input "[PERSON_NAME]-16"
click at [704, 392] on div "燙-1 燙-1" at bounding box center [738, 387] width 109 height 48
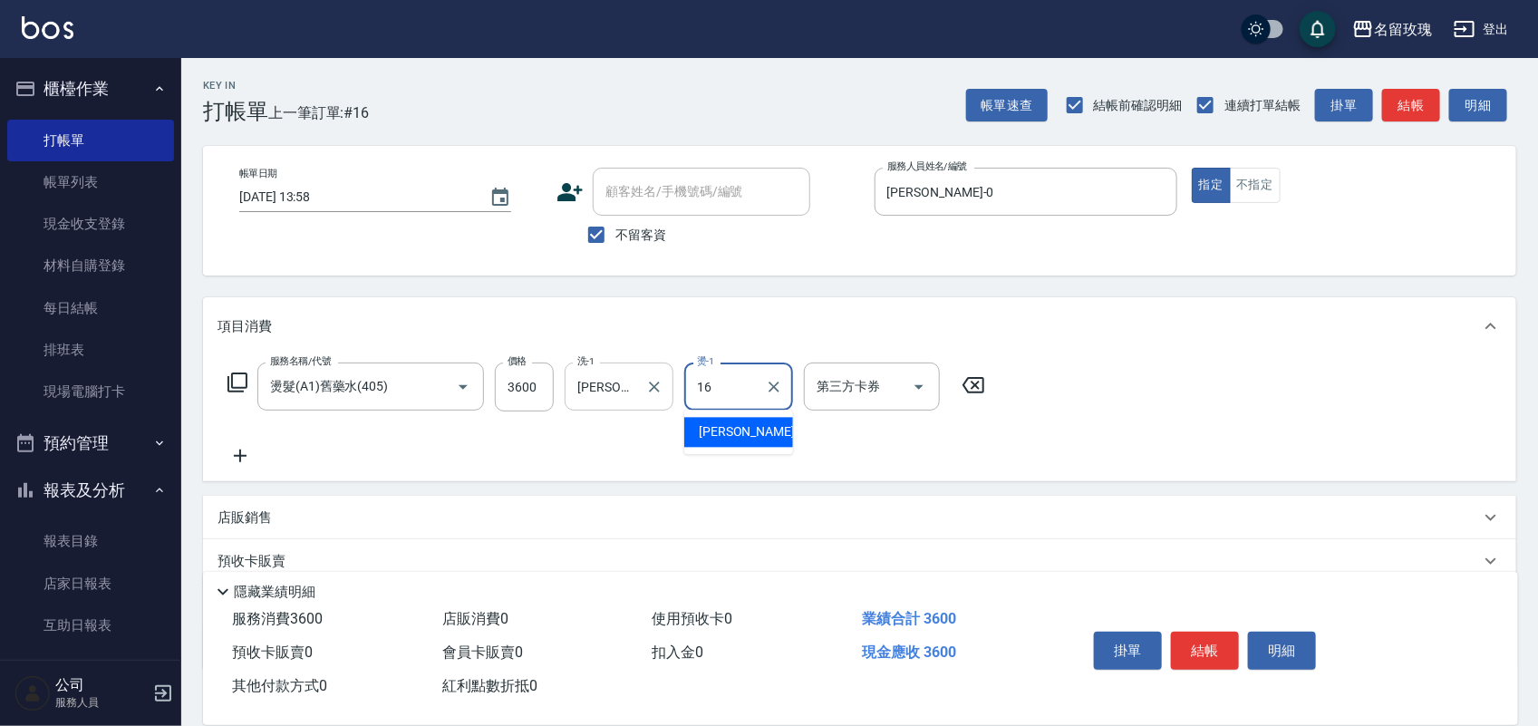
click at [727, 442] on div "[PERSON_NAME] -16" at bounding box center [738, 433] width 109 height 30
type input "[PERSON_NAME]-16"
click at [1208, 639] on button "結帳" at bounding box center [1205, 651] width 68 height 38
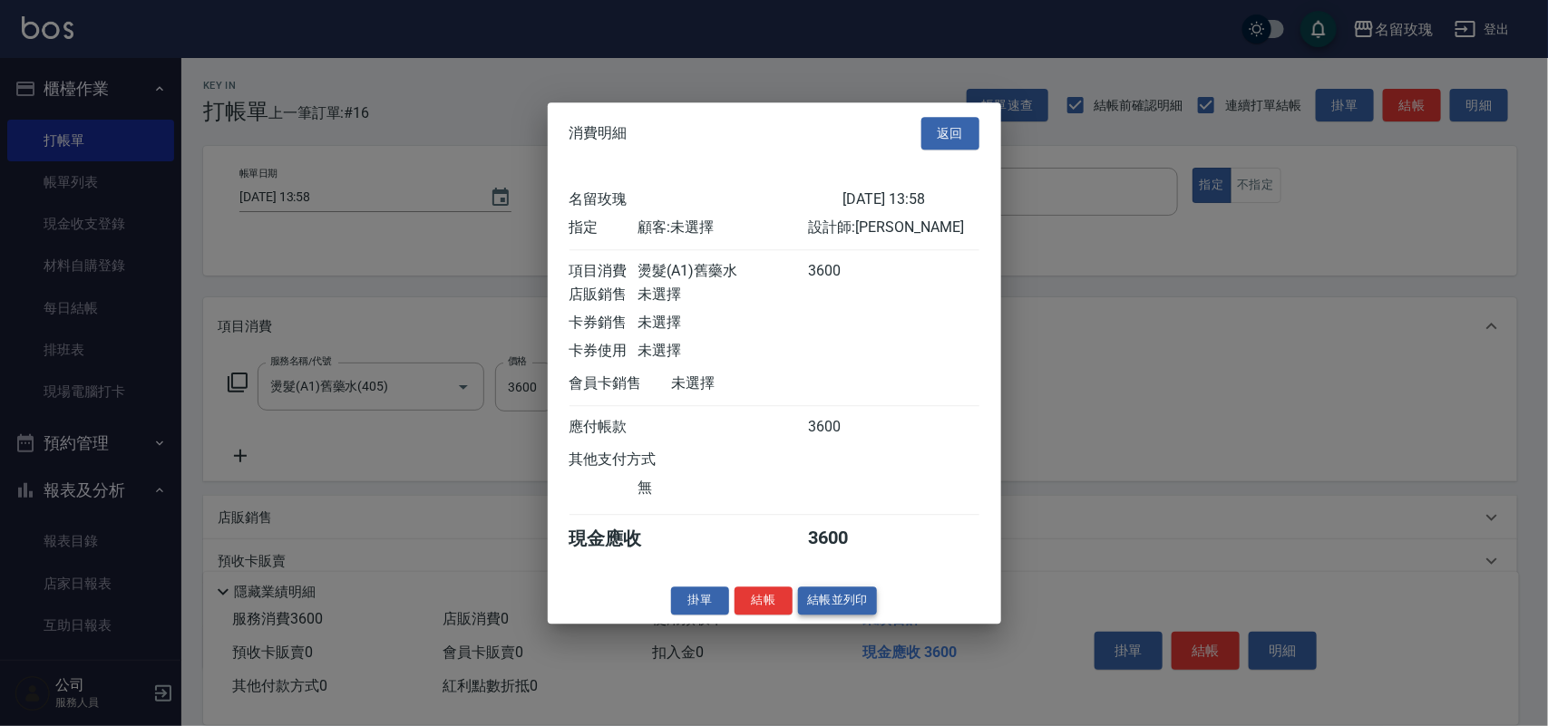
click at [830, 609] on button "結帳並列印" at bounding box center [837, 601] width 79 height 28
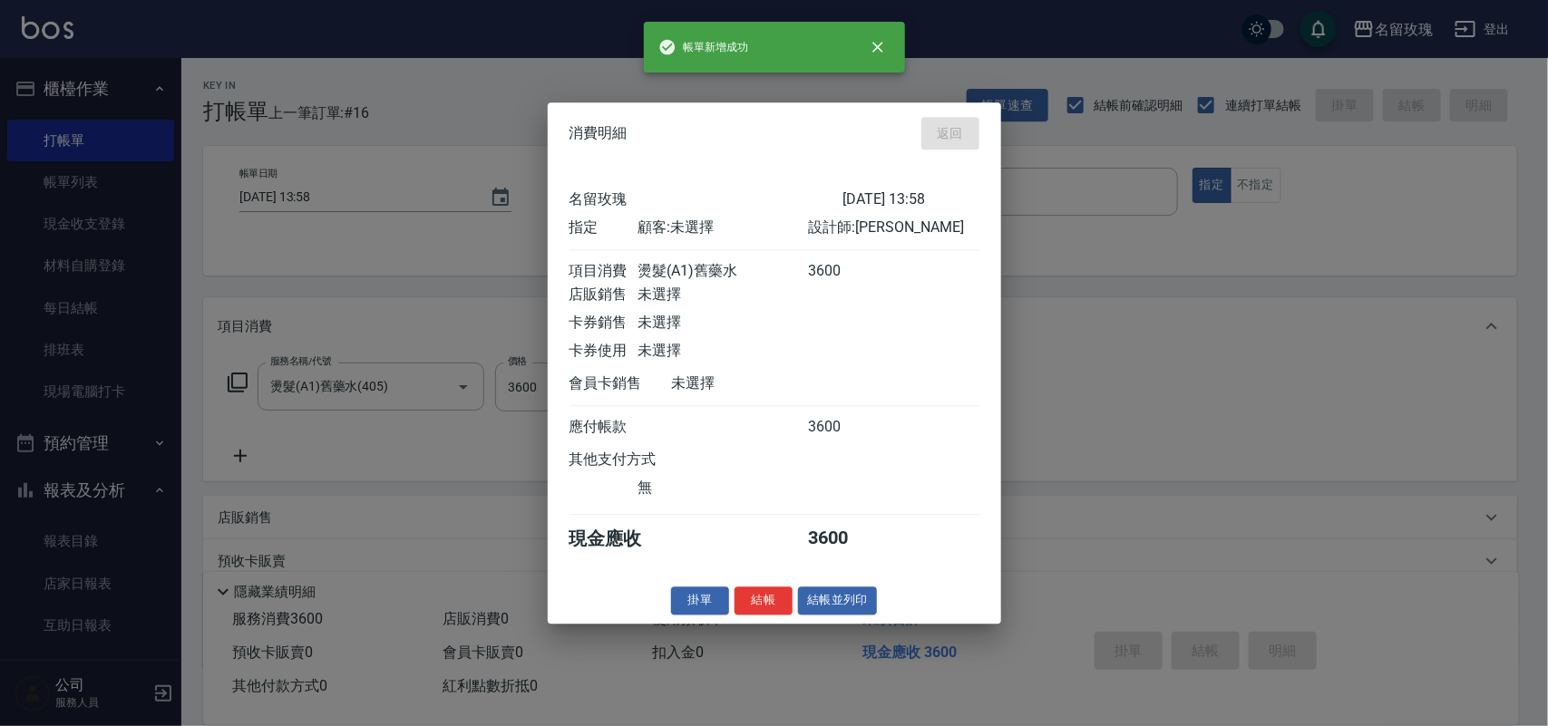
type input "[DATE] 13:59"
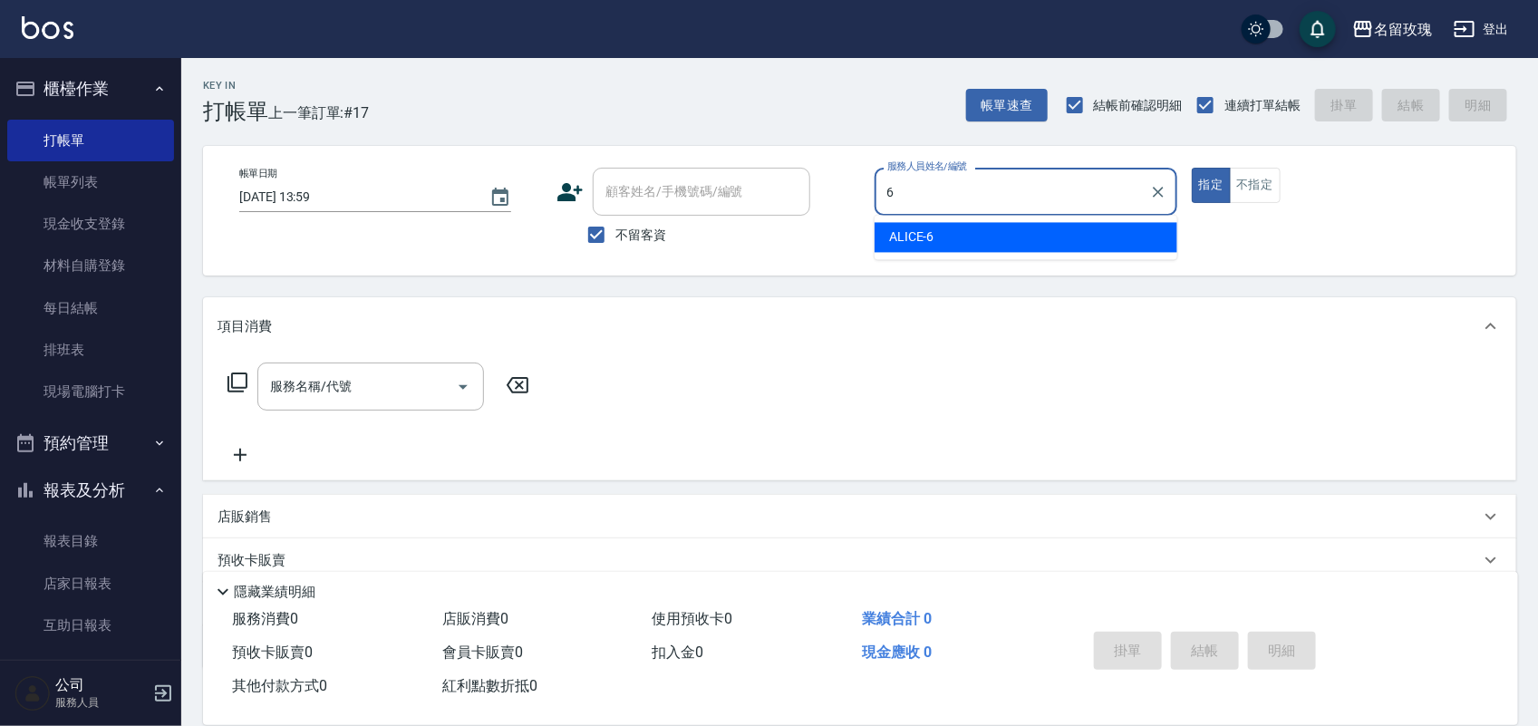
type input "ALICE-6"
type button "true"
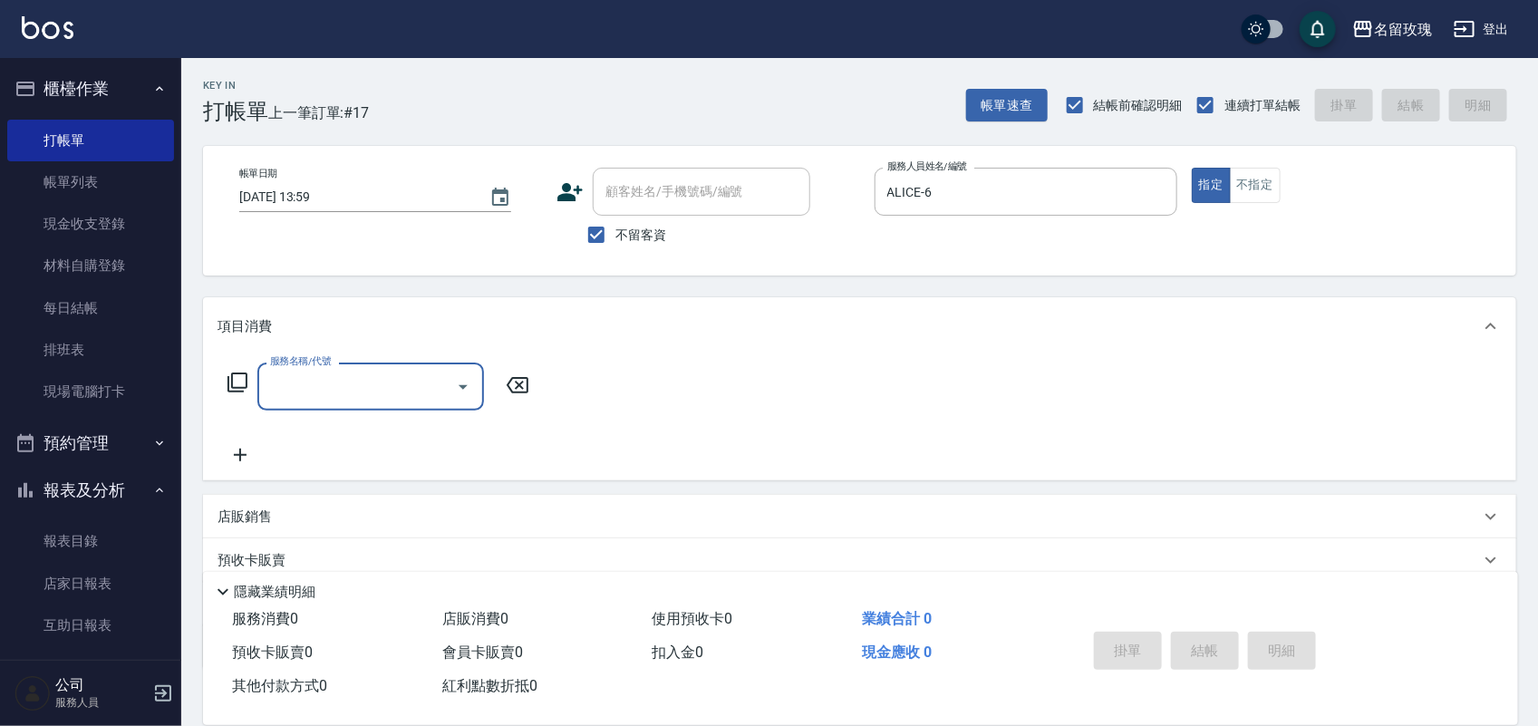
click at [232, 378] on icon at bounding box center [238, 383] width 22 height 22
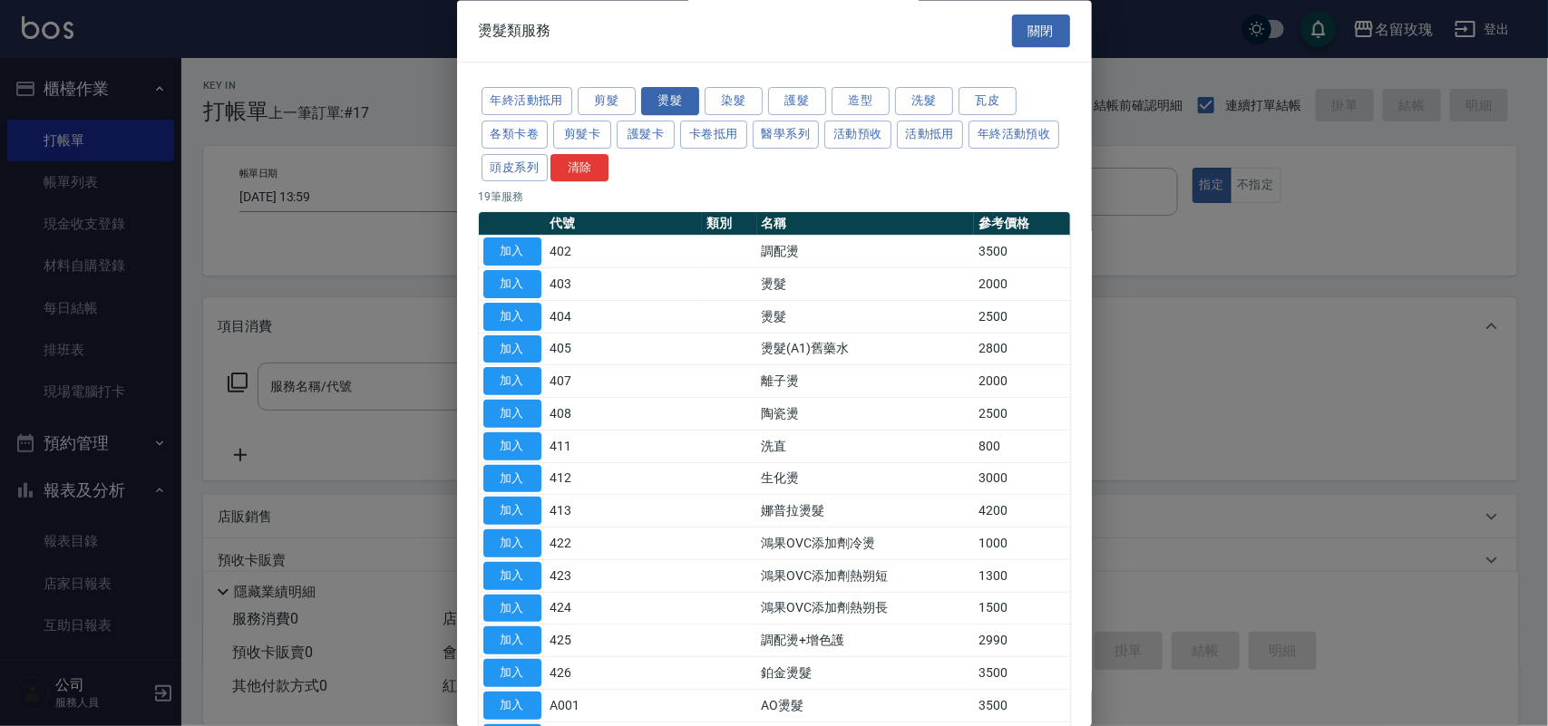
click at [636, 152] on div "年終活動抵用 剪髮 燙髮 染髮 護髮 造型 洗髮 瓦皮 各類卡卷 剪髮卡 護髮卡 卡卷抵用 醫學系列 活動預收 活動抵用 年終活動預收 頭皮系列 清除" at bounding box center [774, 135] width 591 height 100
click at [548, 168] on button "頭皮系列" at bounding box center [514, 168] width 67 height 28
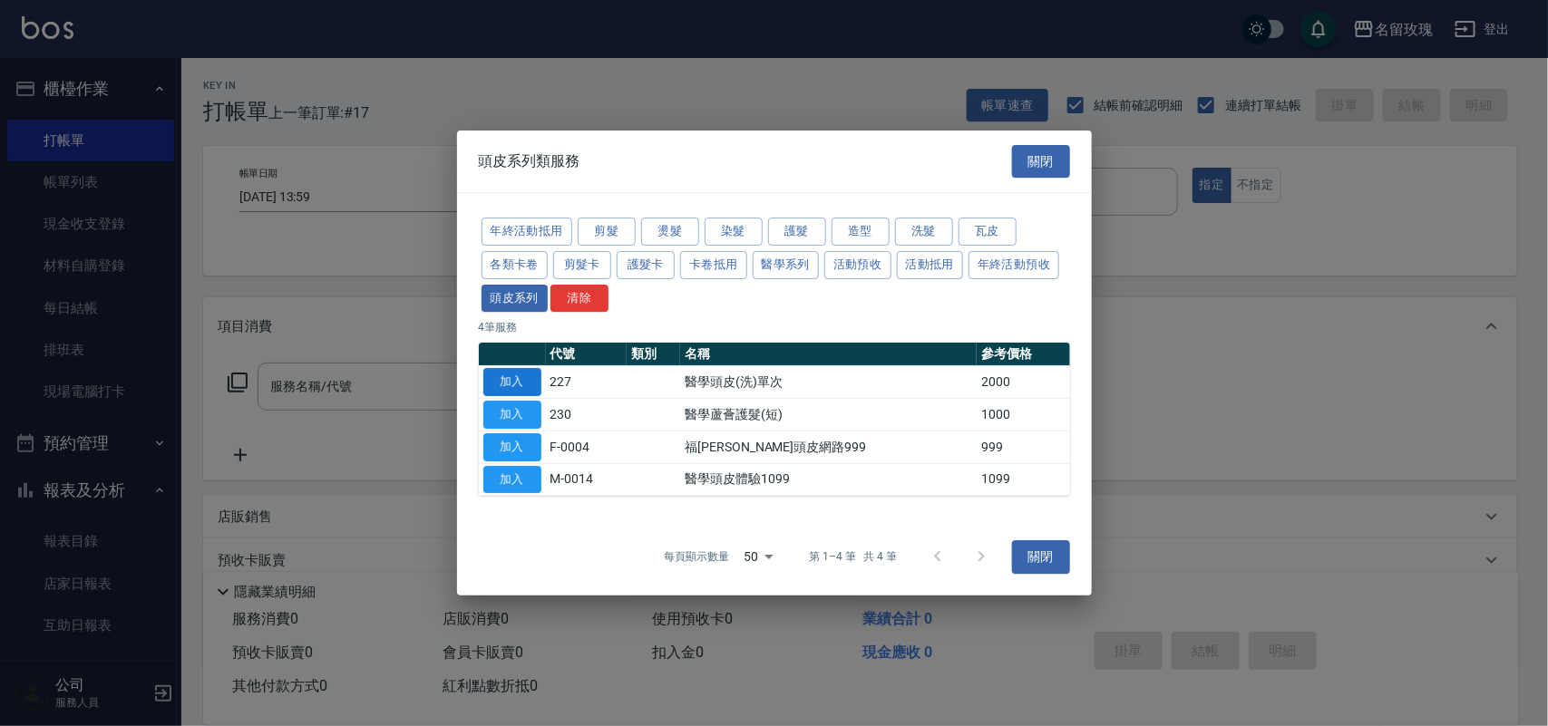
click at [500, 377] on button "加入" at bounding box center [512, 382] width 58 height 28
type input "醫學頭皮(洗)單次(227)"
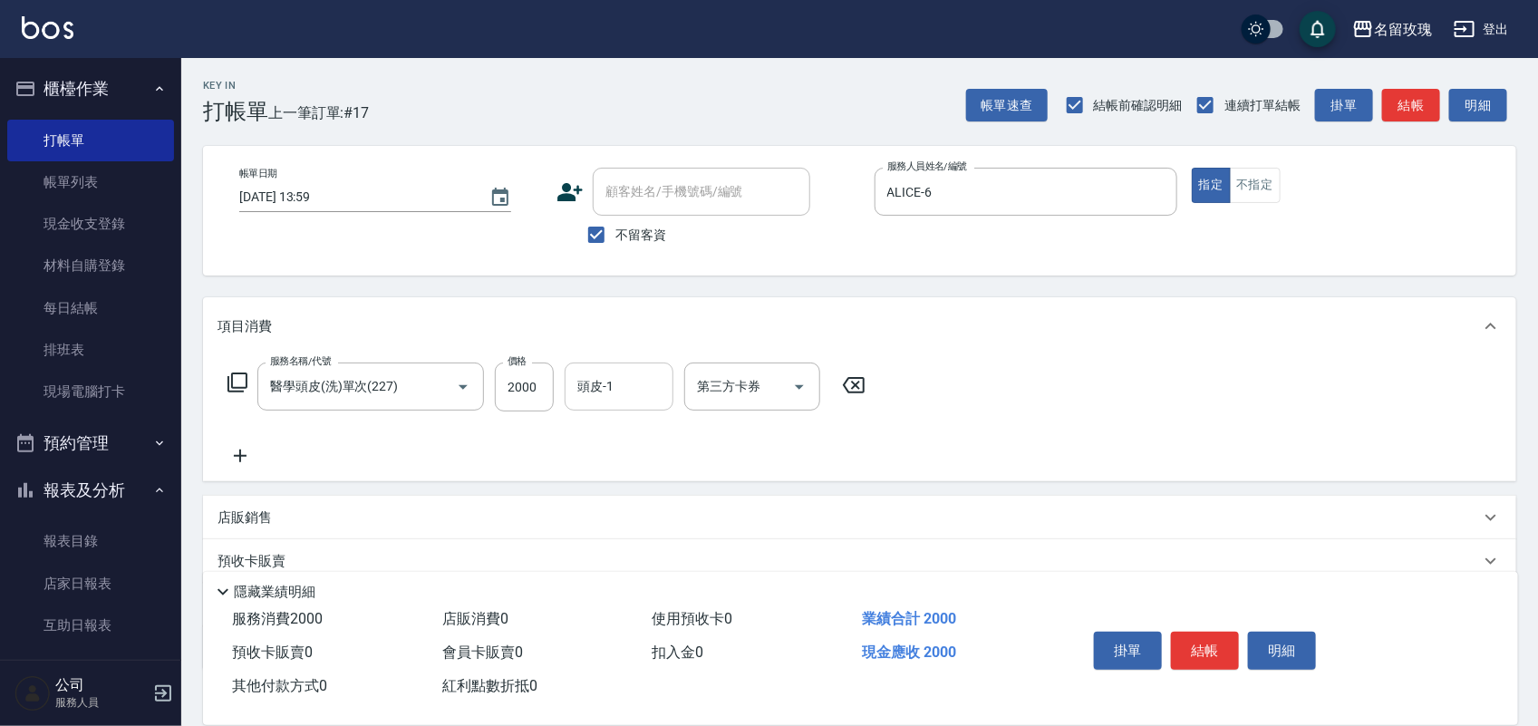
click at [571, 388] on div "頭皮-1" at bounding box center [619, 387] width 109 height 48
type input "黃婉瑜-19"
click at [1208, 632] on button "結帳" at bounding box center [1205, 651] width 68 height 38
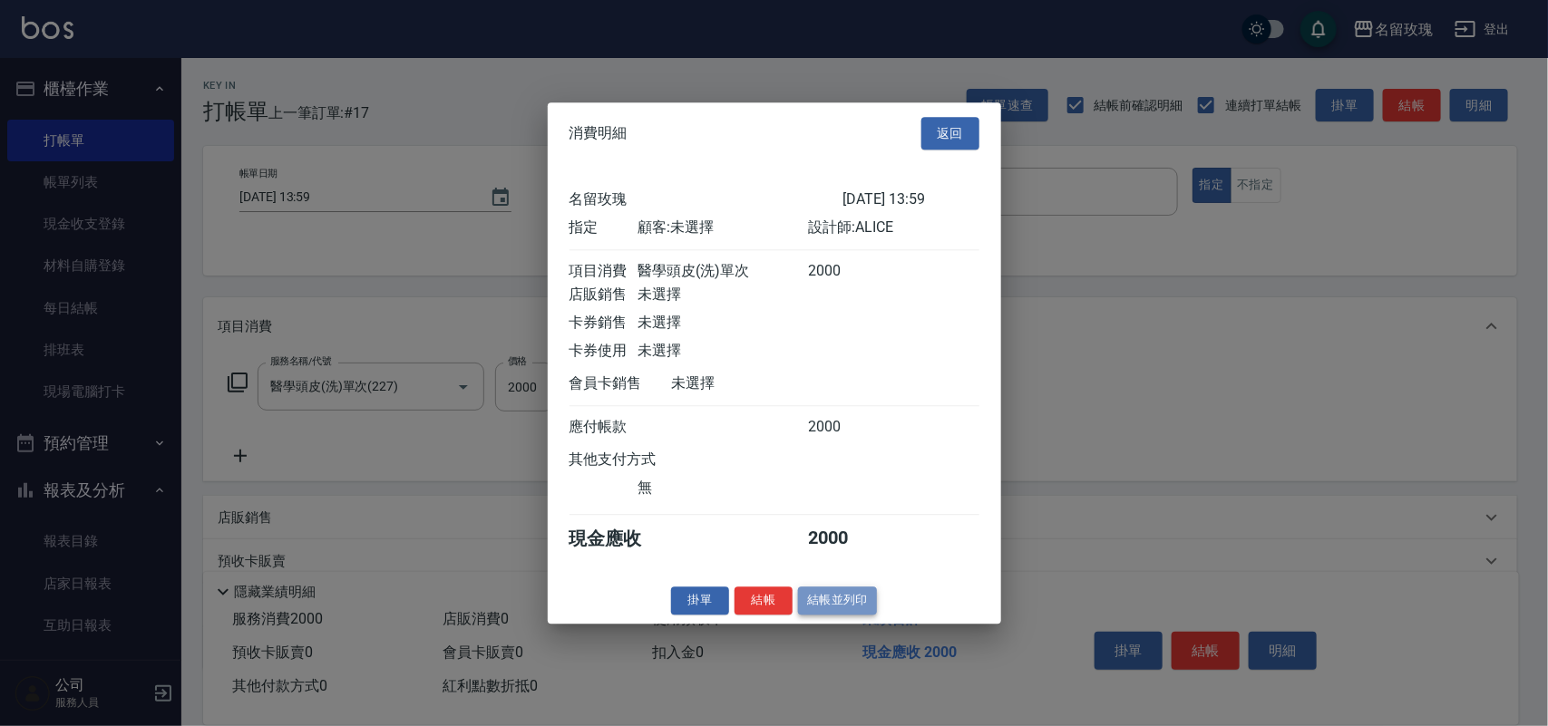
click at [853, 612] on button "結帳並列印" at bounding box center [837, 601] width 79 height 28
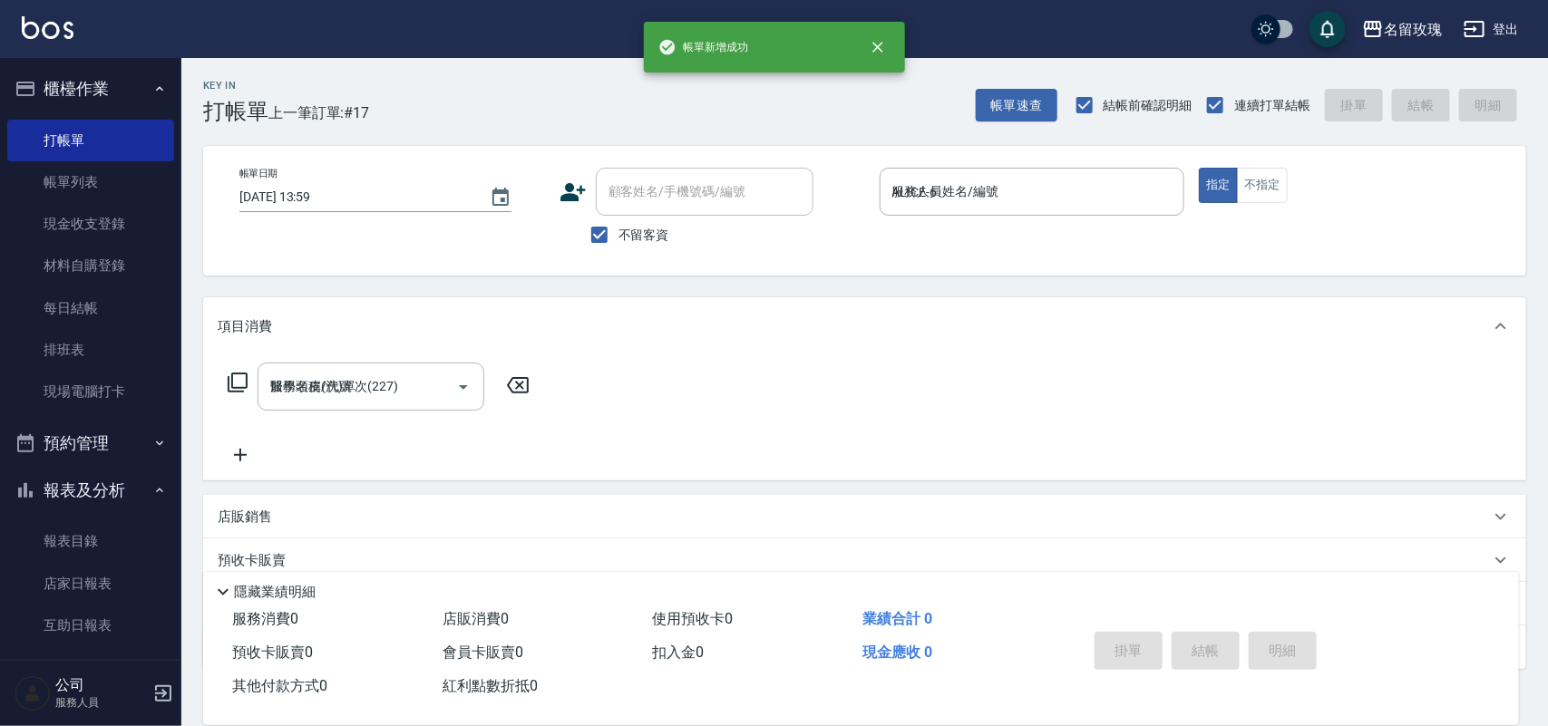
type input "[DATE] 14:26"
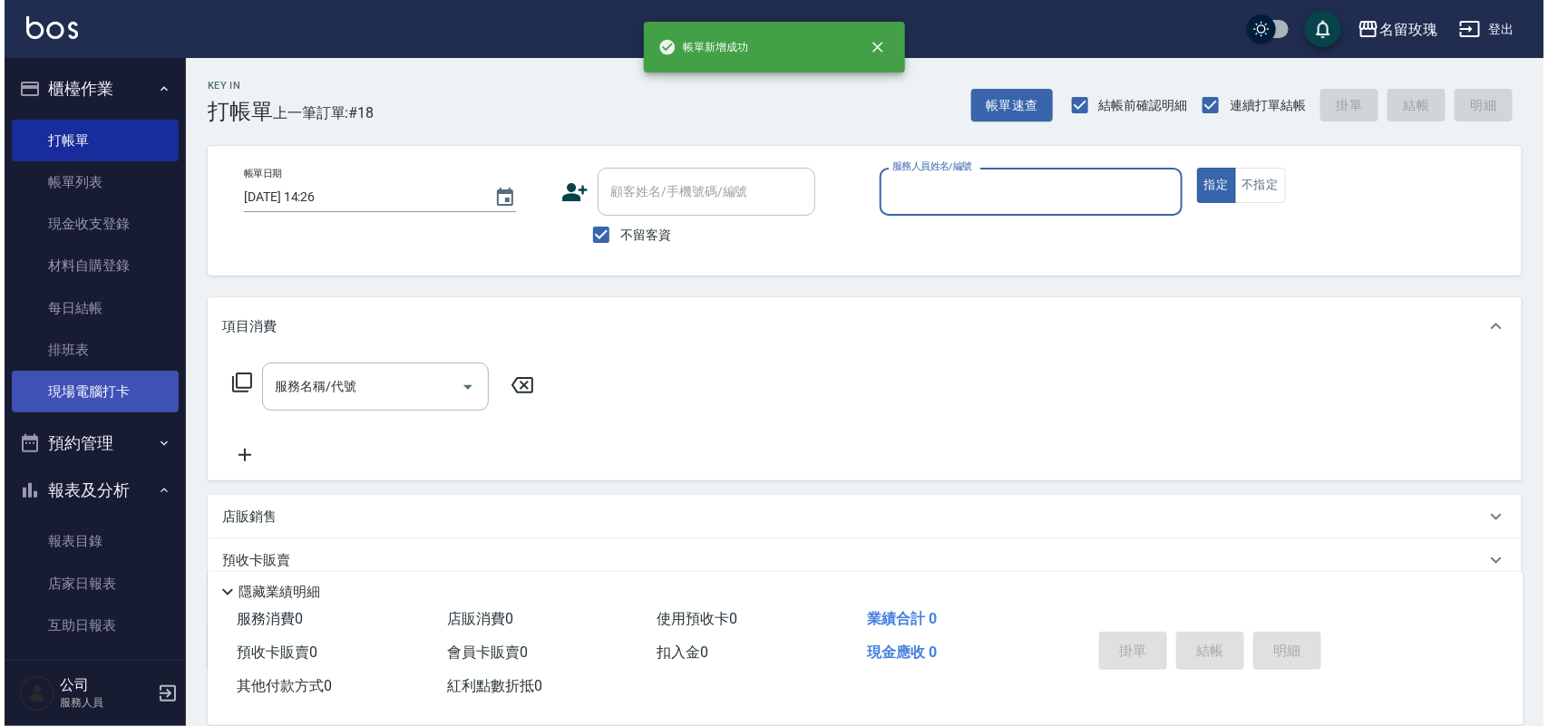
scroll to position [113, 0]
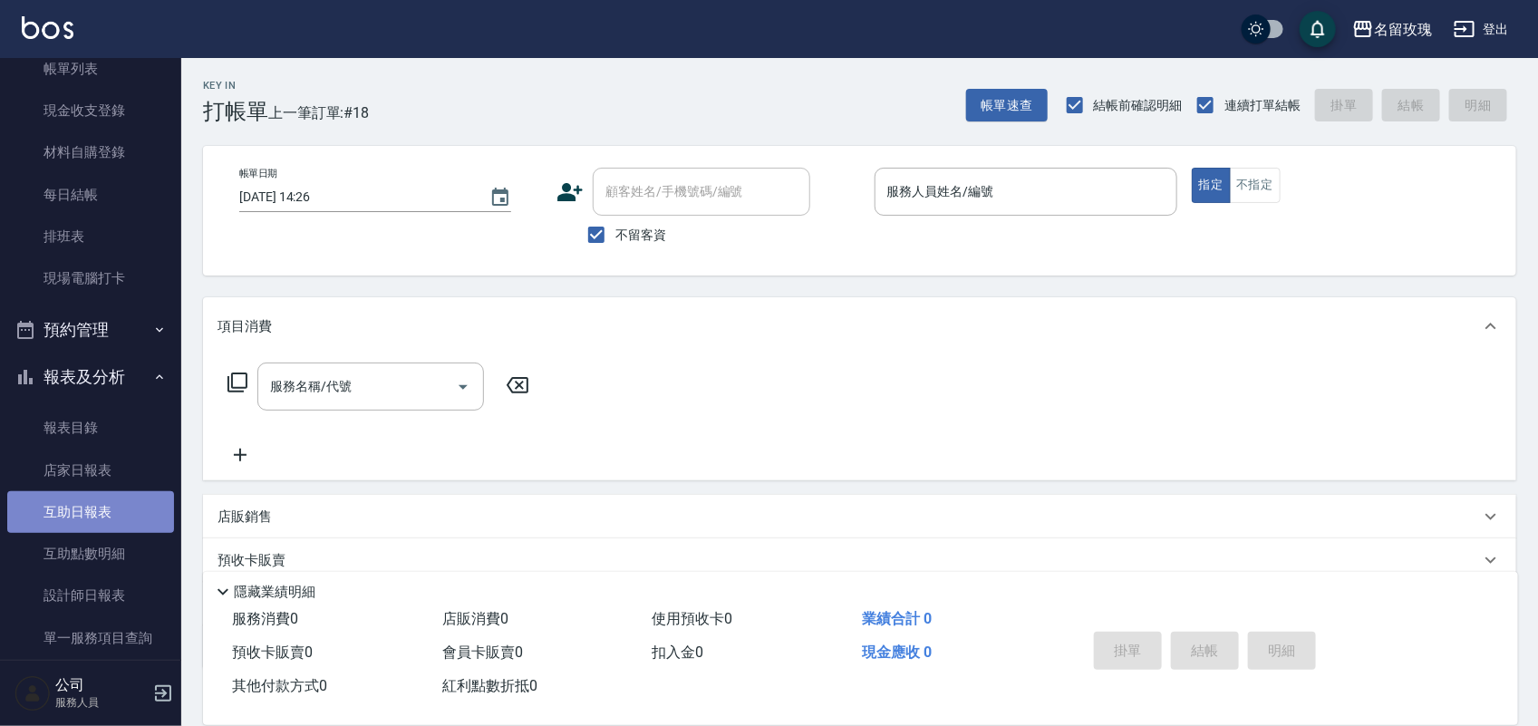
click at [119, 517] on link "互助日報表" at bounding box center [90, 512] width 167 height 42
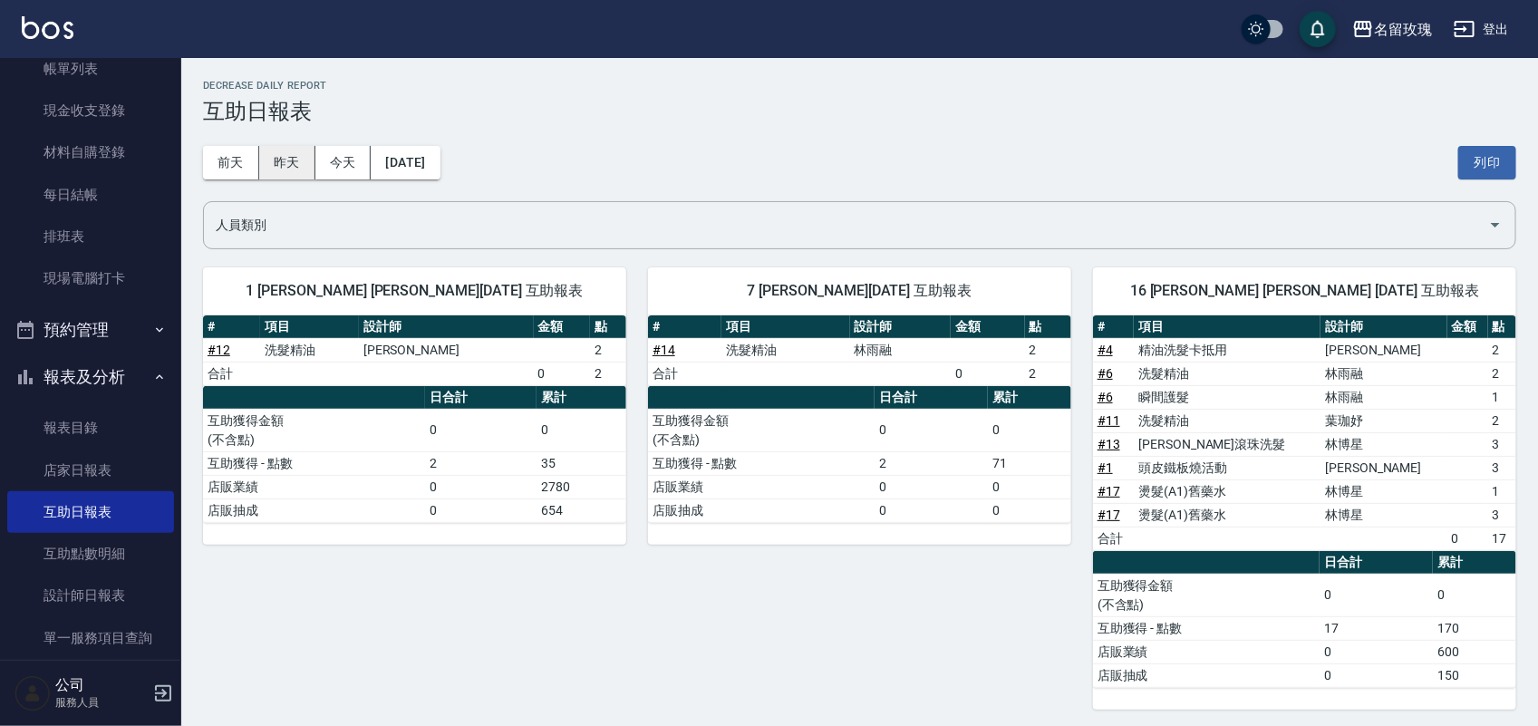
click at [300, 160] on button "昨天" at bounding box center [287, 163] width 56 height 34
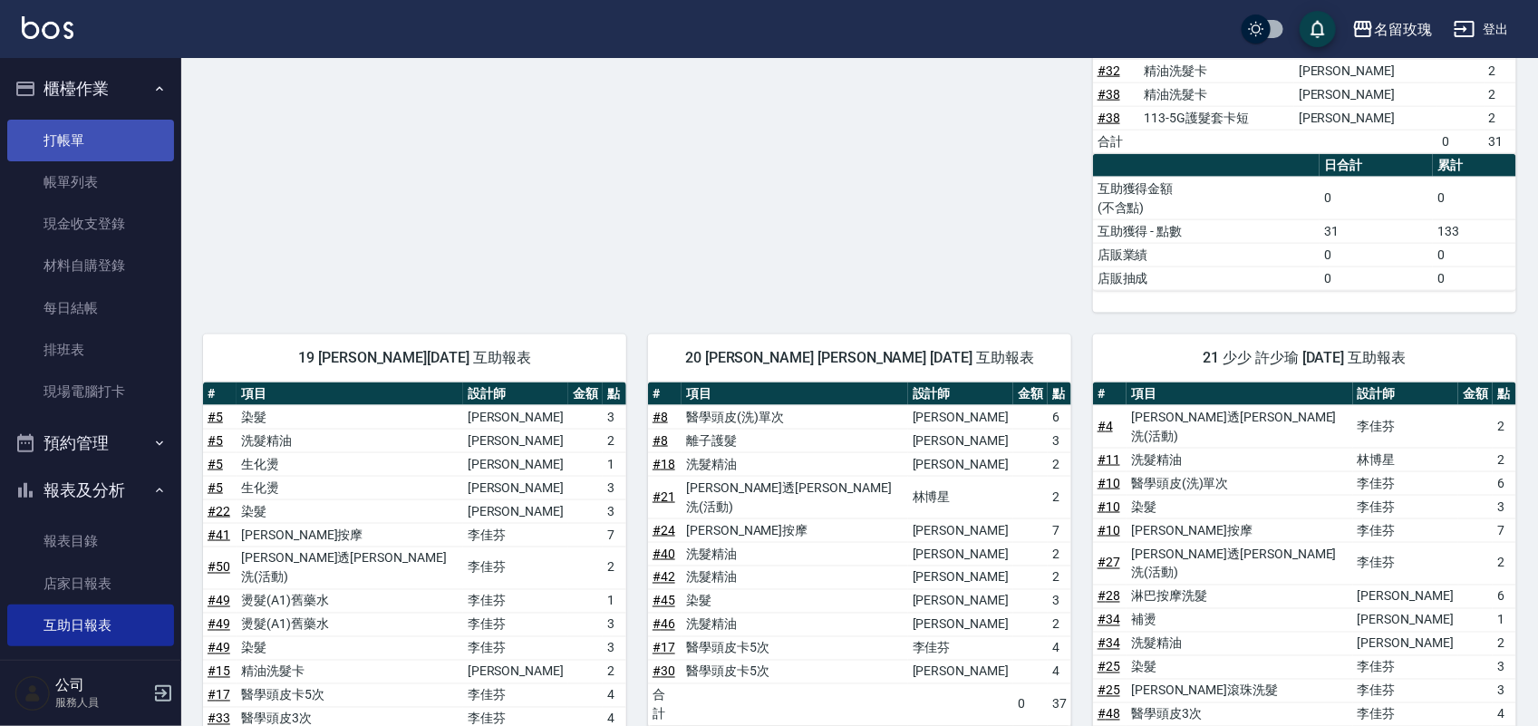
scroll to position [977, 0]
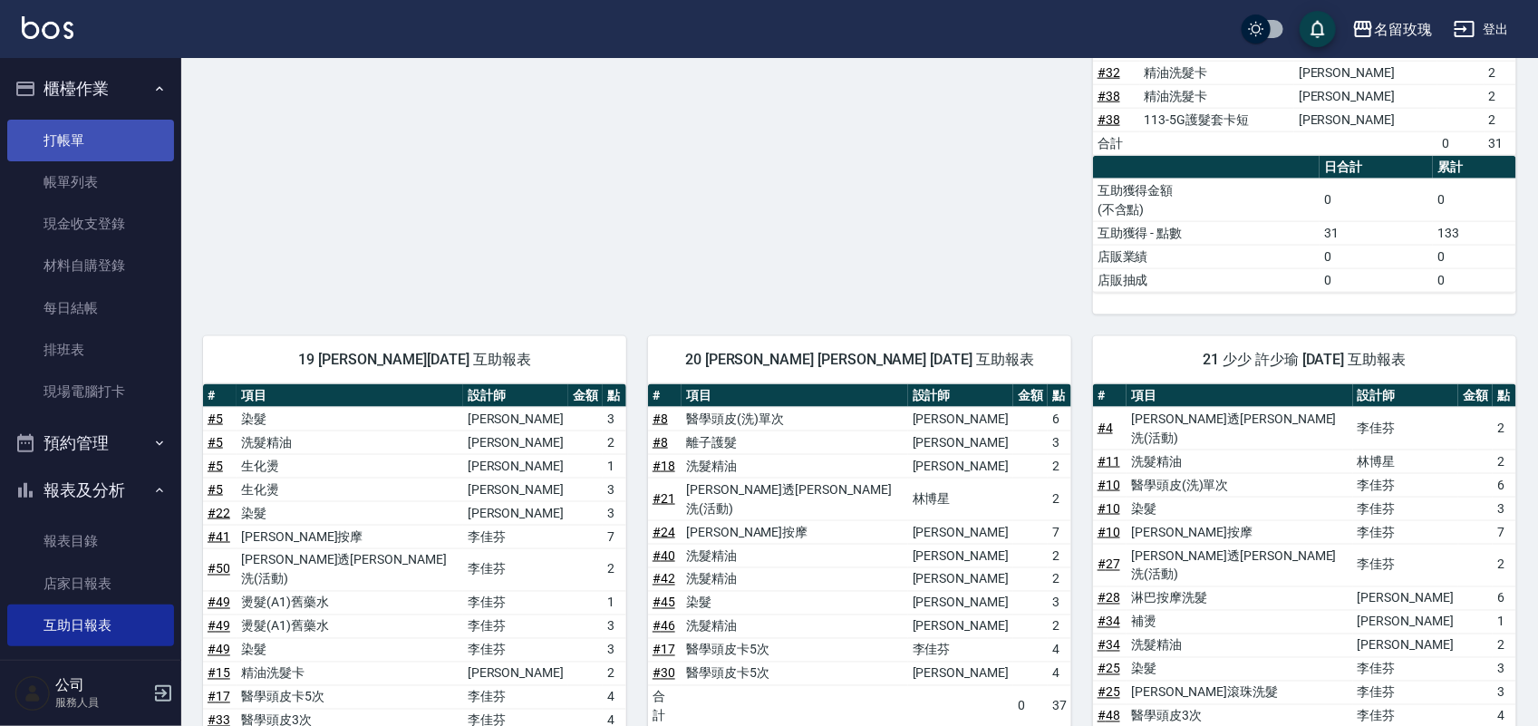
click at [66, 139] on link "打帳單" at bounding box center [90, 141] width 167 height 42
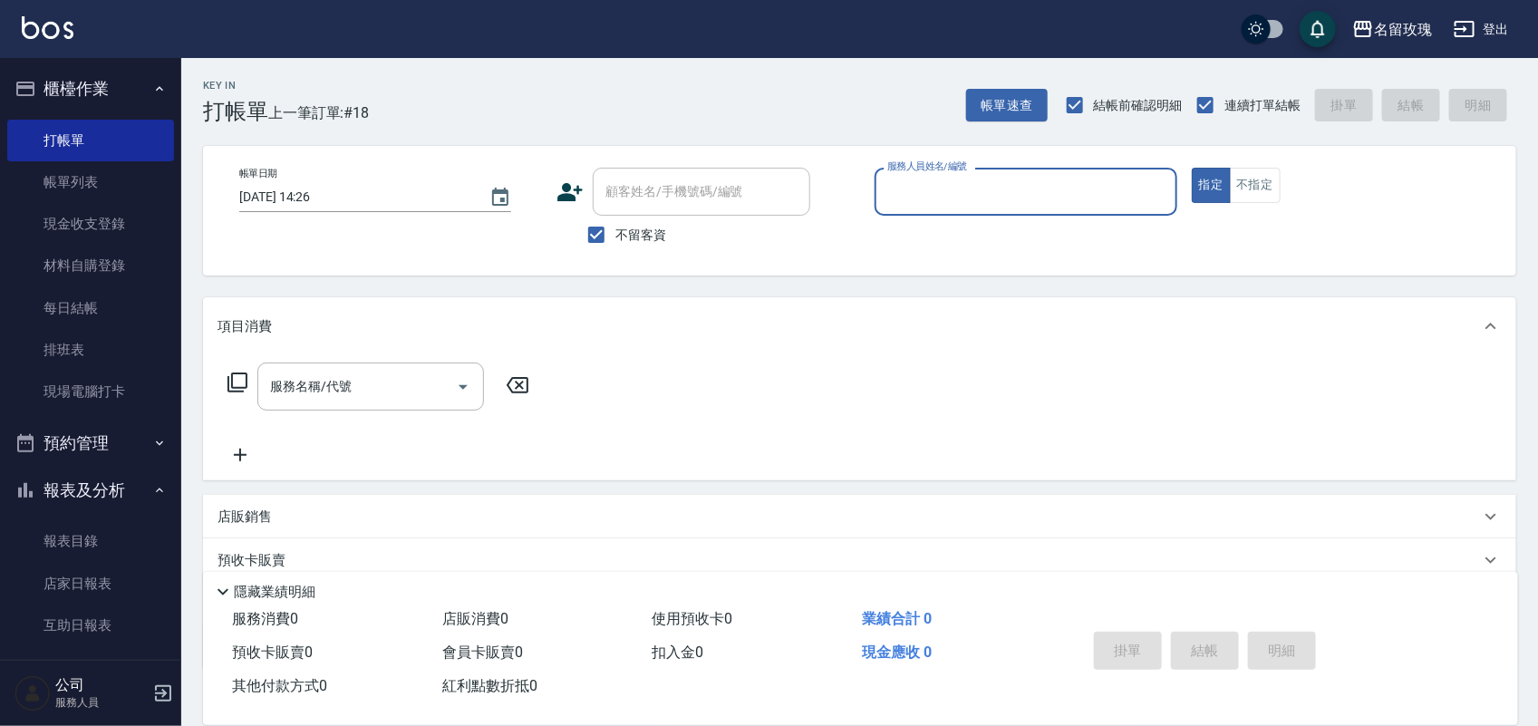
drag, startPoint x: 125, startPoint y: 213, endPoint x: 197, endPoint y: 218, distance: 71.8
click at [125, 214] on link "現金收支登錄" at bounding box center [90, 224] width 167 height 42
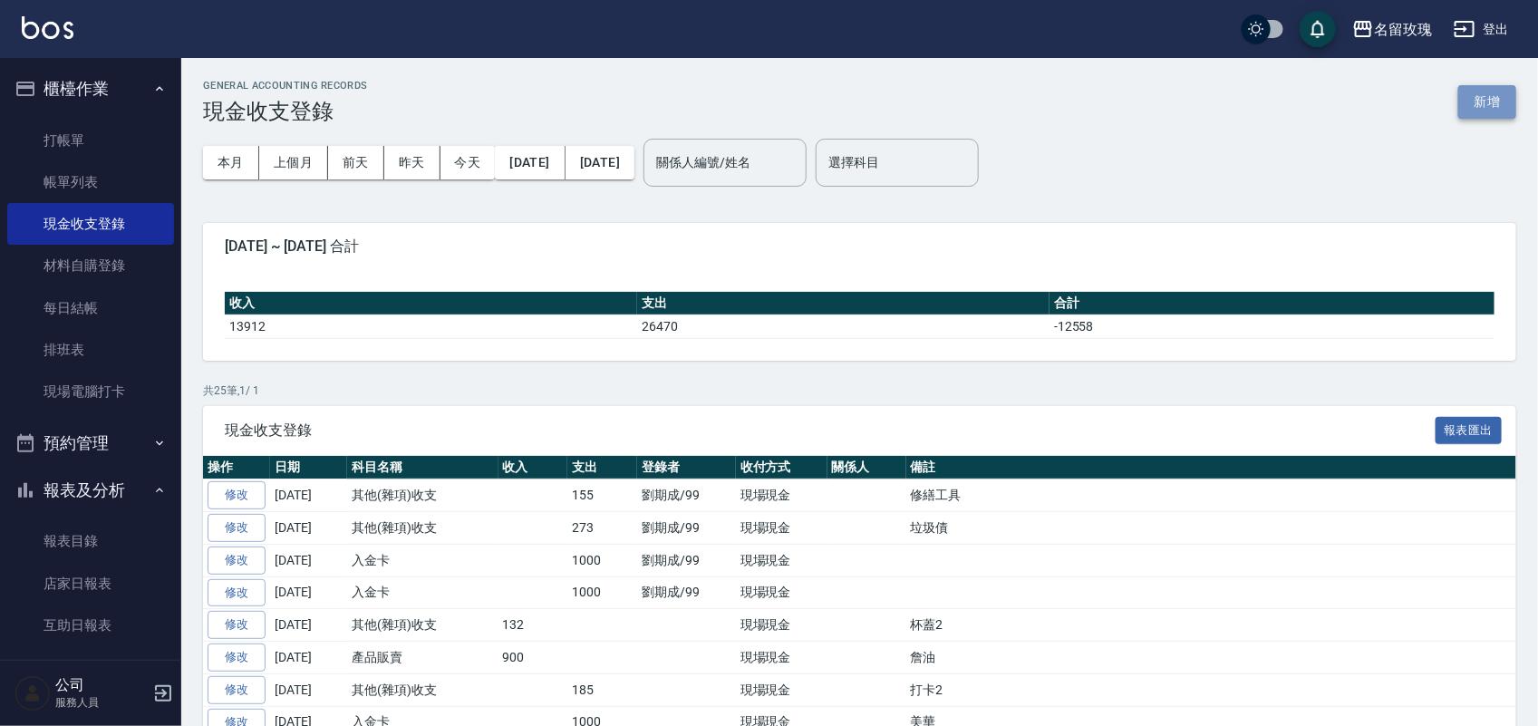
click at [1473, 107] on button "新增" at bounding box center [1488, 102] width 58 height 34
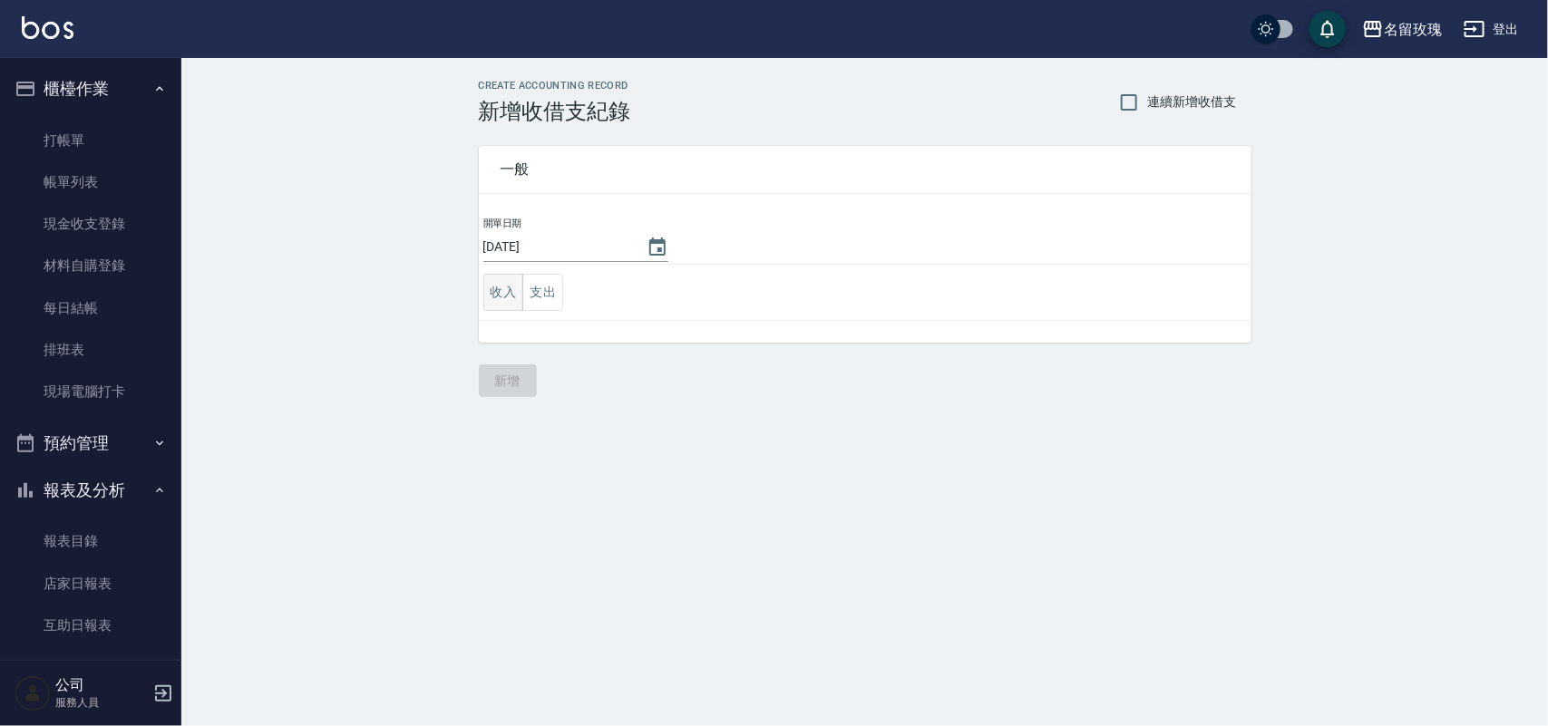
click at [500, 296] on button "收入" at bounding box center [503, 292] width 41 height 37
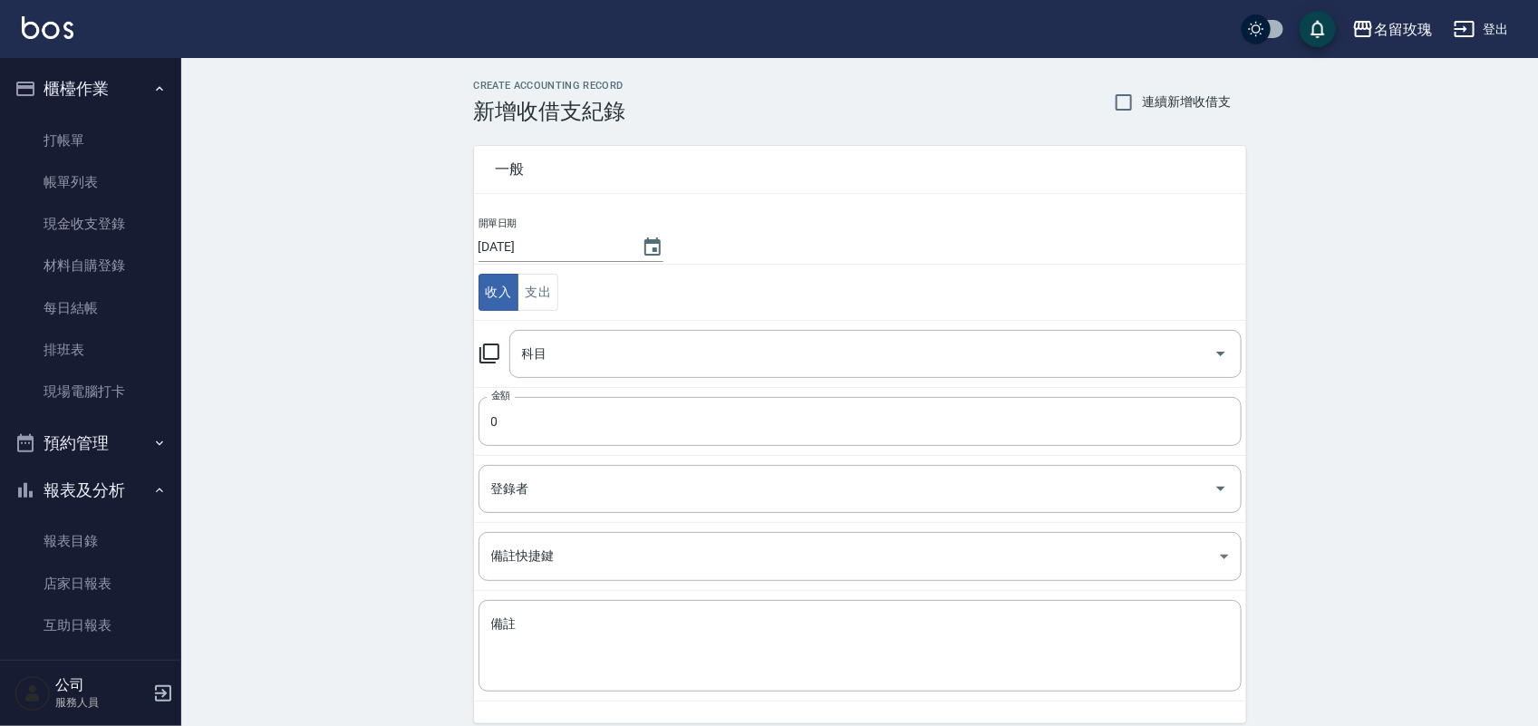
click at [486, 359] on icon at bounding box center [490, 354] width 22 height 22
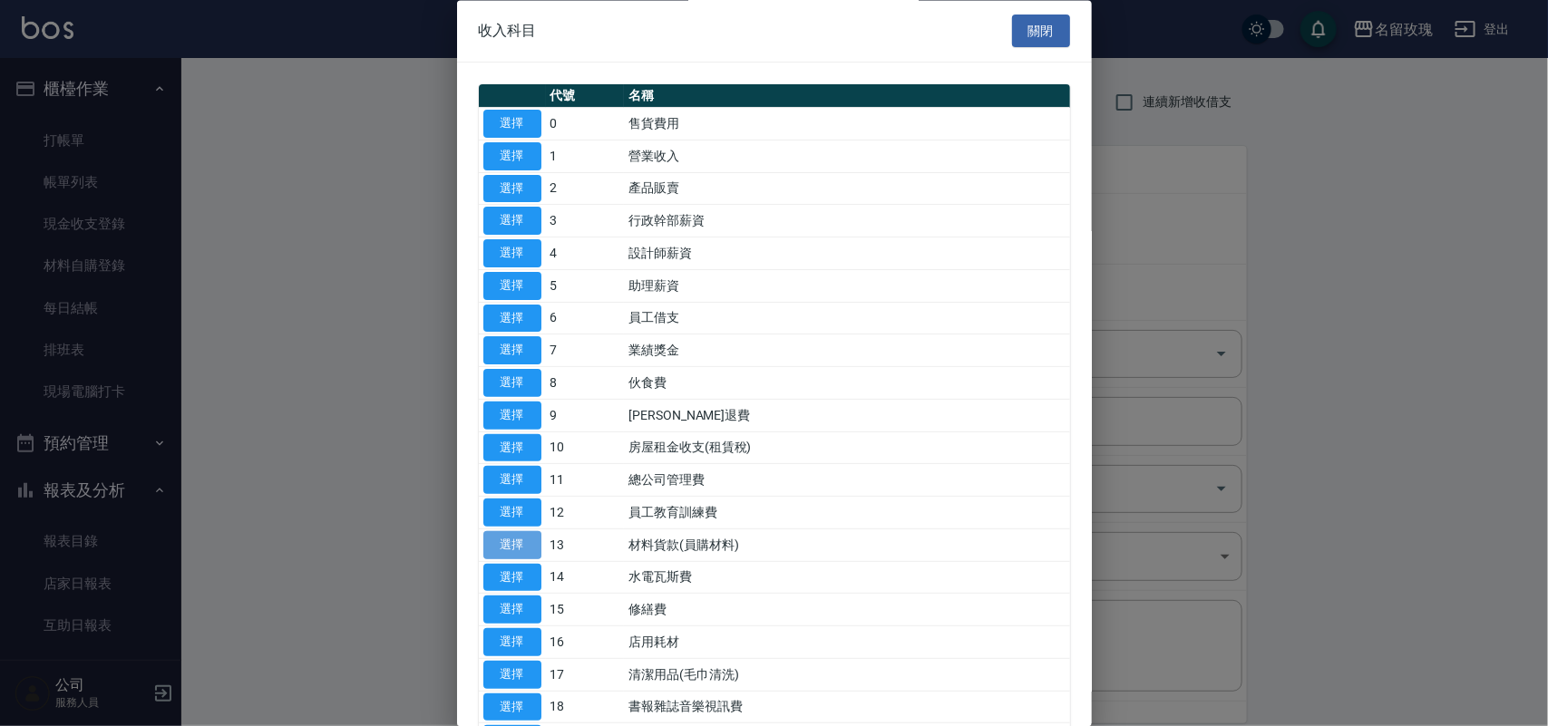
drag, startPoint x: 501, startPoint y: 549, endPoint x: 509, endPoint y: 542, distance: 10.9
click at [500, 549] on button "選擇" at bounding box center [512, 545] width 58 height 28
type input "13 材料貨款(員購材料)"
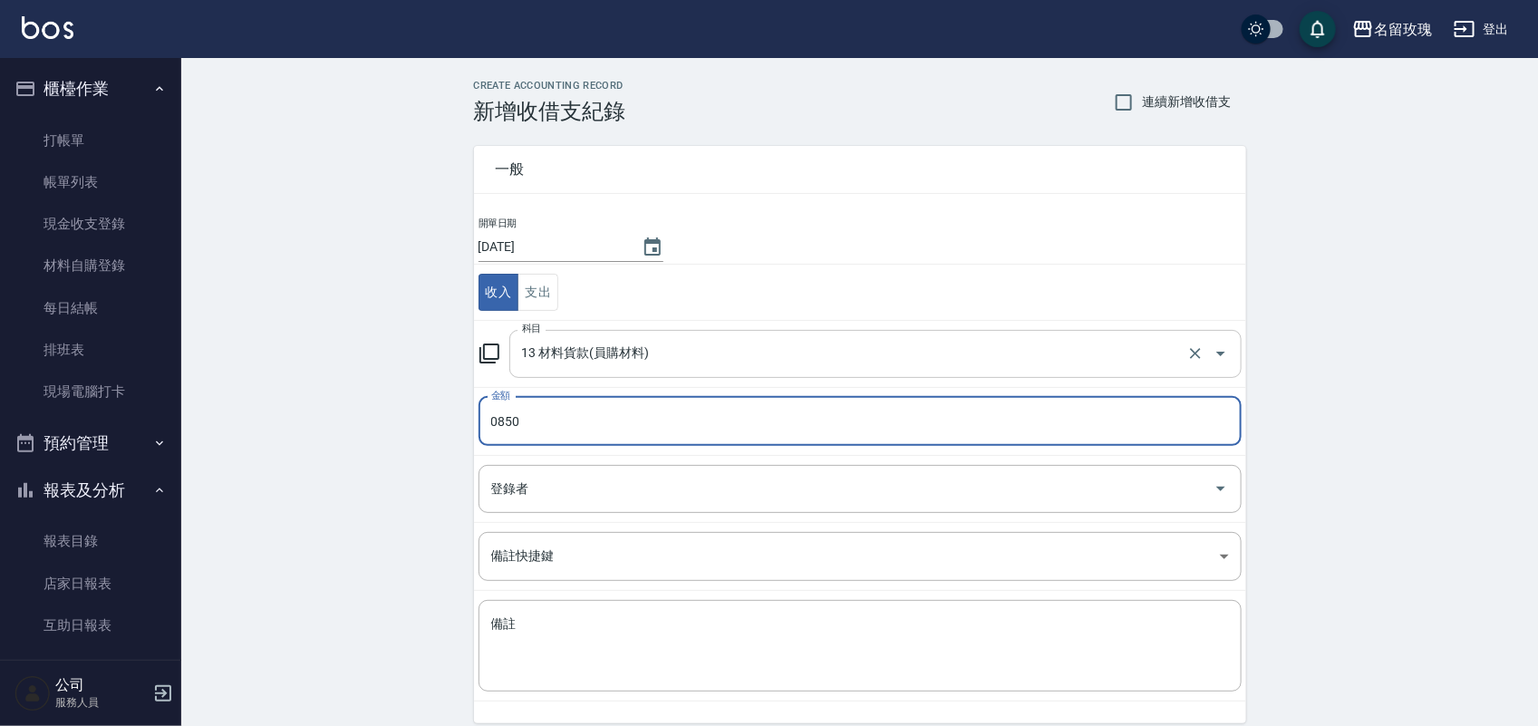
type input "0850"
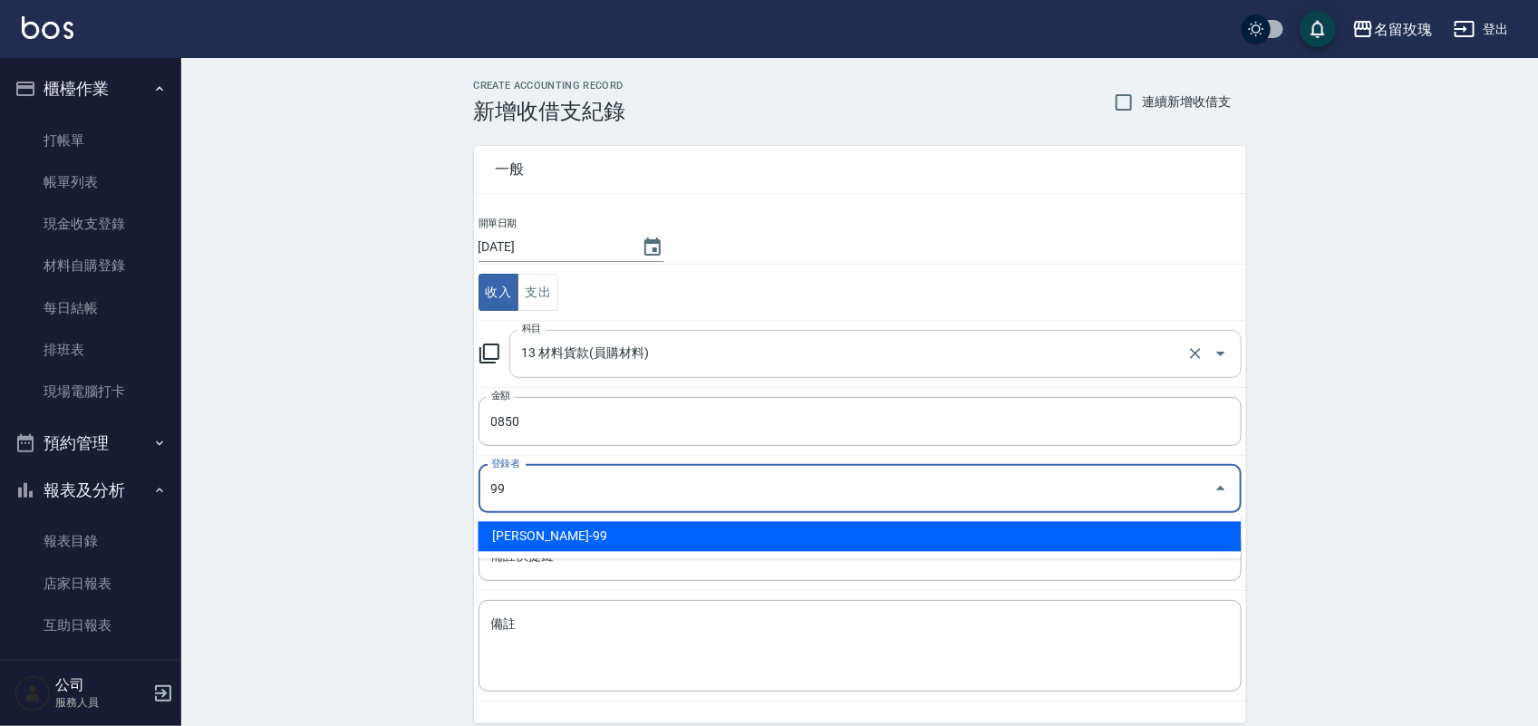
type input "[PERSON_NAME]-99"
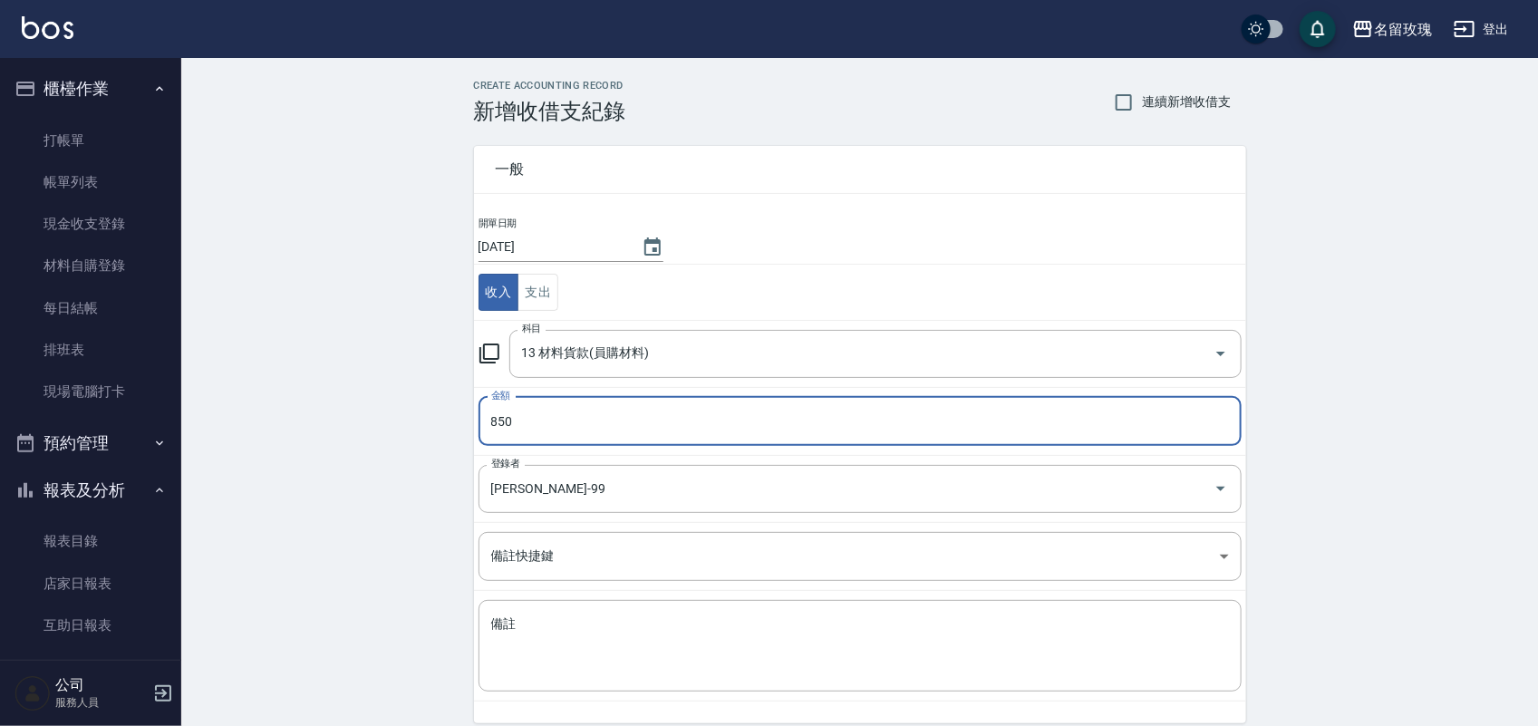
type input "850"
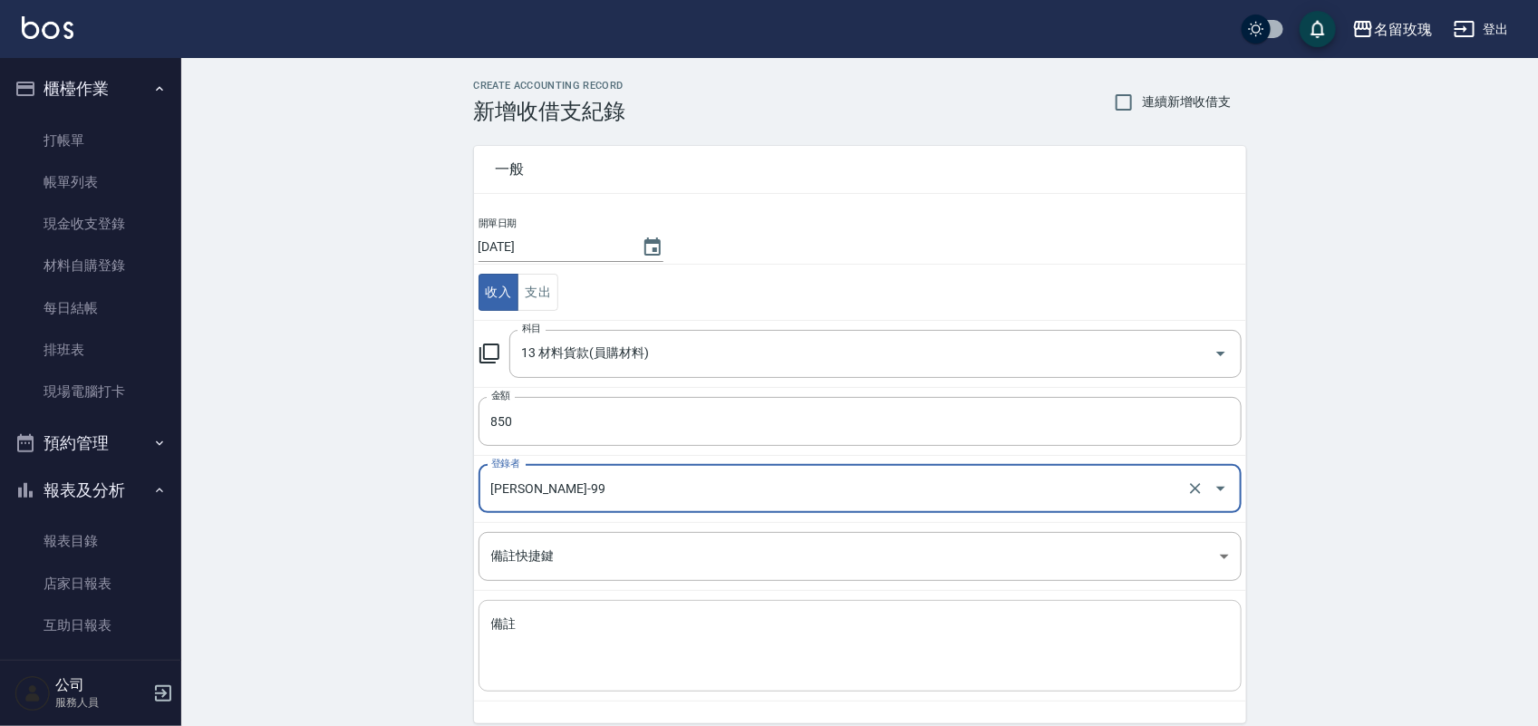
click at [687, 662] on textarea "備註" at bounding box center [860, 647] width 738 height 62
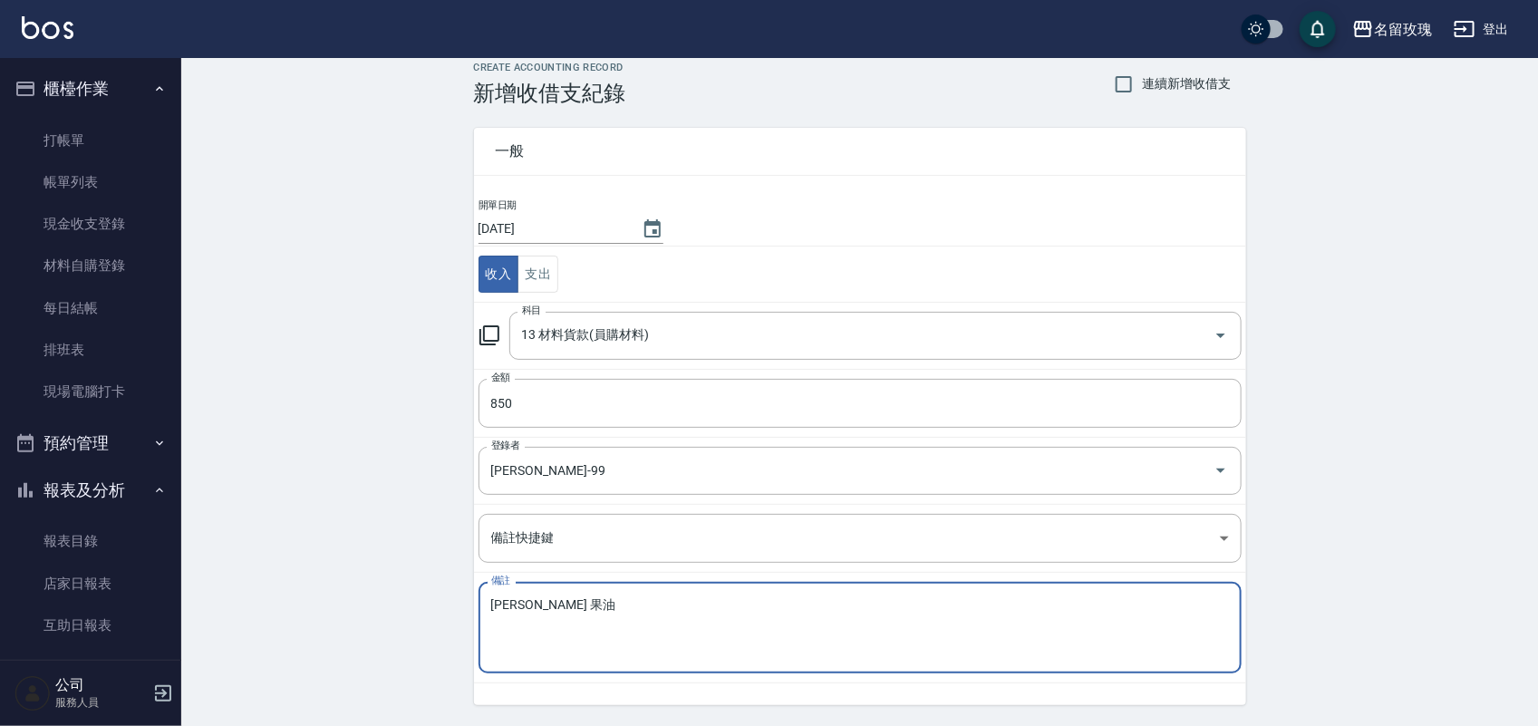
scroll to position [75, 0]
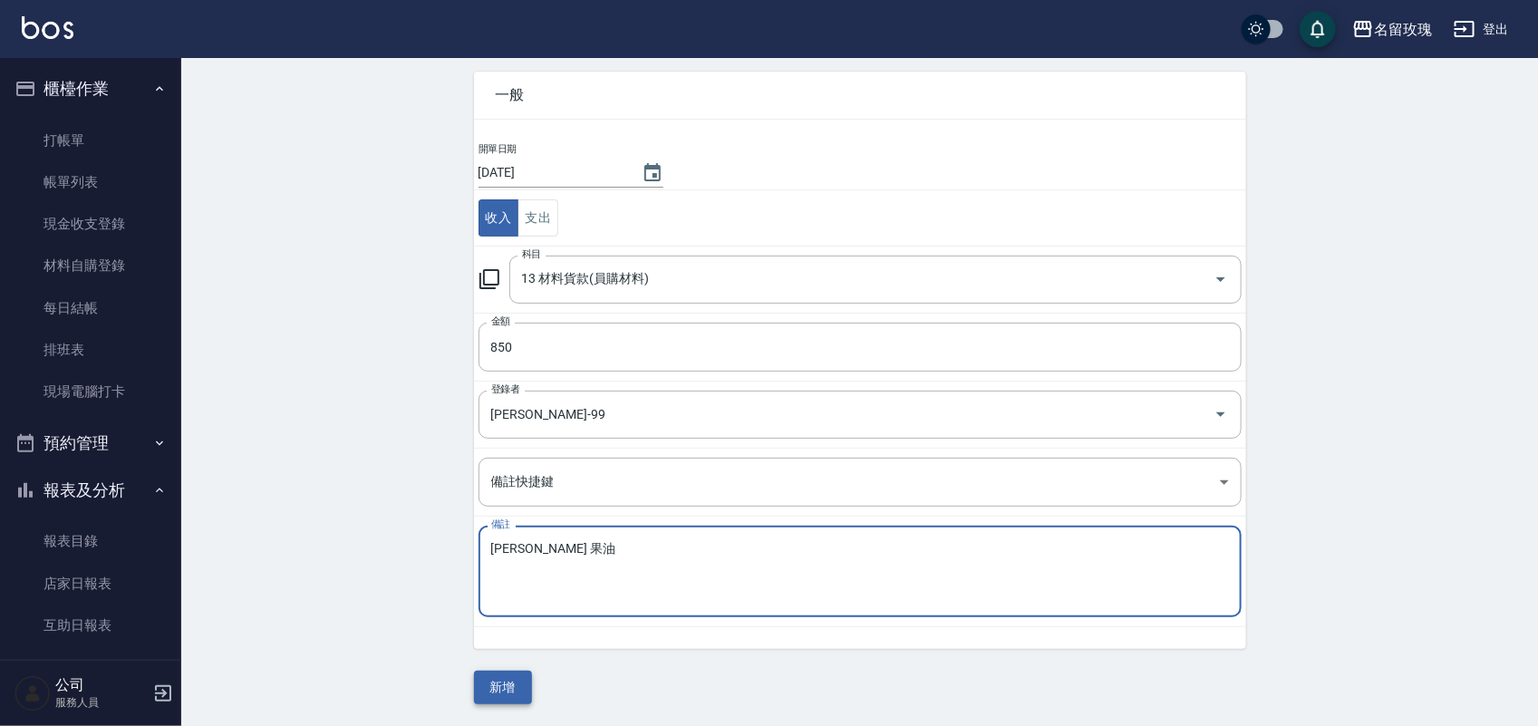
type textarea "[PERSON_NAME] 果油"
click at [486, 696] on button "新增" at bounding box center [503, 688] width 58 height 34
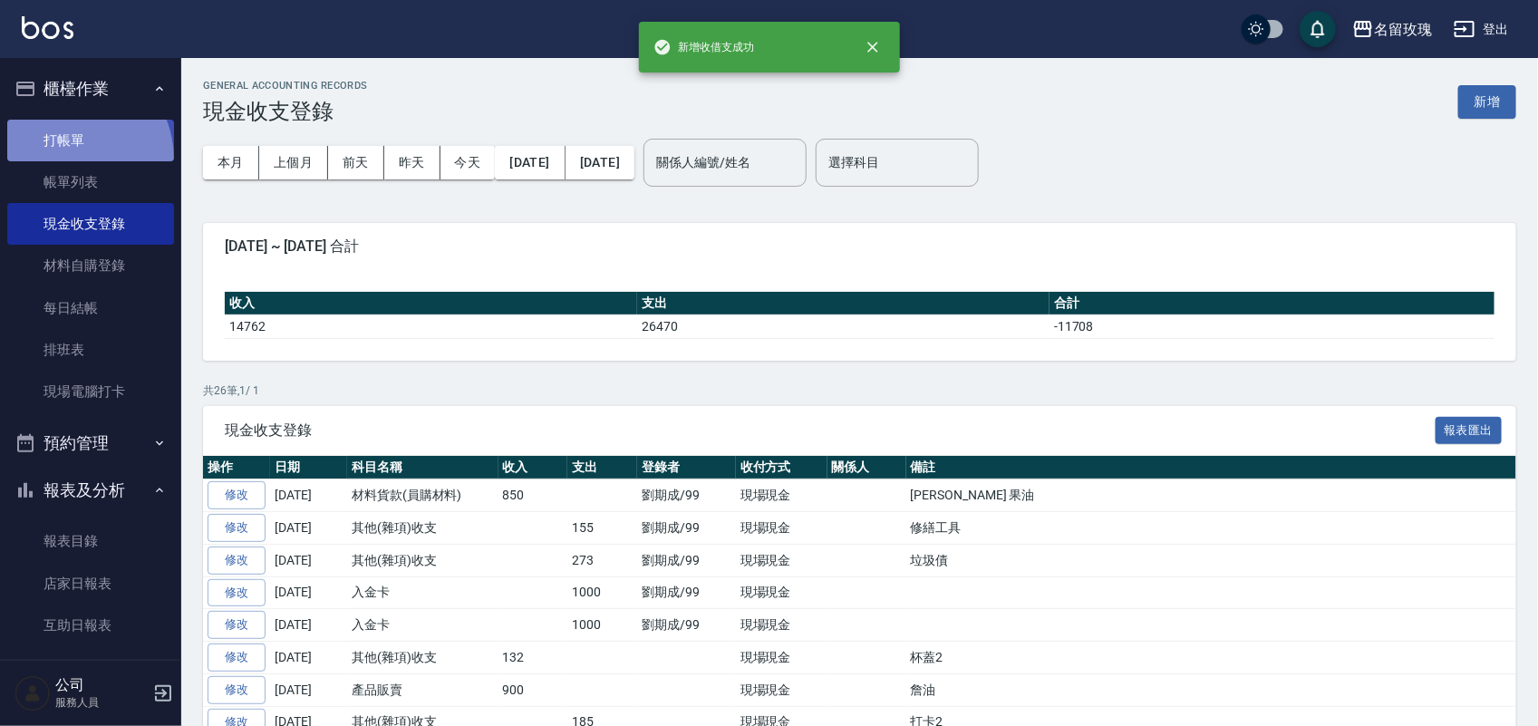
click at [64, 159] on link "打帳單" at bounding box center [90, 141] width 167 height 42
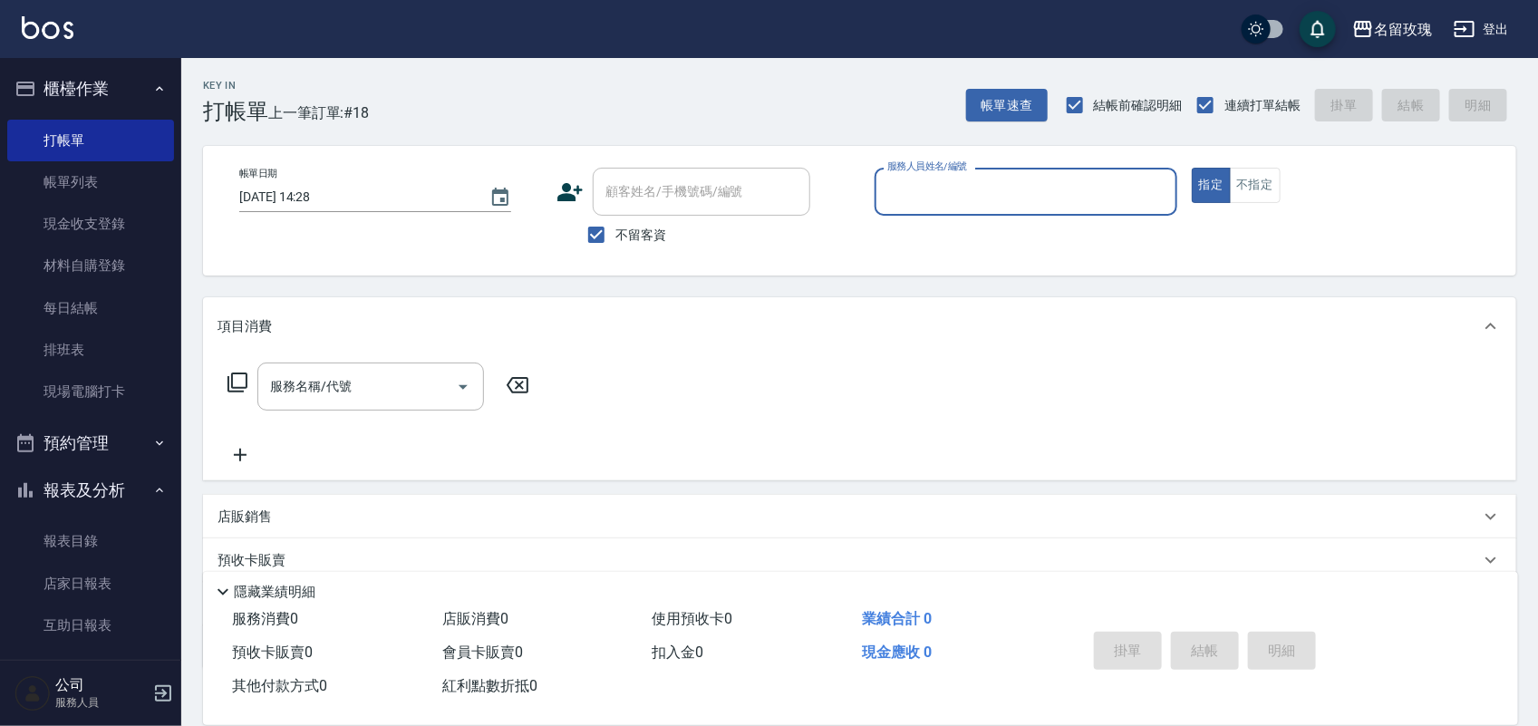
click at [71, 482] on button "報表及分析" at bounding box center [90, 490] width 167 height 47
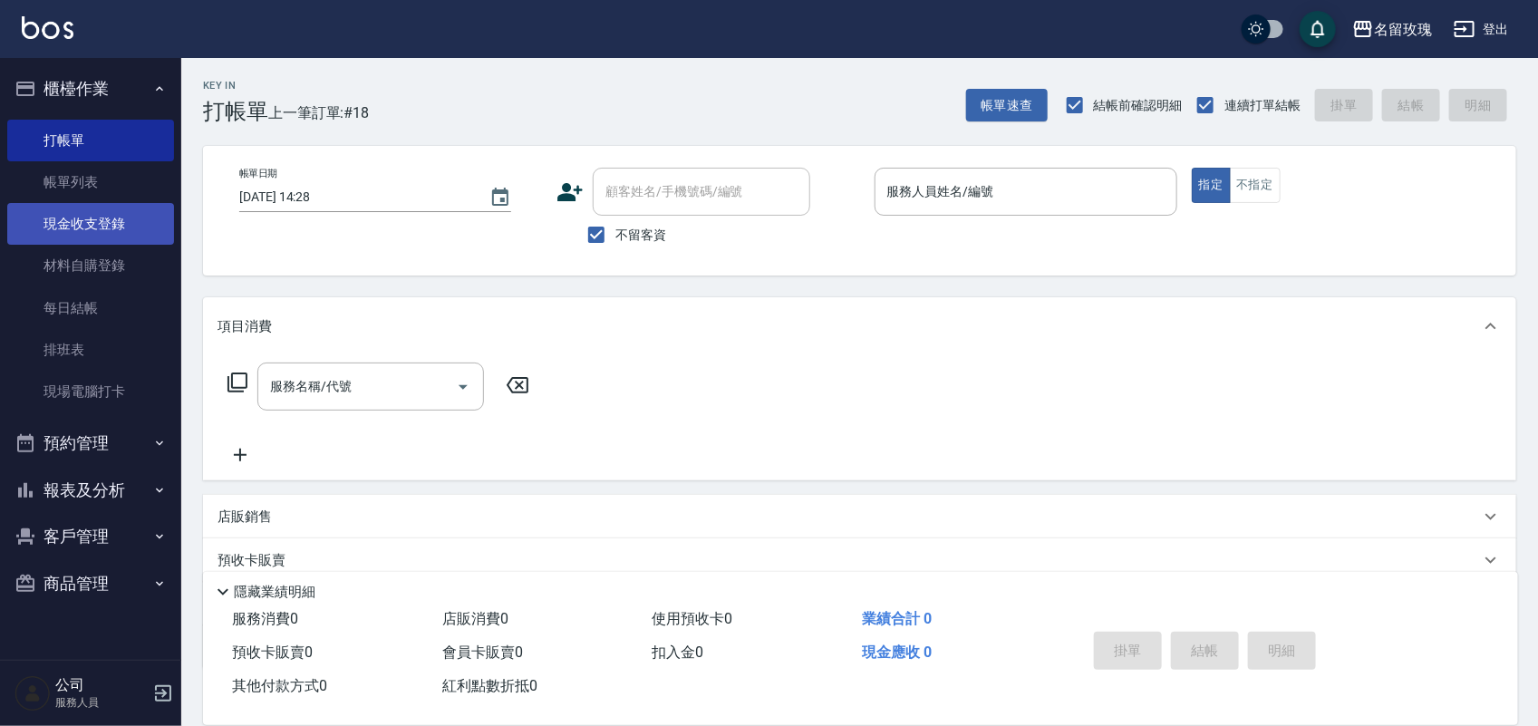
click at [77, 214] on link "現金收支登錄" at bounding box center [90, 224] width 167 height 42
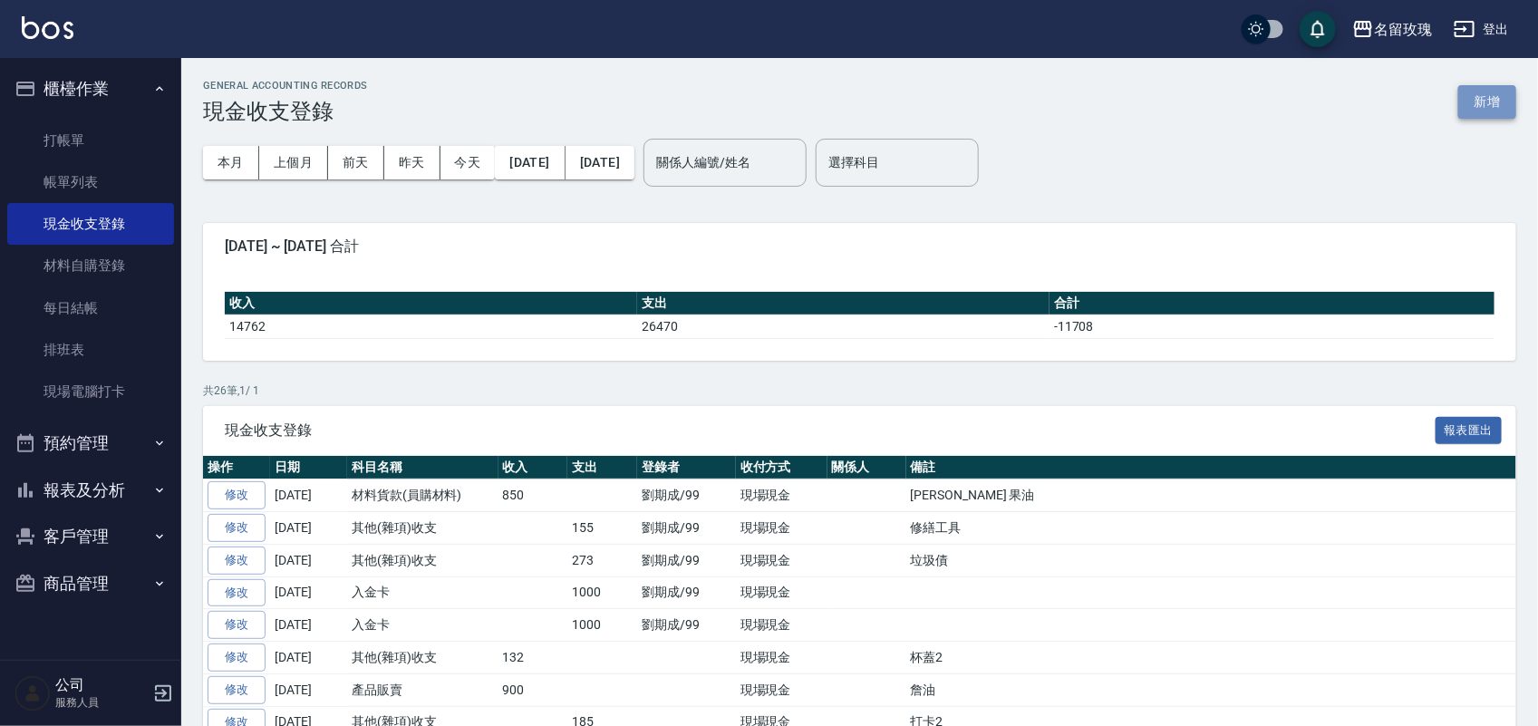
click at [1474, 104] on button "新增" at bounding box center [1488, 102] width 58 height 34
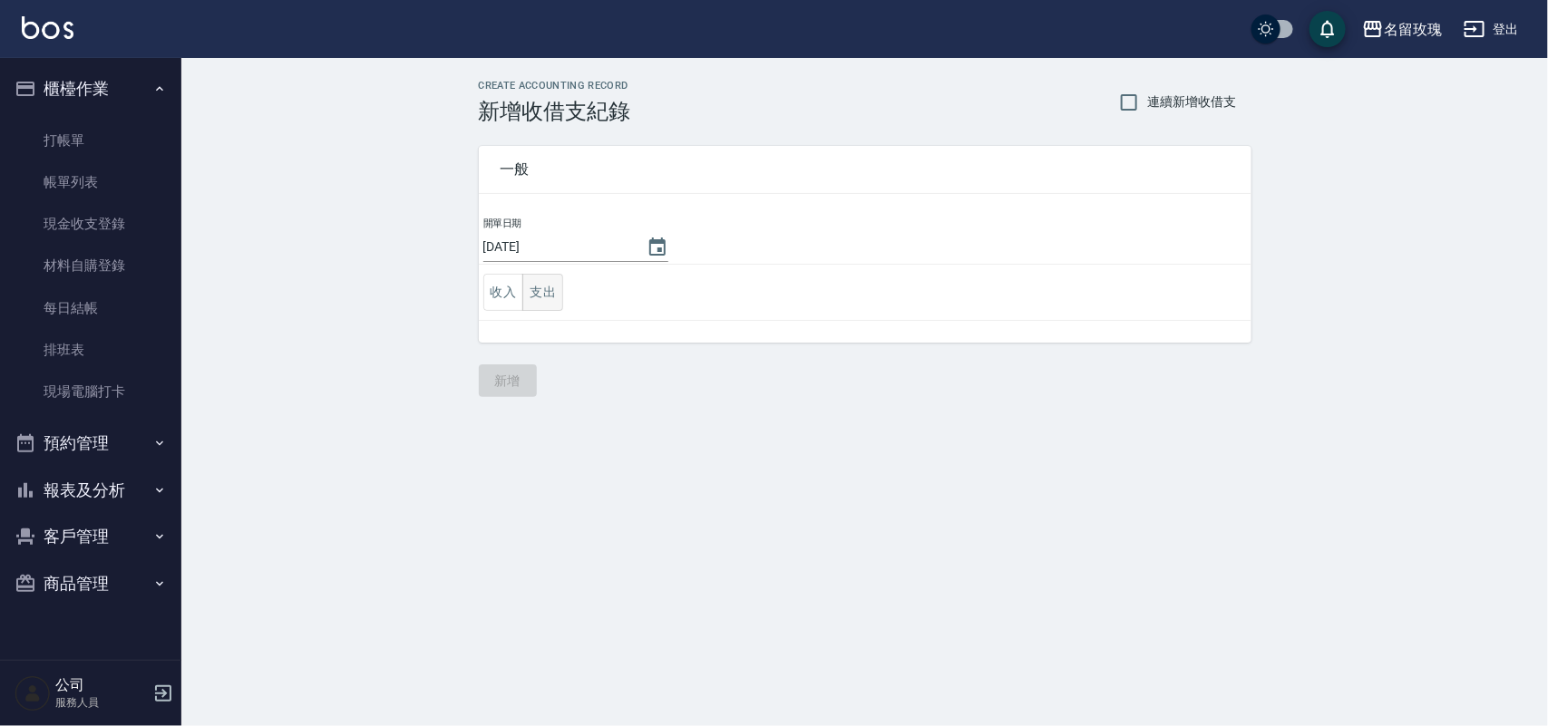
click at [558, 286] on button "支出" at bounding box center [542, 292] width 41 height 37
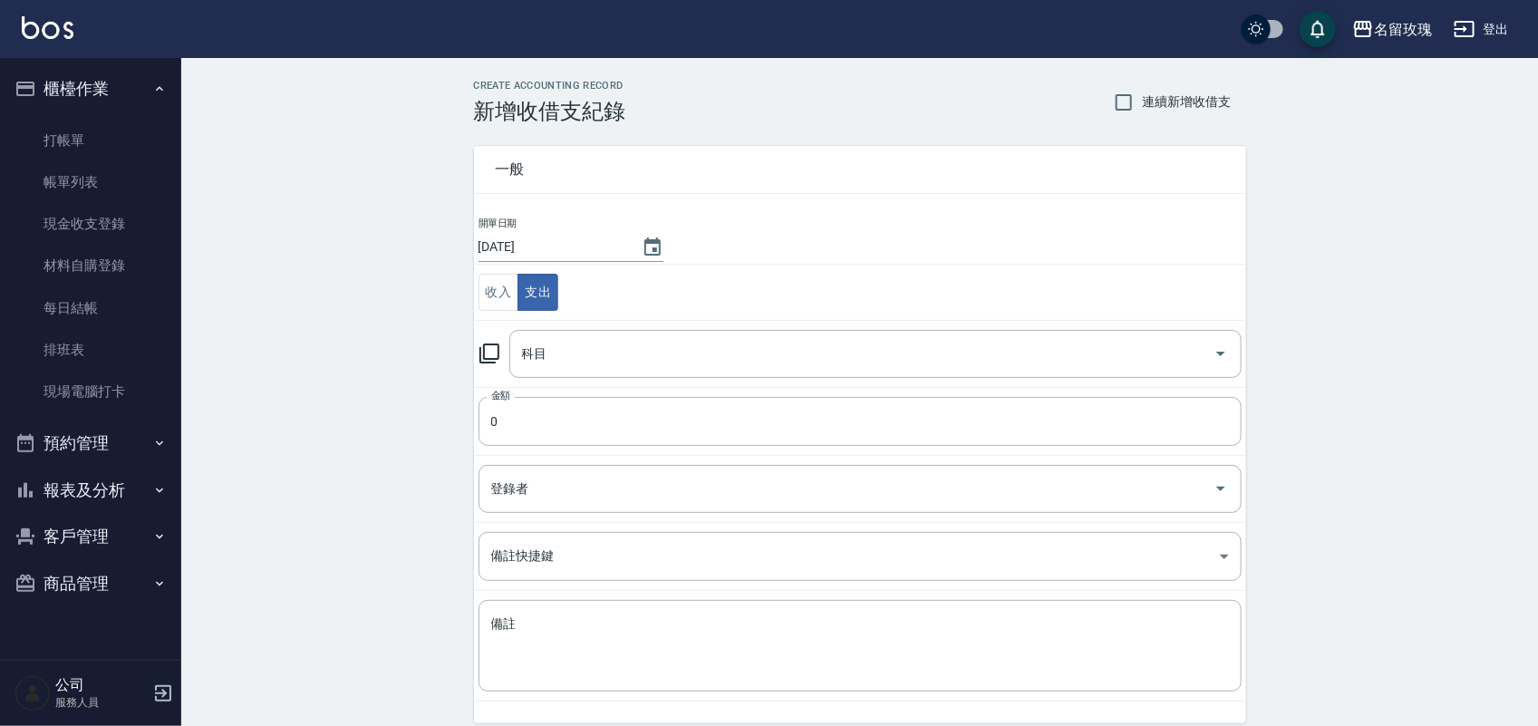
click at [474, 350] on td "科目 科目" at bounding box center [860, 353] width 772 height 67
click at [500, 349] on div "科目 科目" at bounding box center [860, 354] width 763 height 48
drag, startPoint x: 504, startPoint y: 351, endPoint x: 468, endPoint y: 346, distance: 36.5
click at [480, 347] on div "科目 科目" at bounding box center [860, 354] width 763 height 48
drag, startPoint x: 477, startPoint y: 346, endPoint x: 490, endPoint y: 346, distance: 12.7
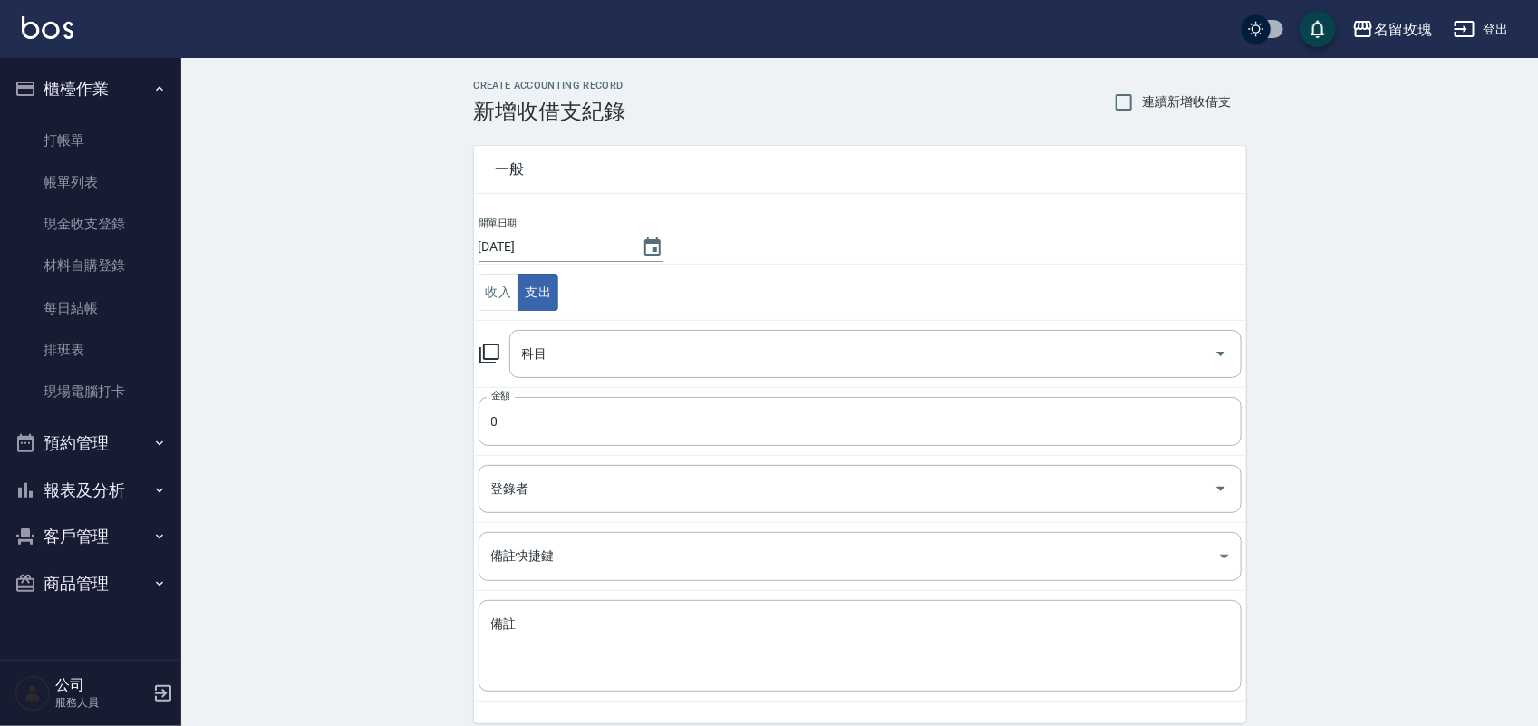
click at [480, 346] on td "科目 科目" at bounding box center [860, 353] width 772 height 67
click at [490, 346] on icon at bounding box center [490, 354] width 22 height 22
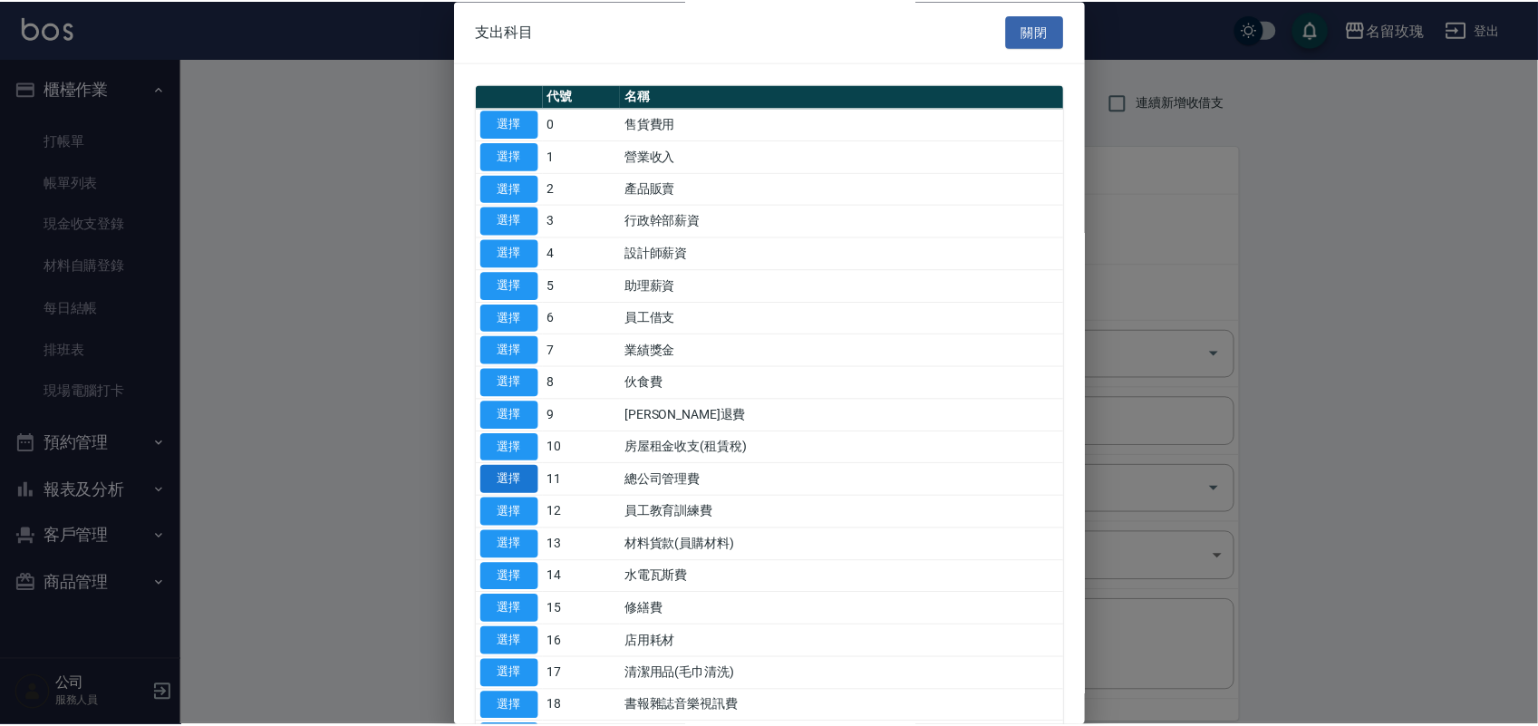
scroll to position [340, 0]
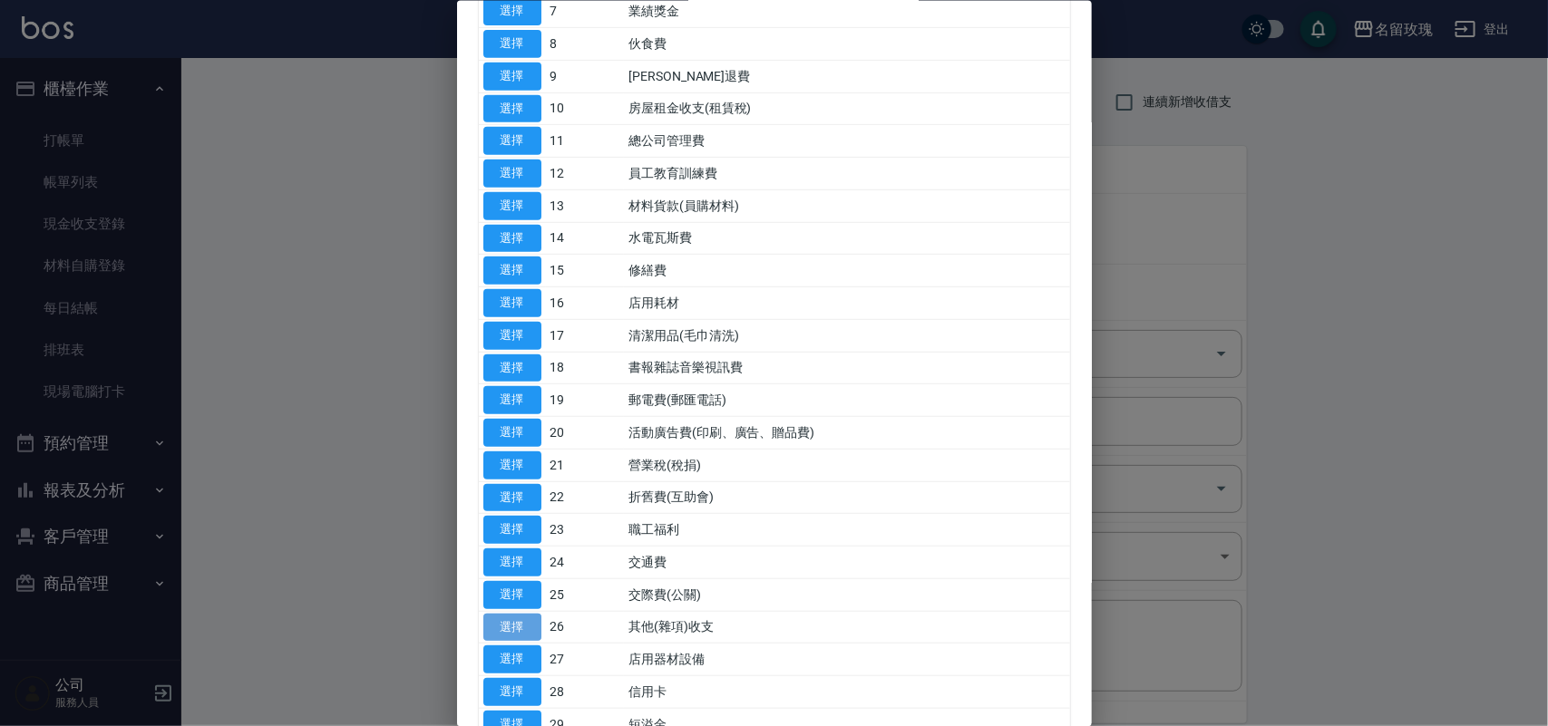
click at [492, 624] on button "選擇" at bounding box center [512, 627] width 58 height 28
type input "26 其他(雜項)收支"
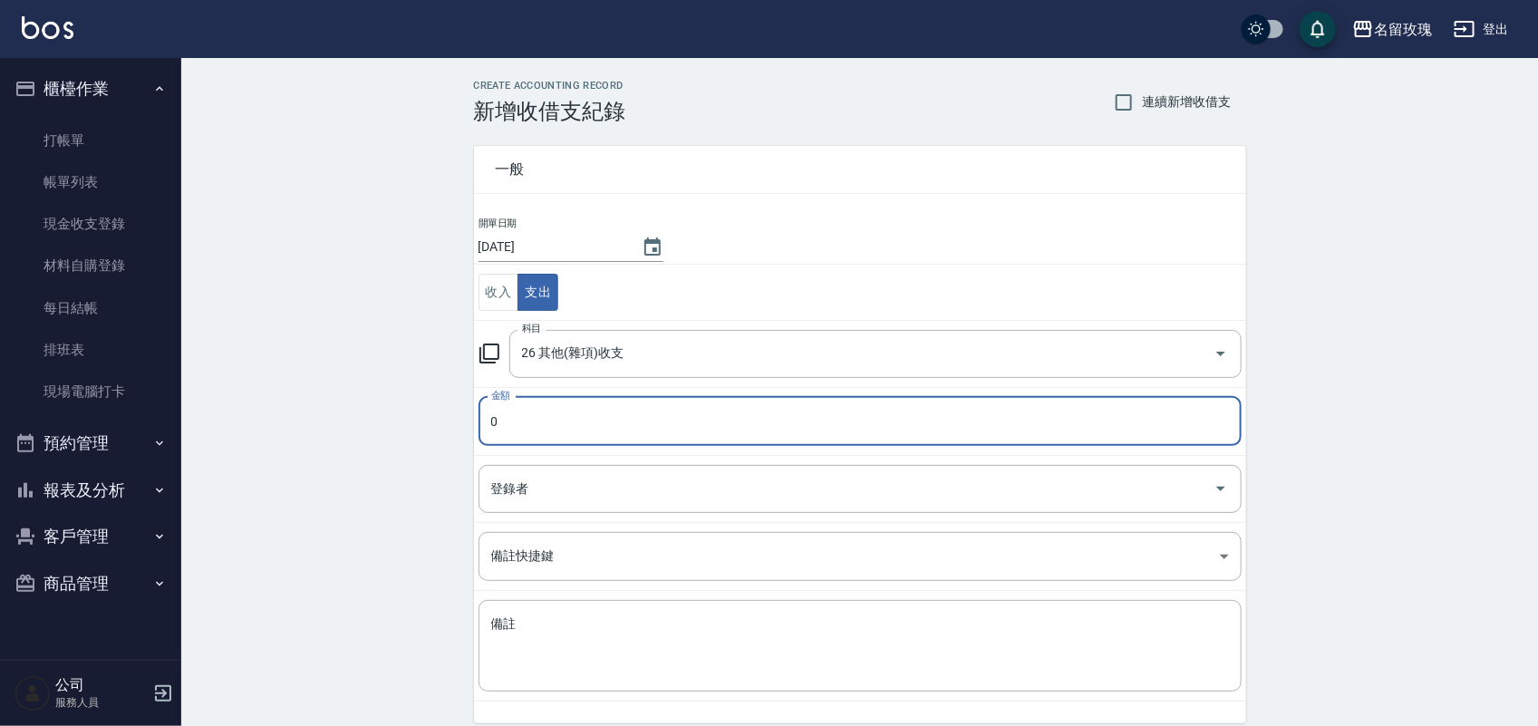
click at [541, 435] on input "0" at bounding box center [860, 421] width 763 height 49
type input "500"
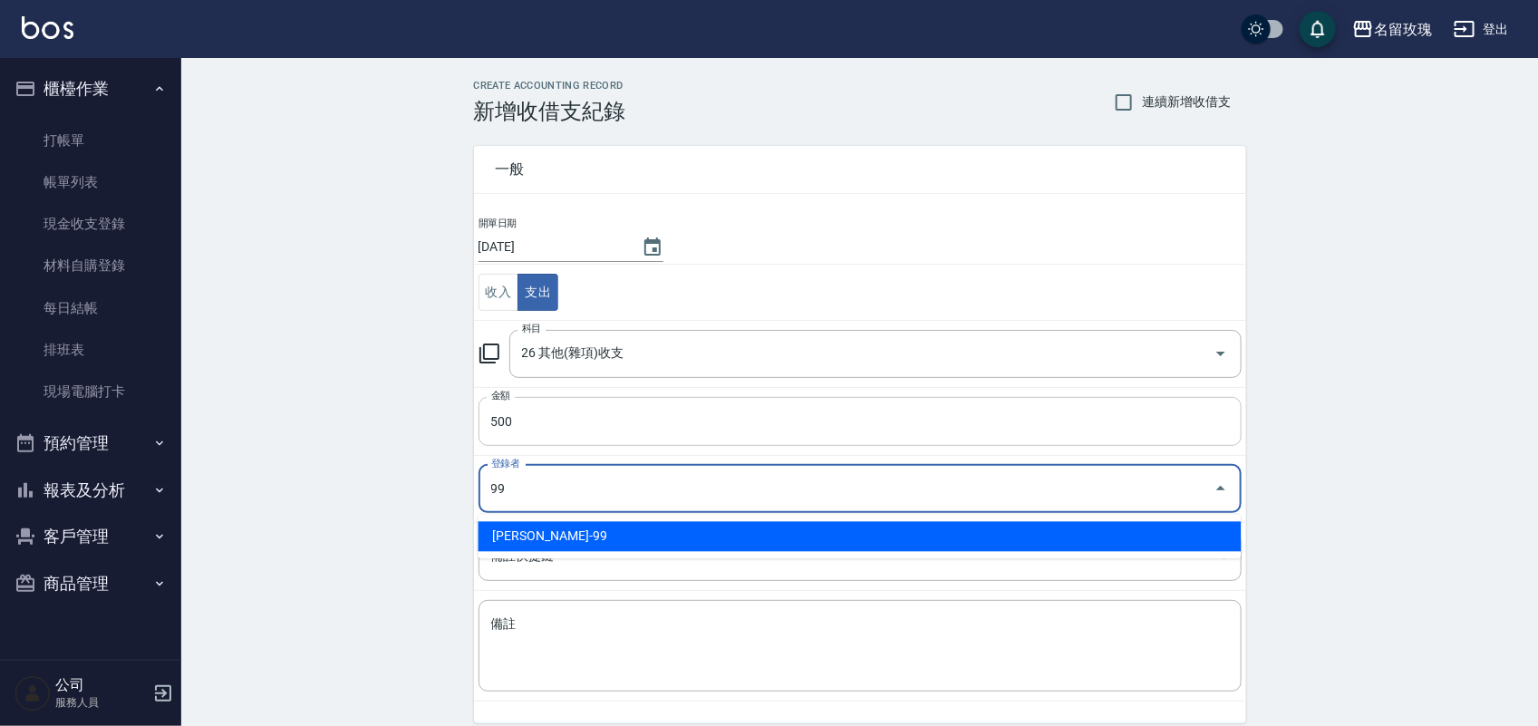
type input "[PERSON_NAME]-99"
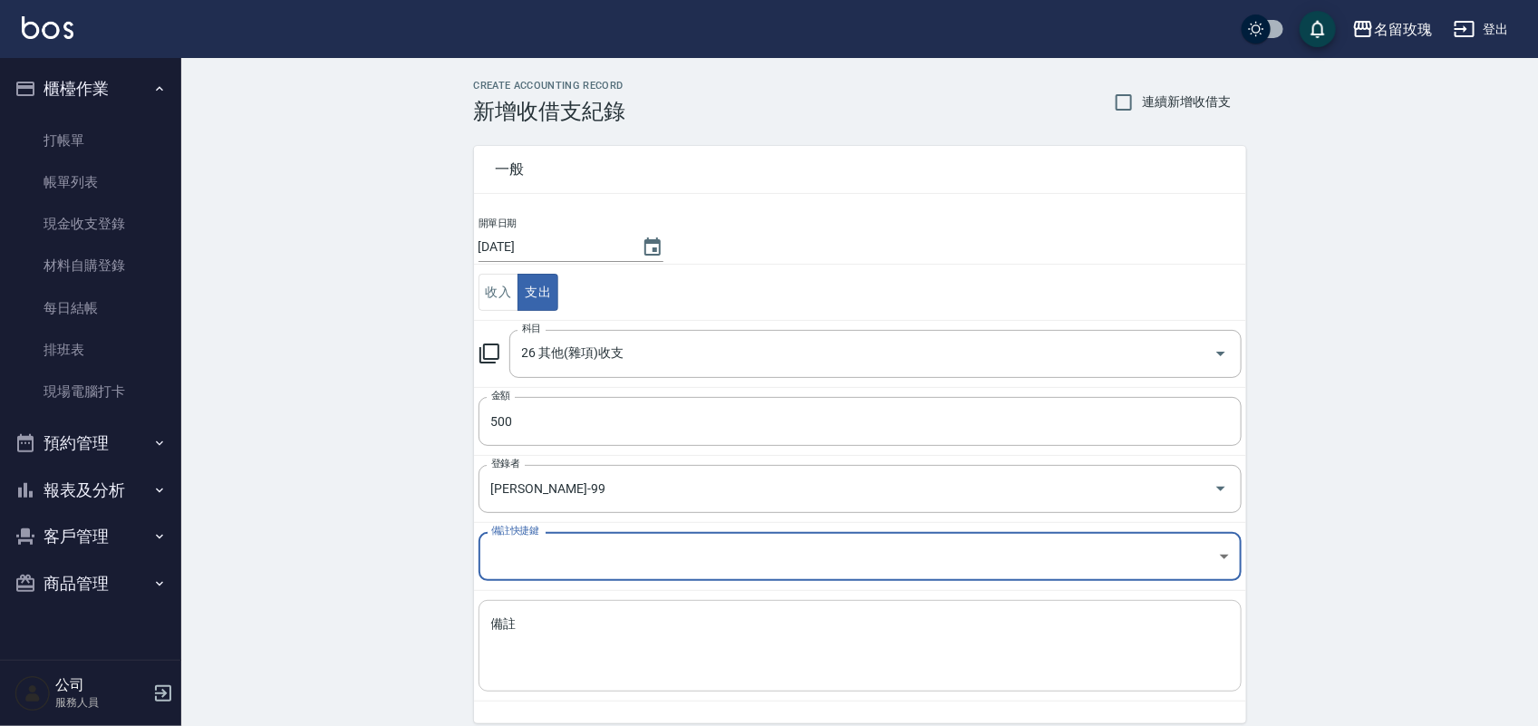
click at [546, 626] on textarea "備註" at bounding box center [860, 647] width 738 height 62
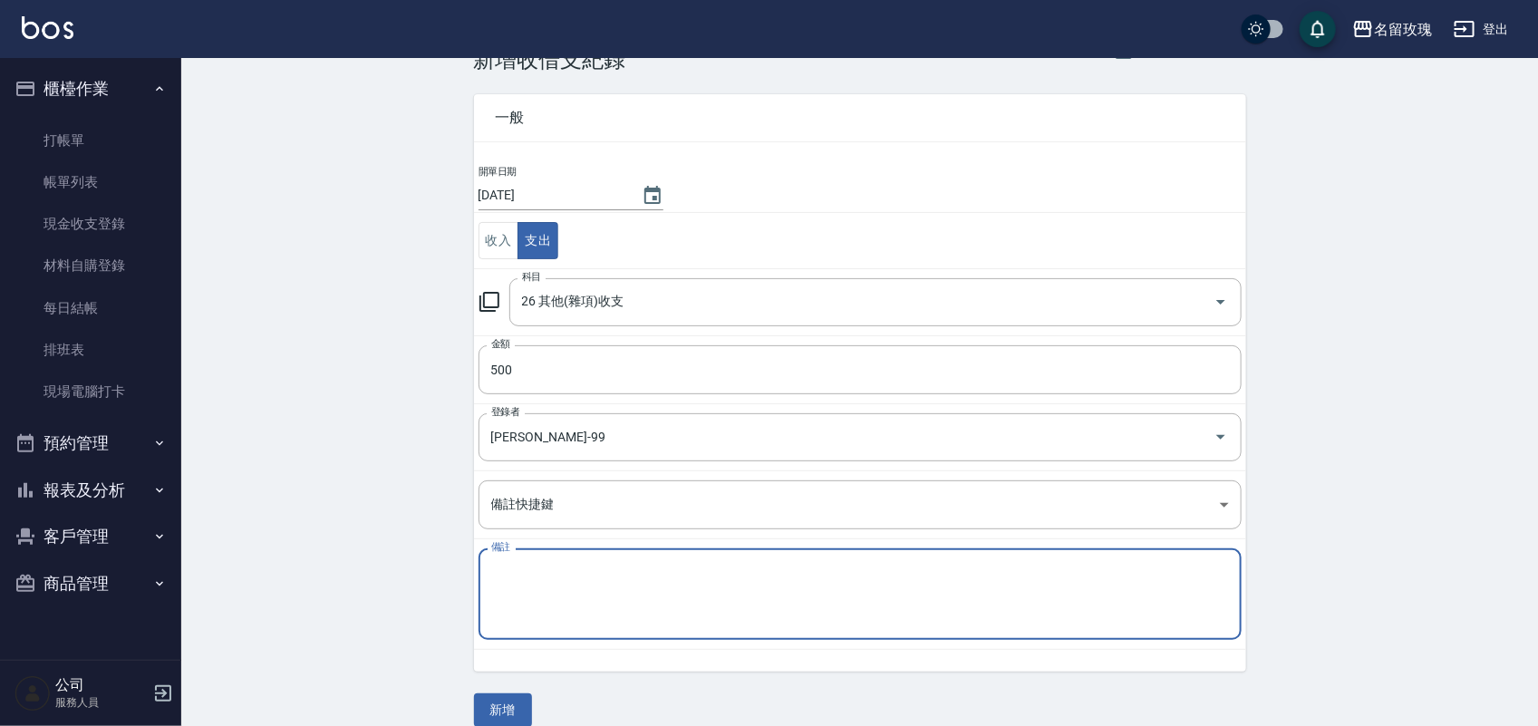
scroll to position [75, 0]
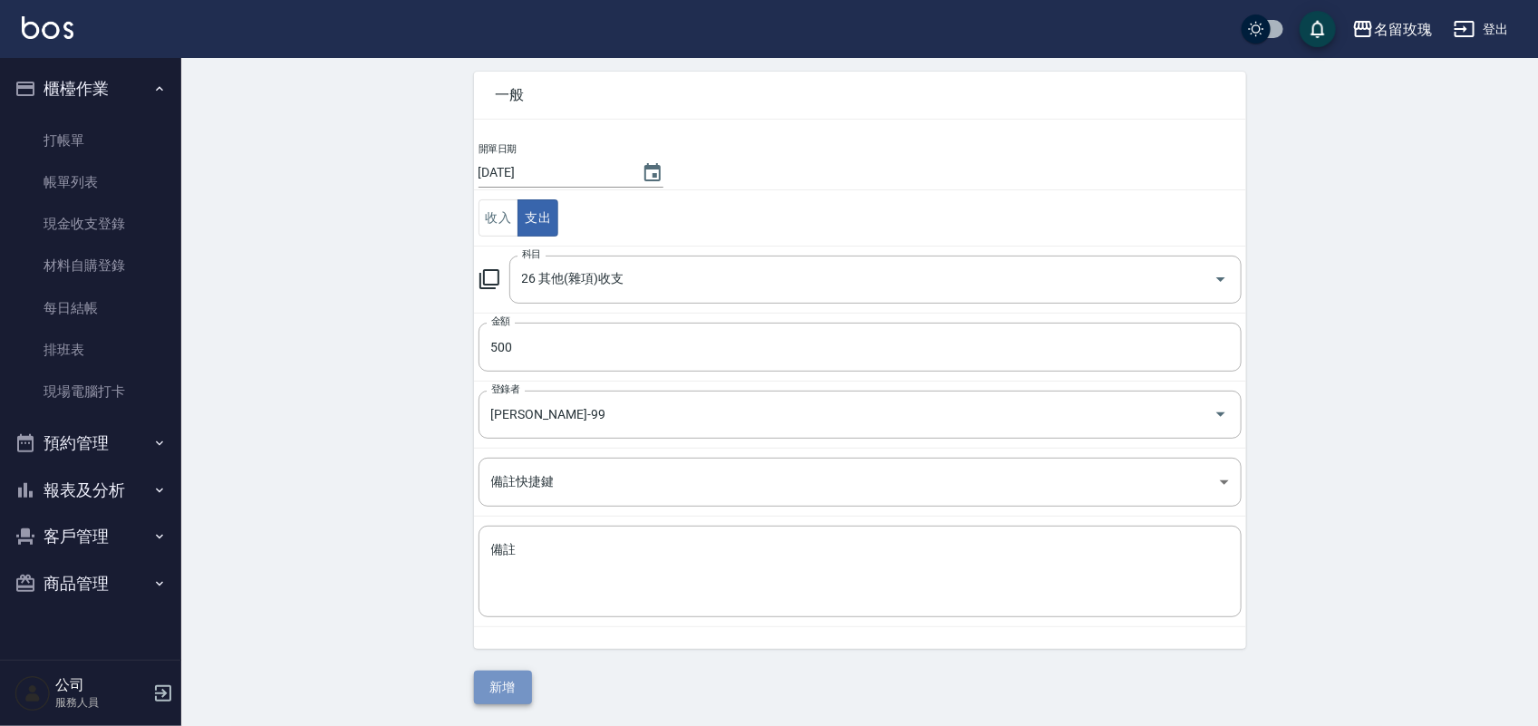
click at [499, 691] on button "新增" at bounding box center [503, 688] width 58 height 34
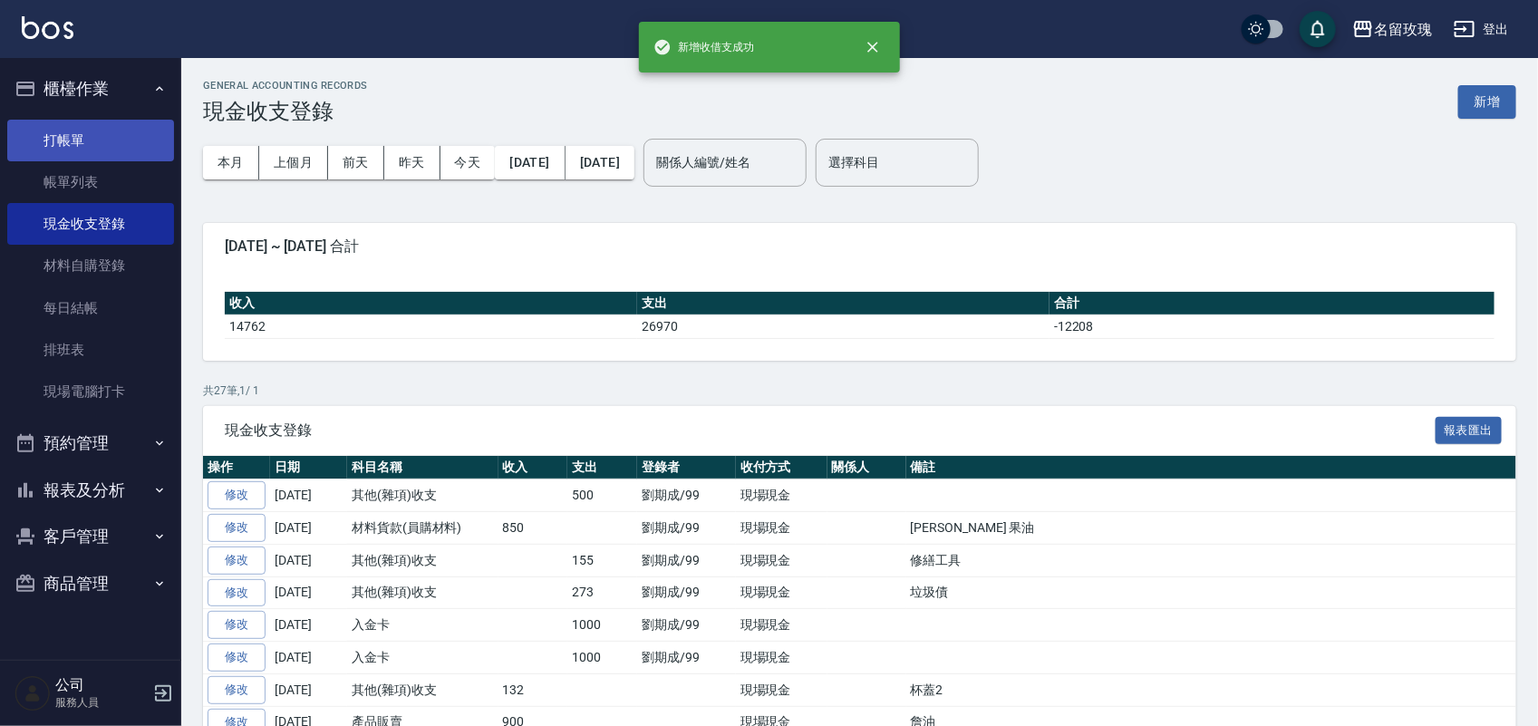
click at [63, 138] on link "打帳單" at bounding box center [90, 141] width 167 height 42
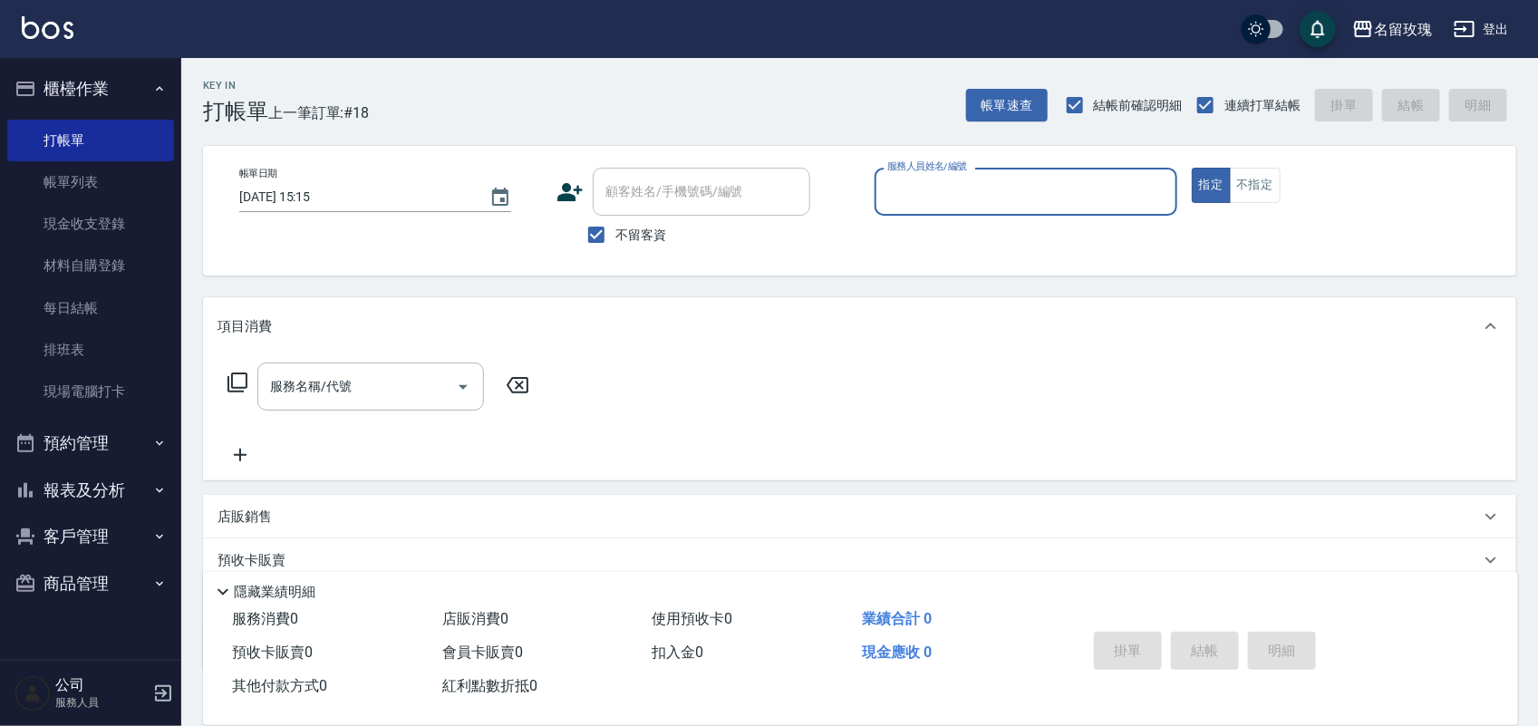
click at [655, 120] on div "Key In 打帳單 上一筆訂單:#18 帳單速查 結帳前確認明細 連續打單結帳 掛單 結帳 明細" at bounding box center [848, 91] width 1335 height 66
click at [603, 236] on input "不留客資" at bounding box center [596, 235] width 38 height 38
checkbox input "false"
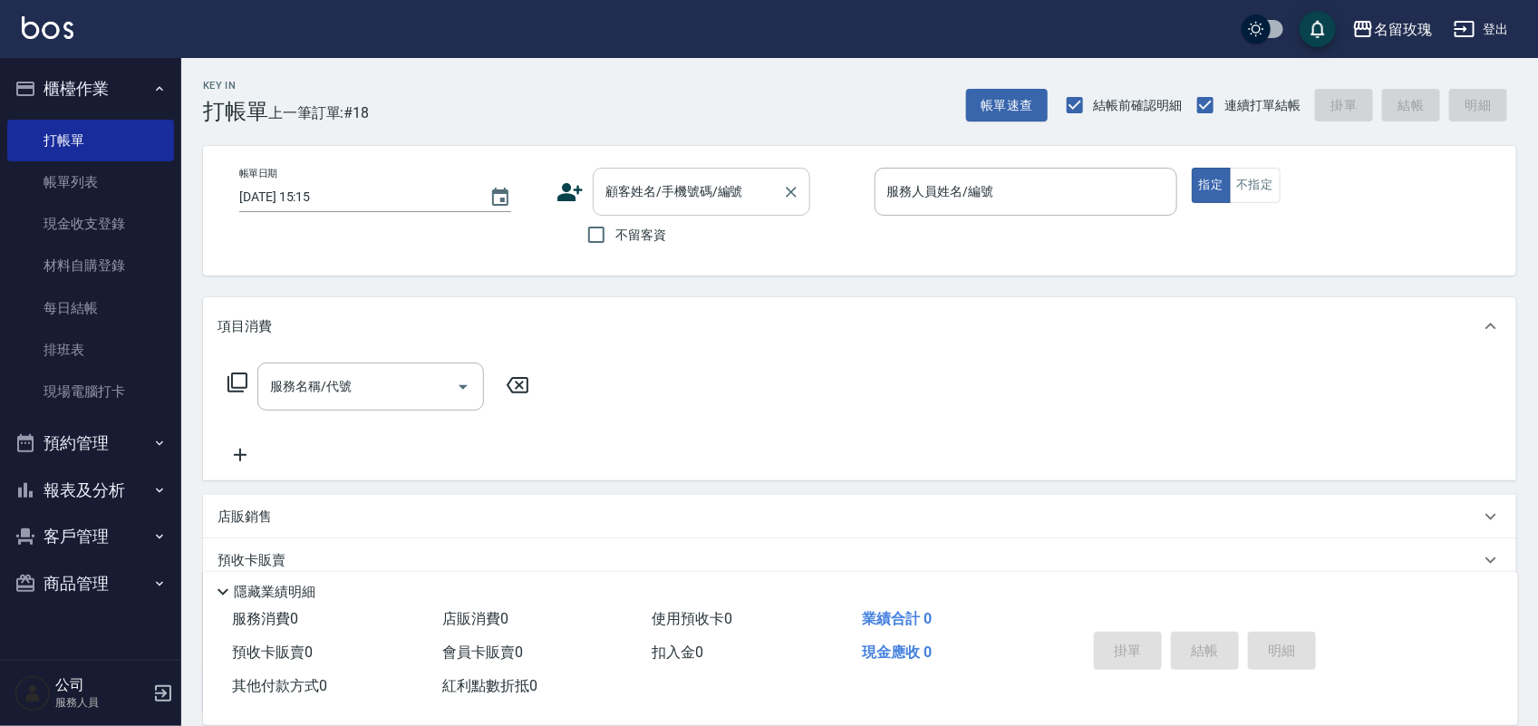
click at [655, 195] on input "顧客姓名/手機號碼/編號" at bounding box center [688, 192] width 174 height 32
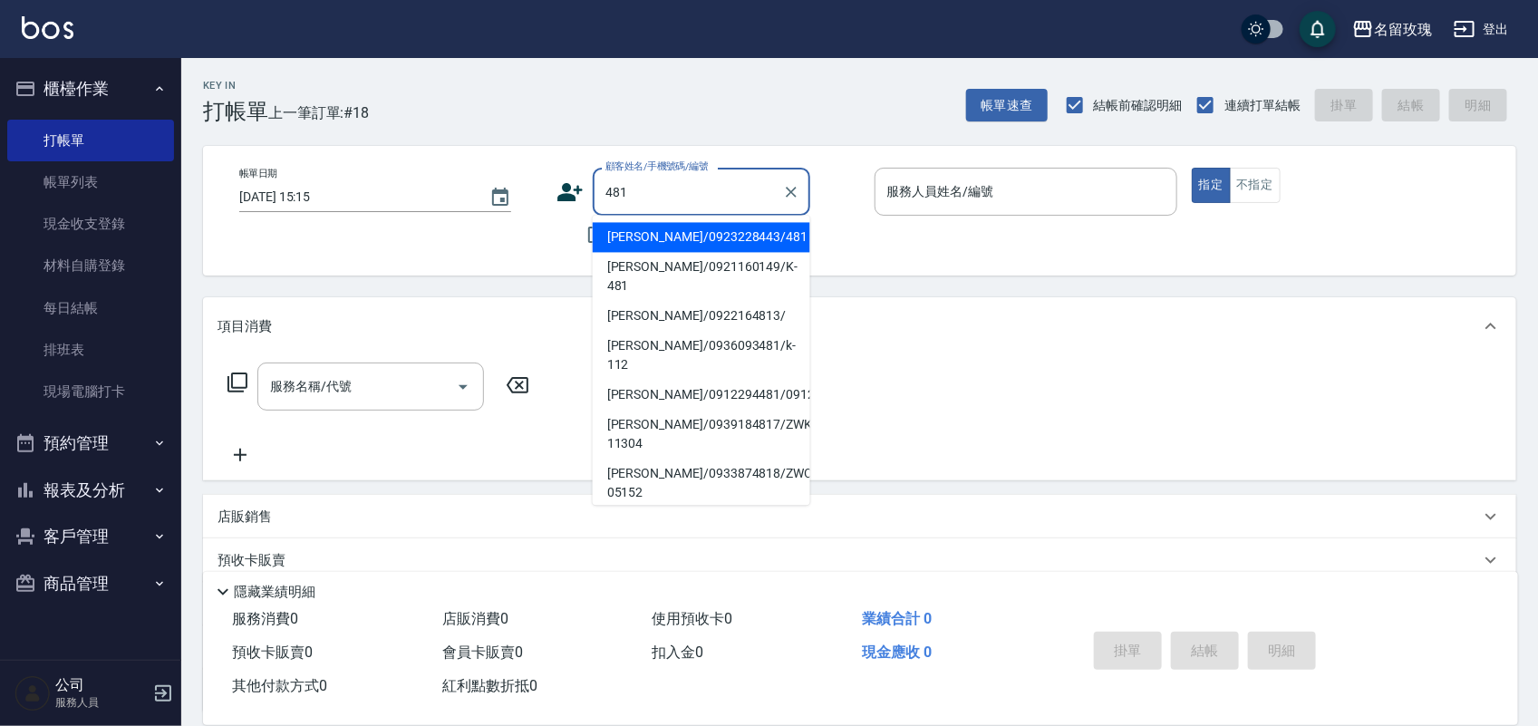
click at [714, 234] on li "[PERSON_NAME]/0923228443/481" at bounding box center [702, 238] width 218 height 30
type input "[PERSON_NAME]/0923228443/481"
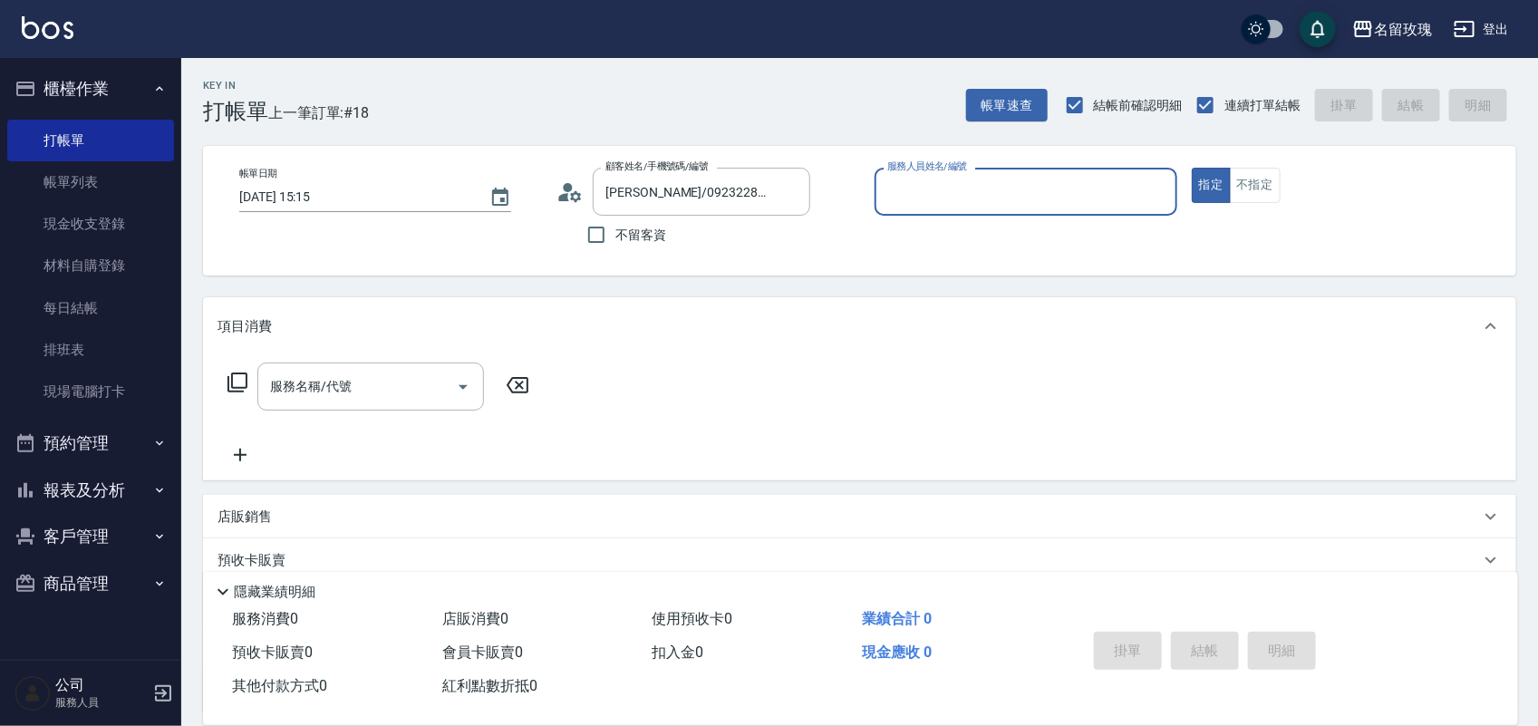
type input "[PERSON_NAME]-7"
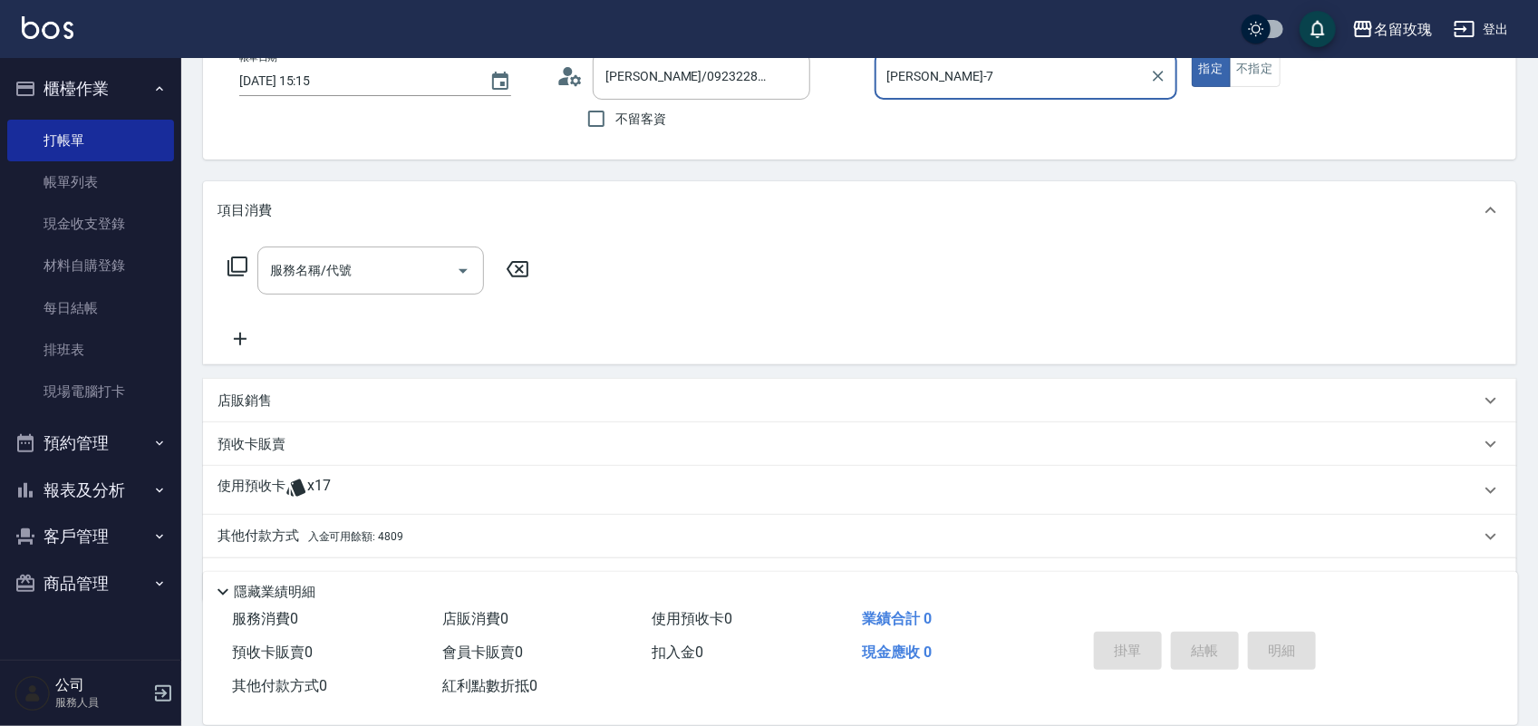
scroll to position [164, 0]
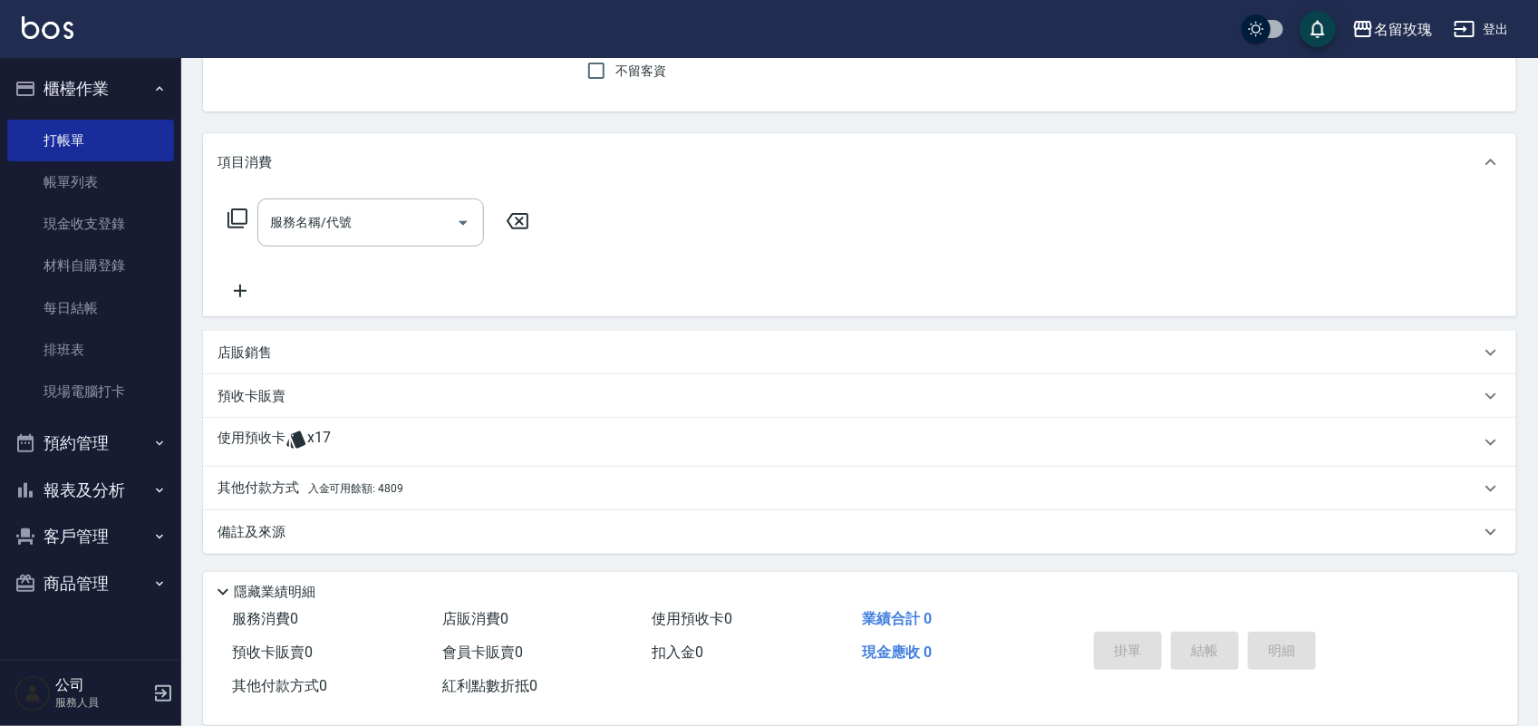
click at [292, 437] on icon at bounding box center [295, 440] width 19 height 17
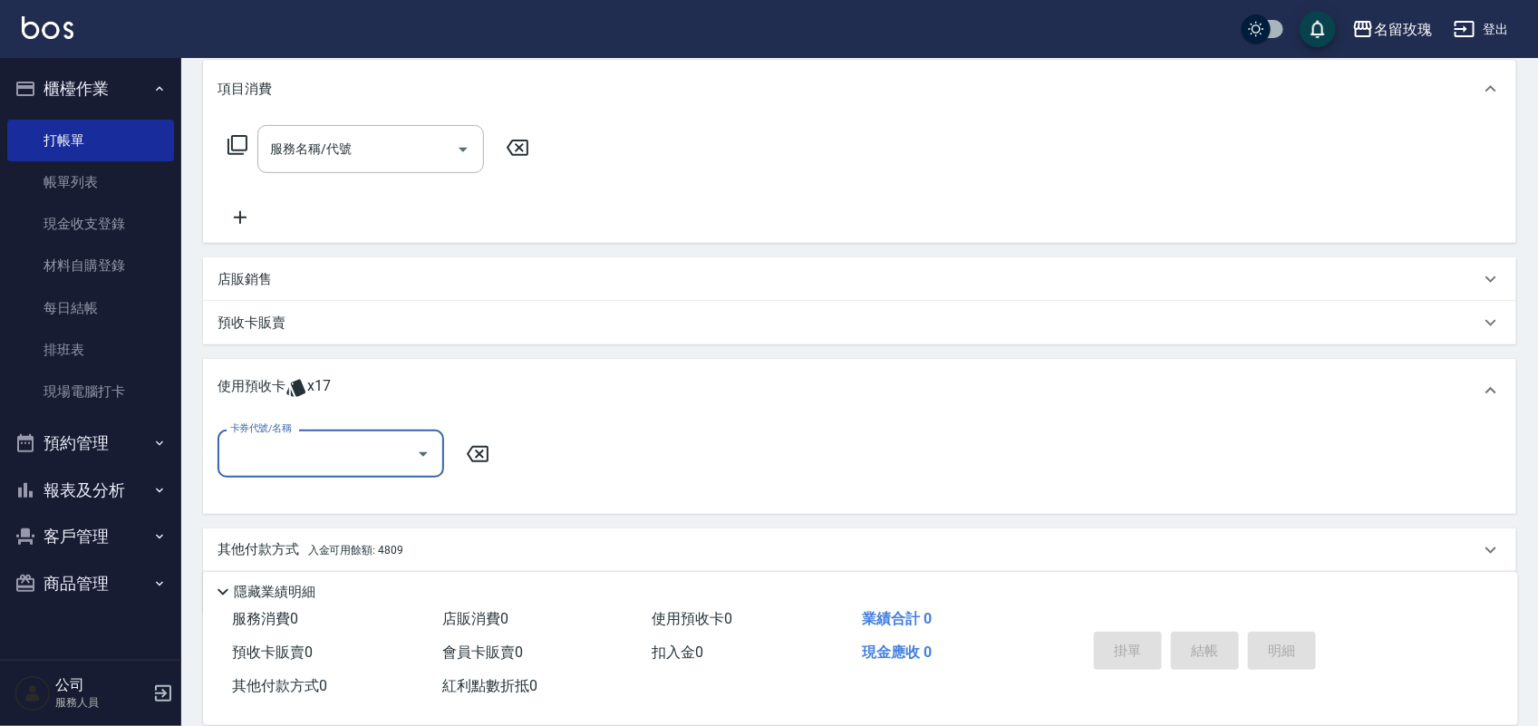
scroll to position [277, 0]
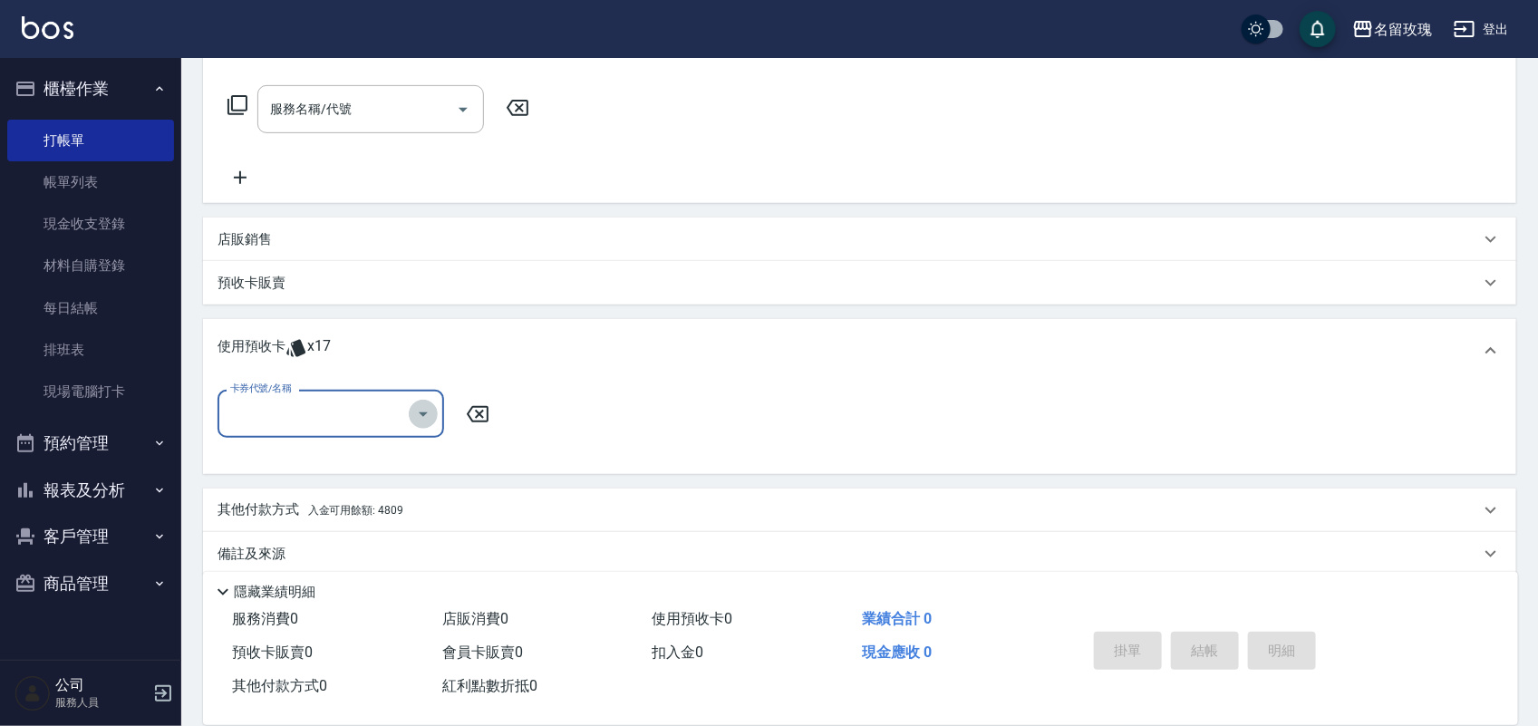
click at [427, 412] on icon "Open" at bounding box center [423, 414] width 22 height 22
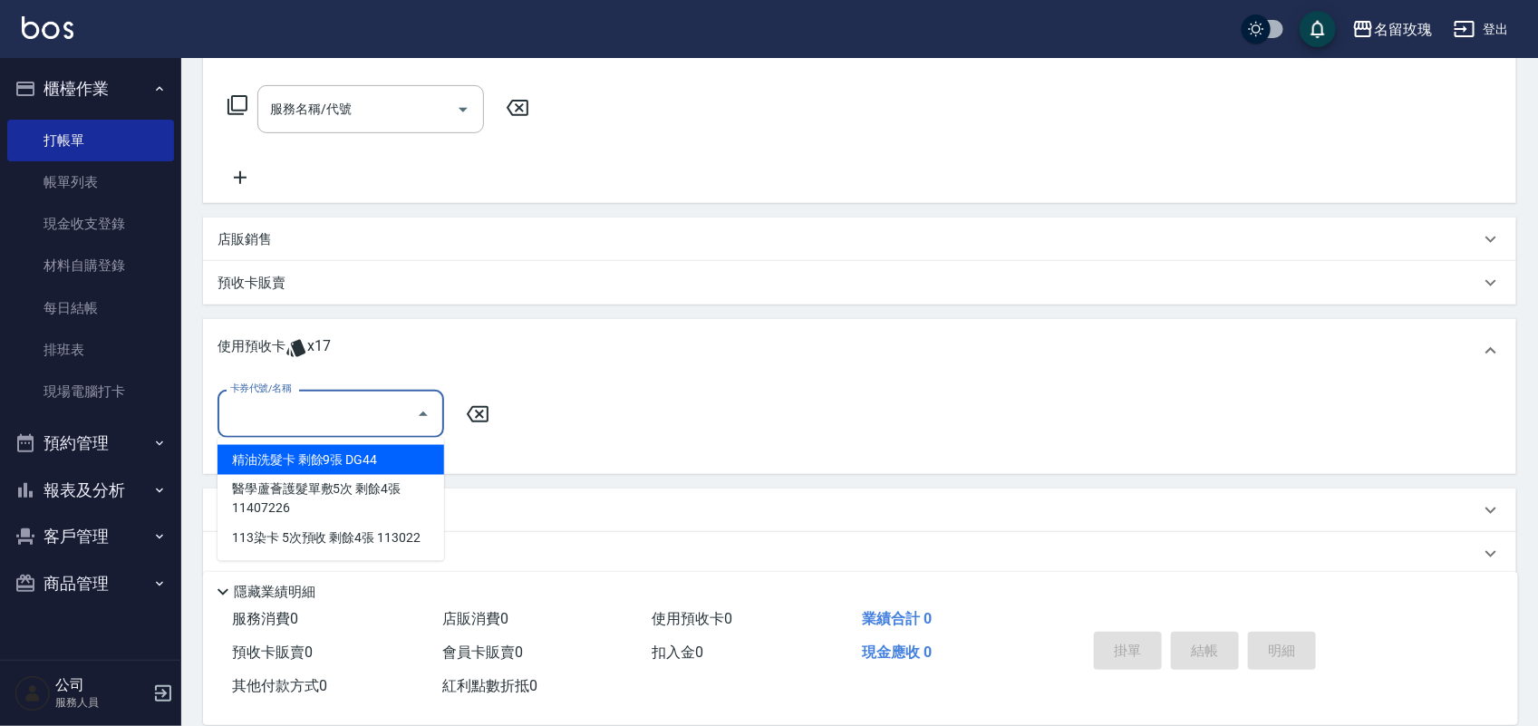
click at [358, 455] on div "精油洗髮卡 剩餘9張 DG44" at bounding box center [331, 460] width 227 height 30
type input "精油洗髮卡 DG44"
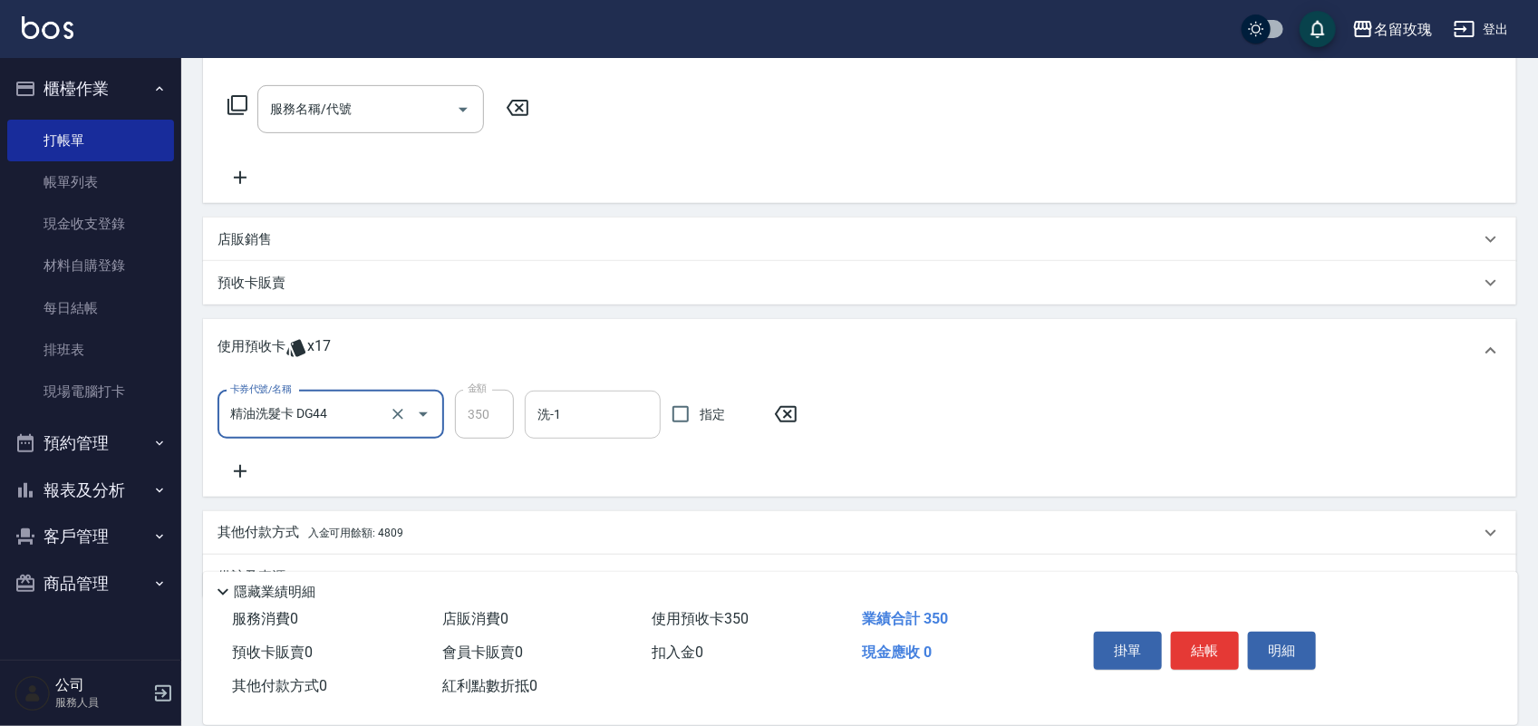
click at [581, 424] on input "洗-1" at bounding box center [593, 415] width 120 height 32
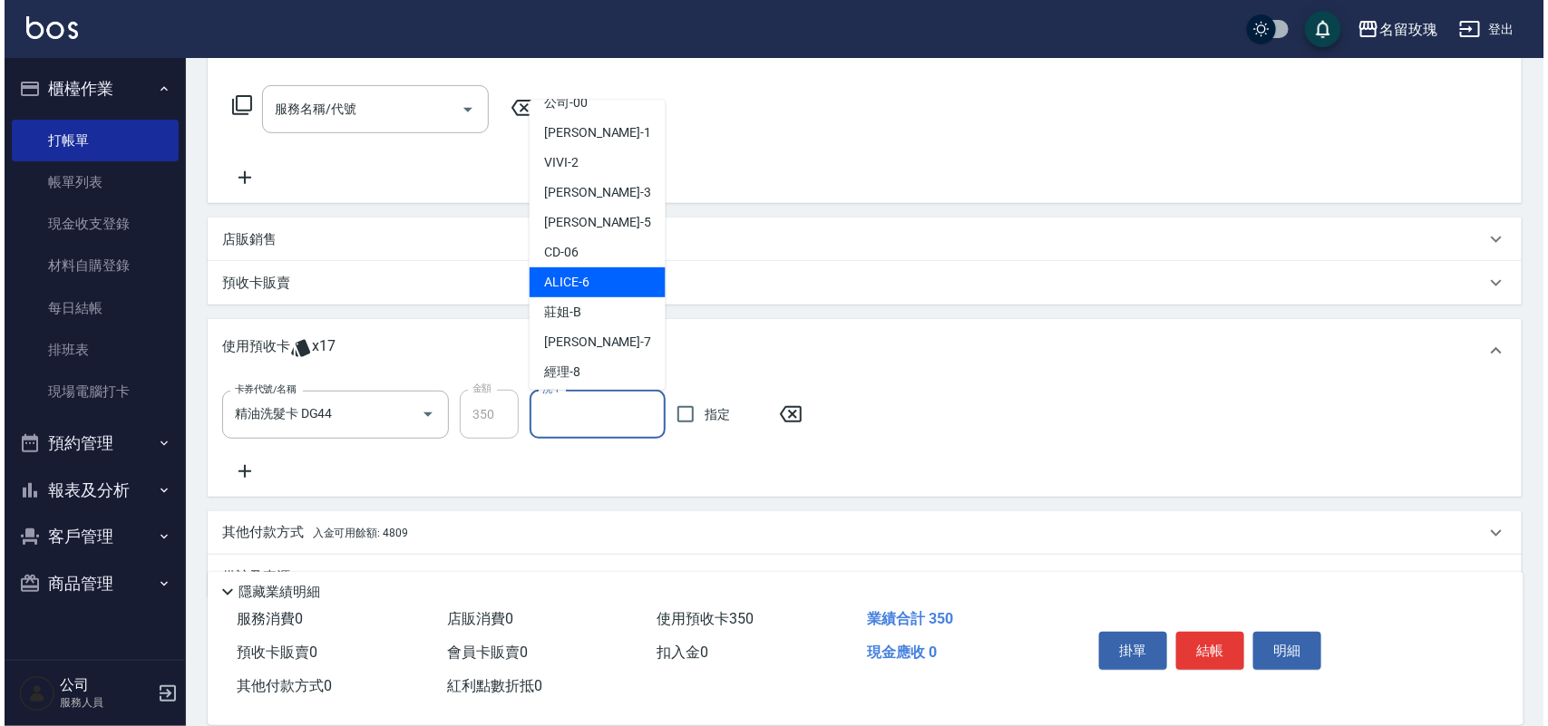
scroll to position [113, 0]
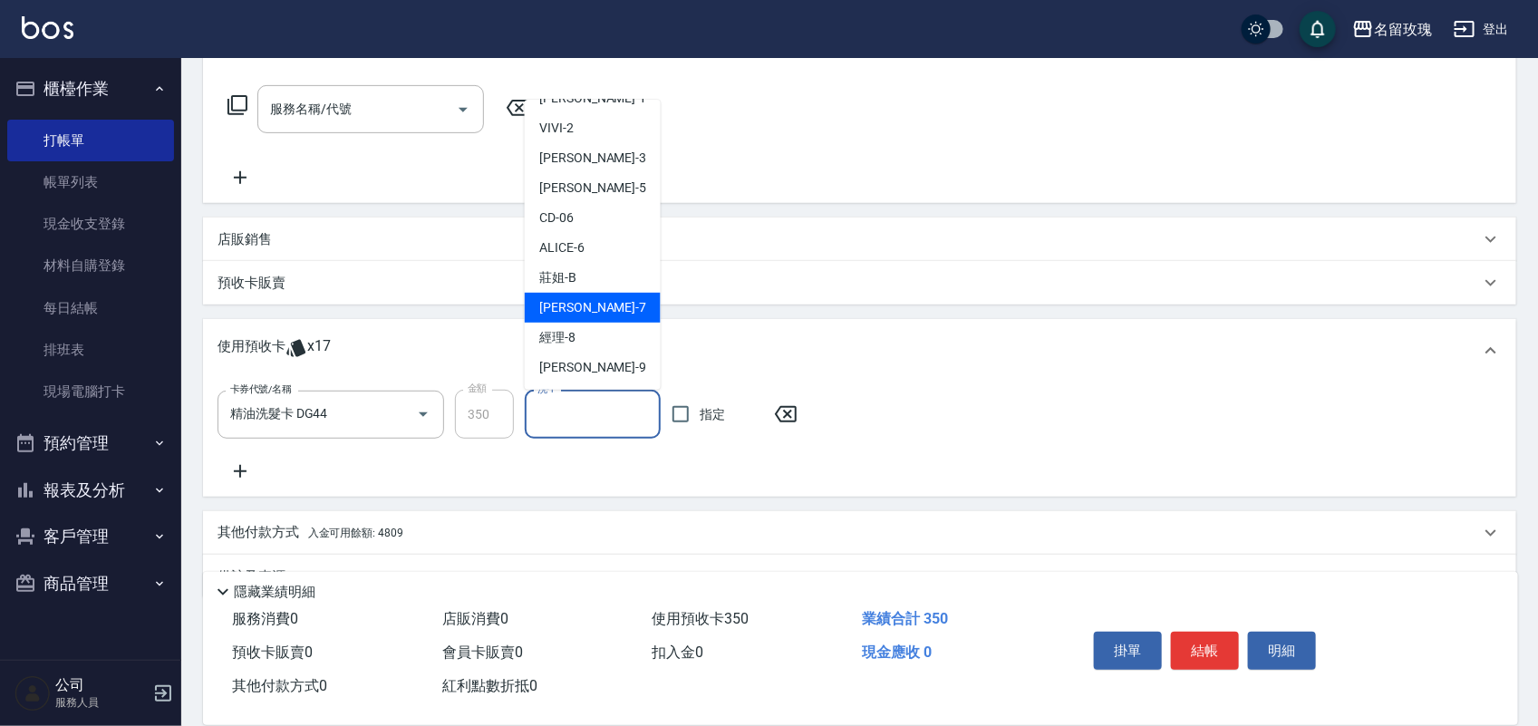
click at [623, 301] on div "[PERSON_NAME] -7" at bounding box center [593, 308] width 136 height 30
type input "[PERSON_NAME]-7"
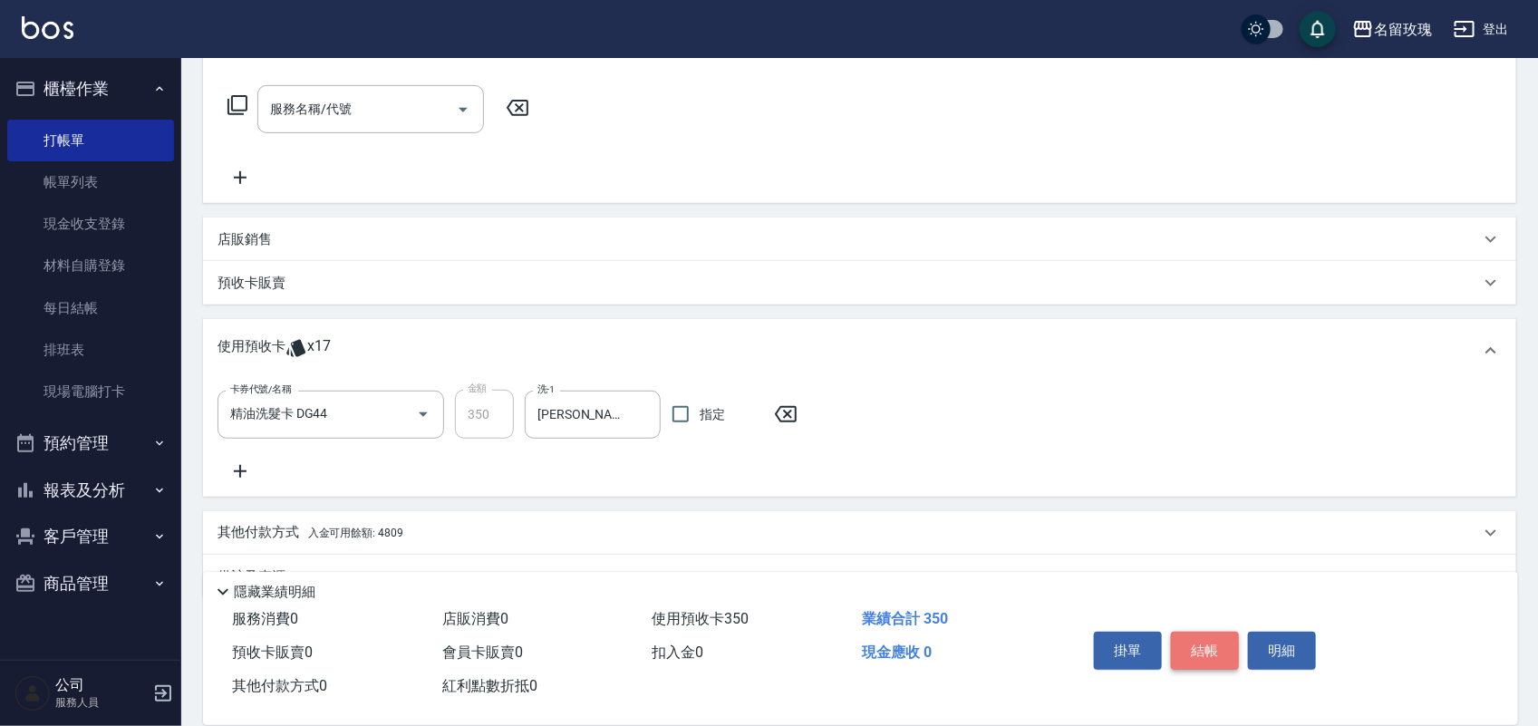
click at [1236, 645] on button "結帳" at bounding box center [1205, 651] width 68 height 38
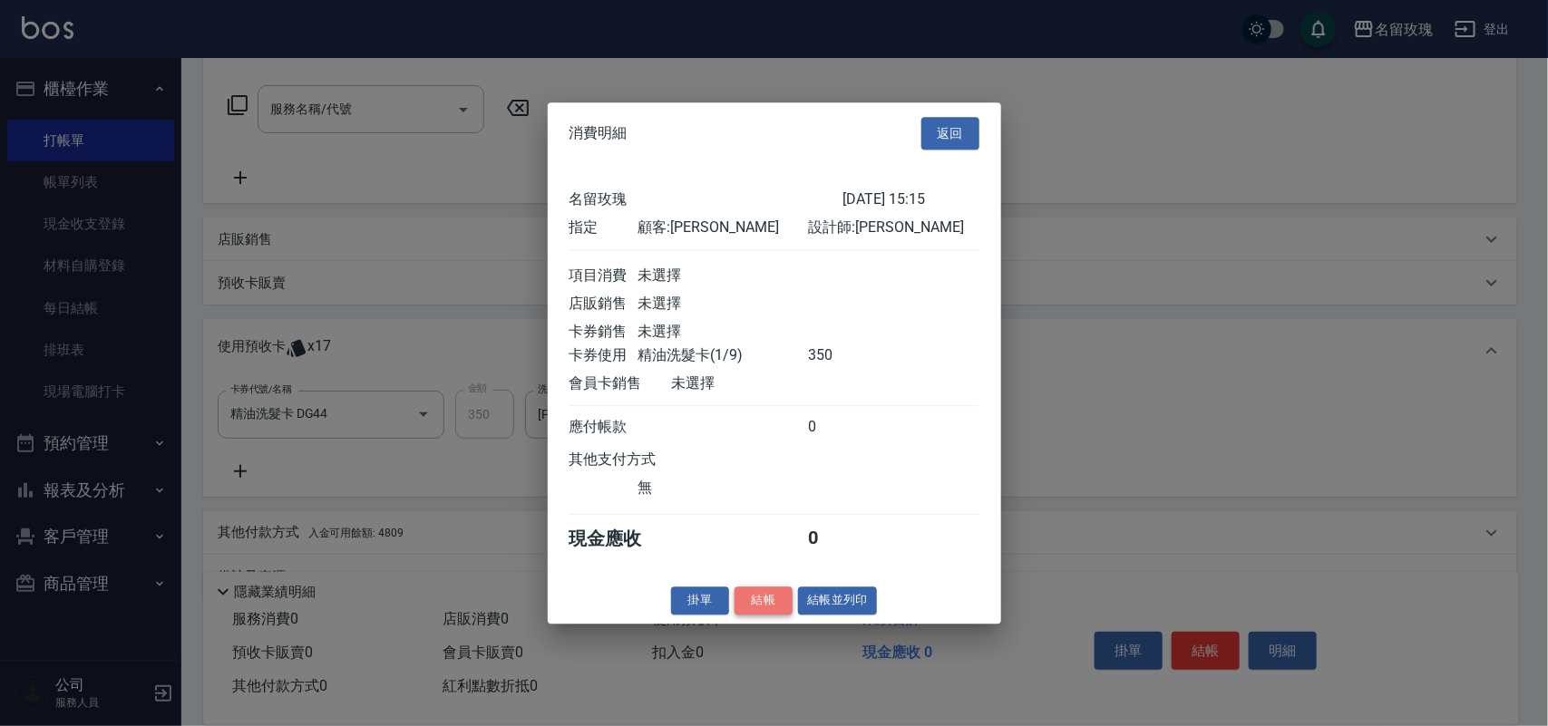
click at [741, 603] on button "結帳" at bounding box center [763, 601] width 58 height 28
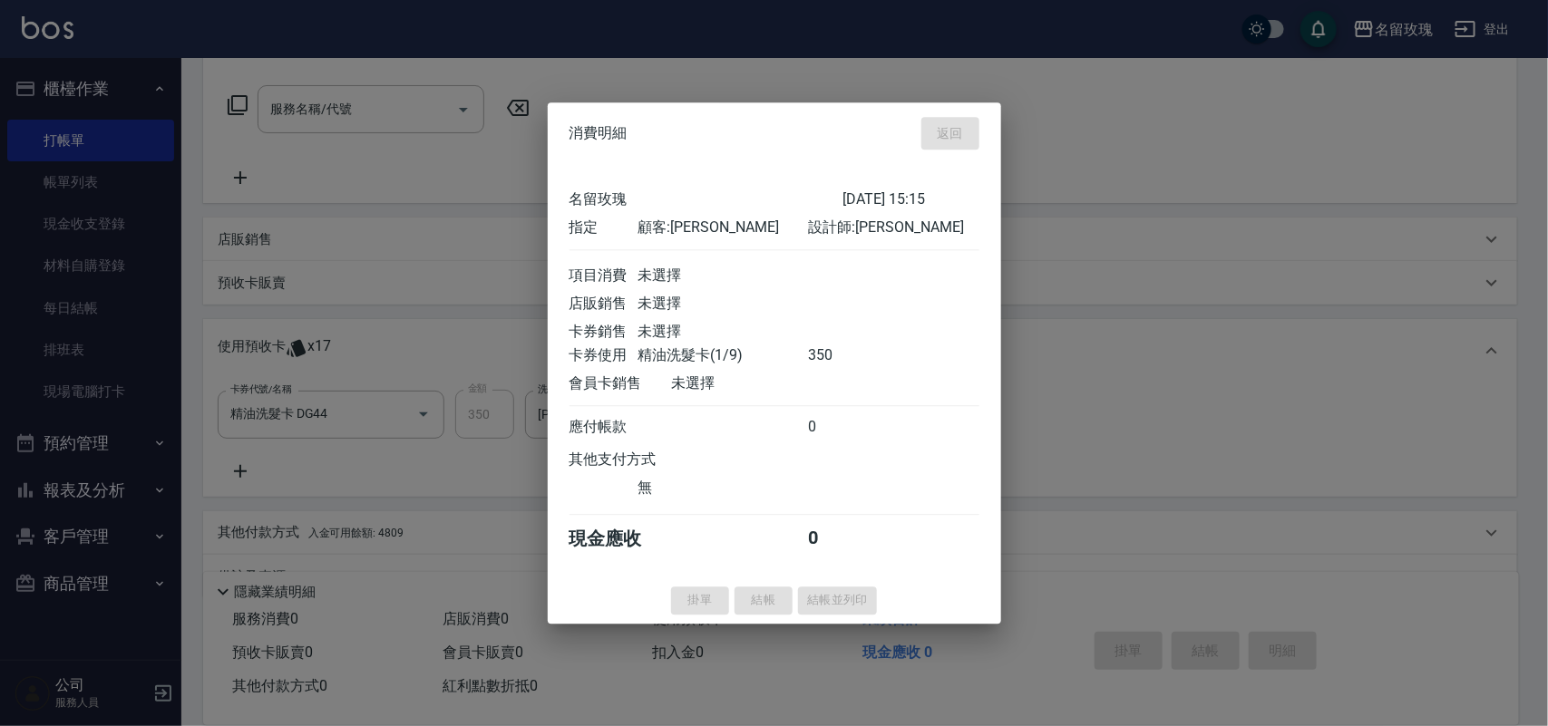
type input "[DATE] 15:24"
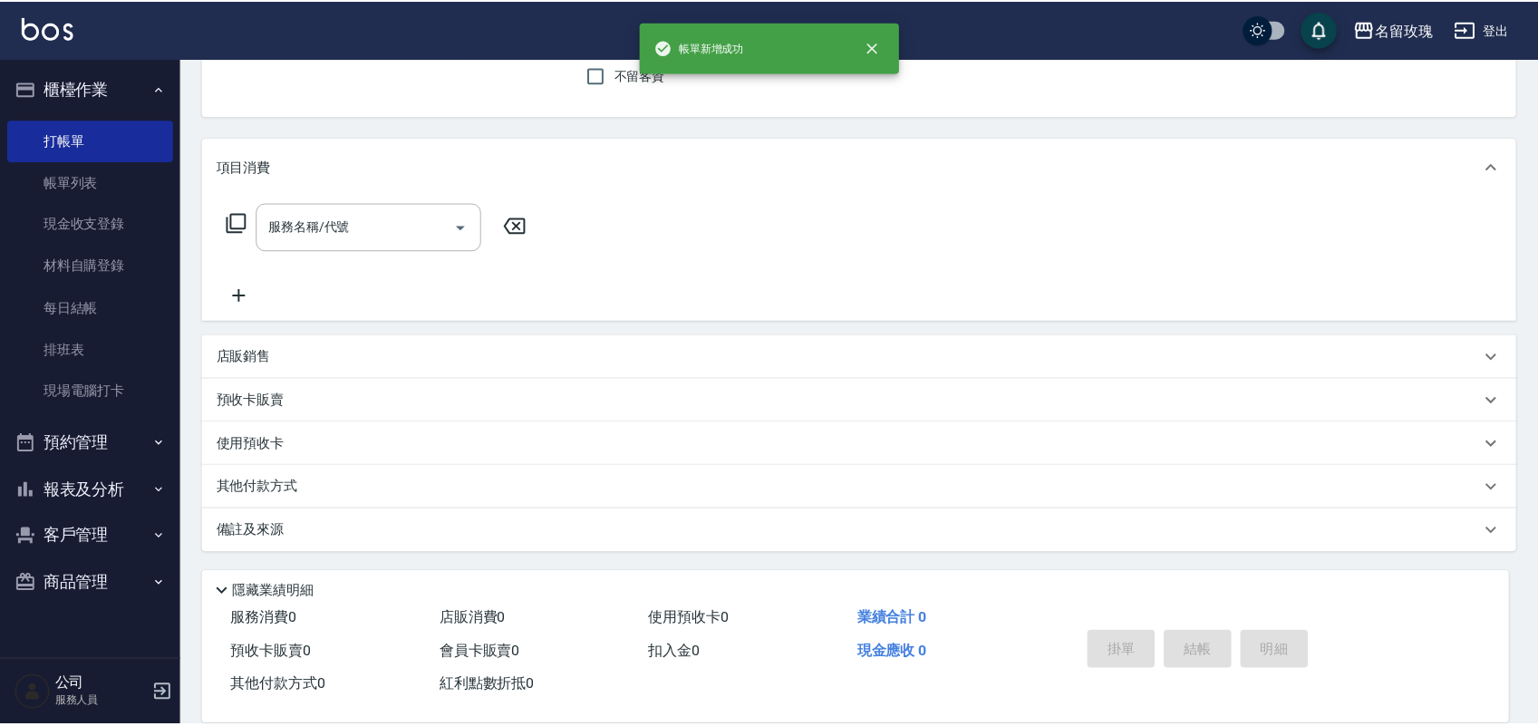
scroll to position [0, 0]
